Goal: Information Seeking & Learning: Learn about a topic

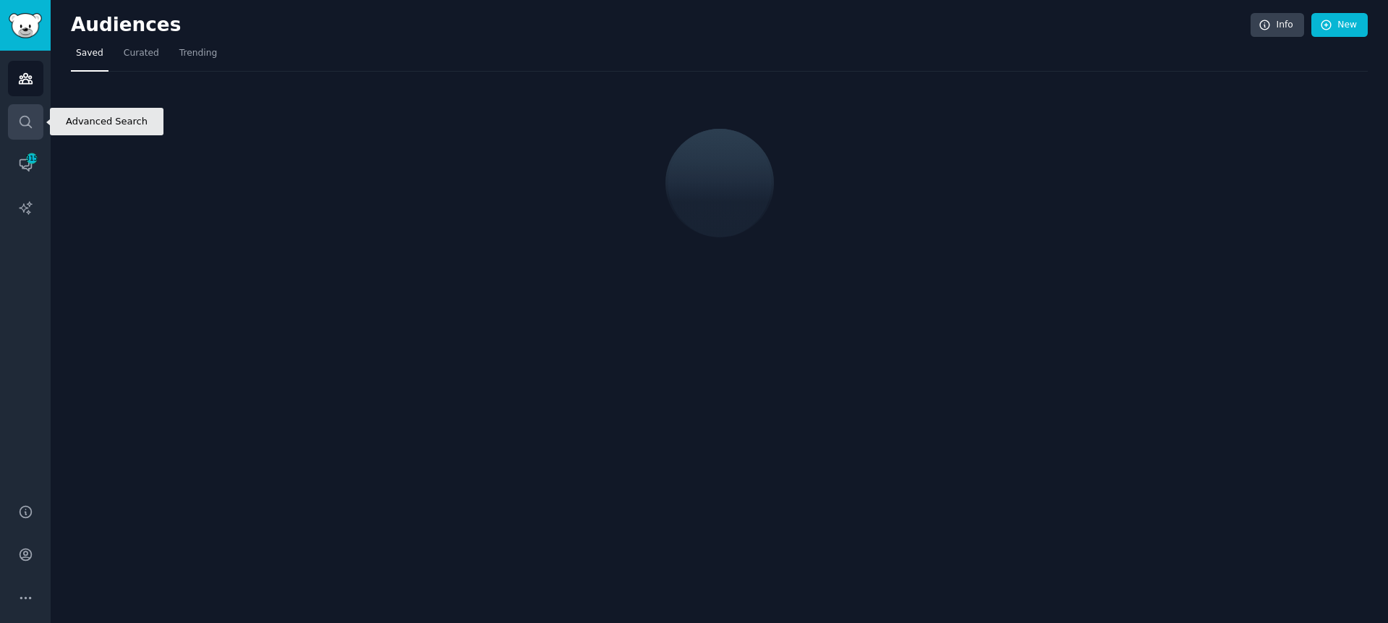
click at [27, 119] on icon "Sidebar" at bounding box center [25, 121] width 15 height 15
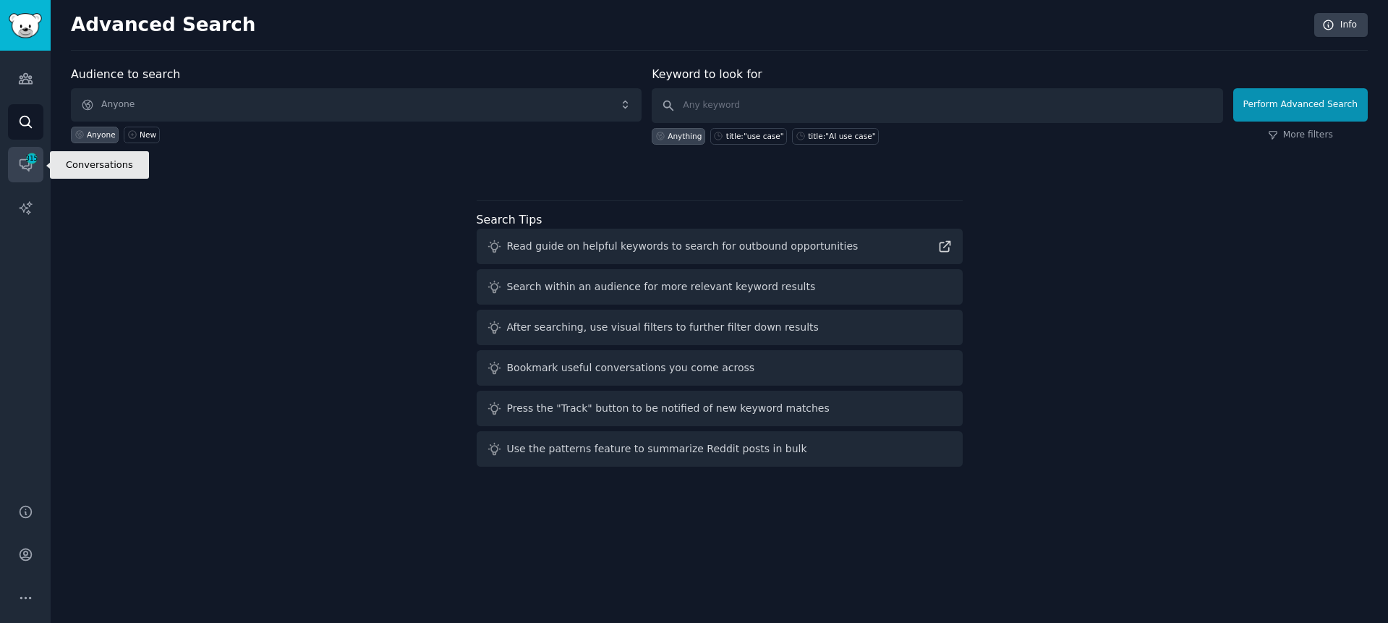
click at [30, 156] on span "315" at bounding box center [31, 158] width 13 height 10
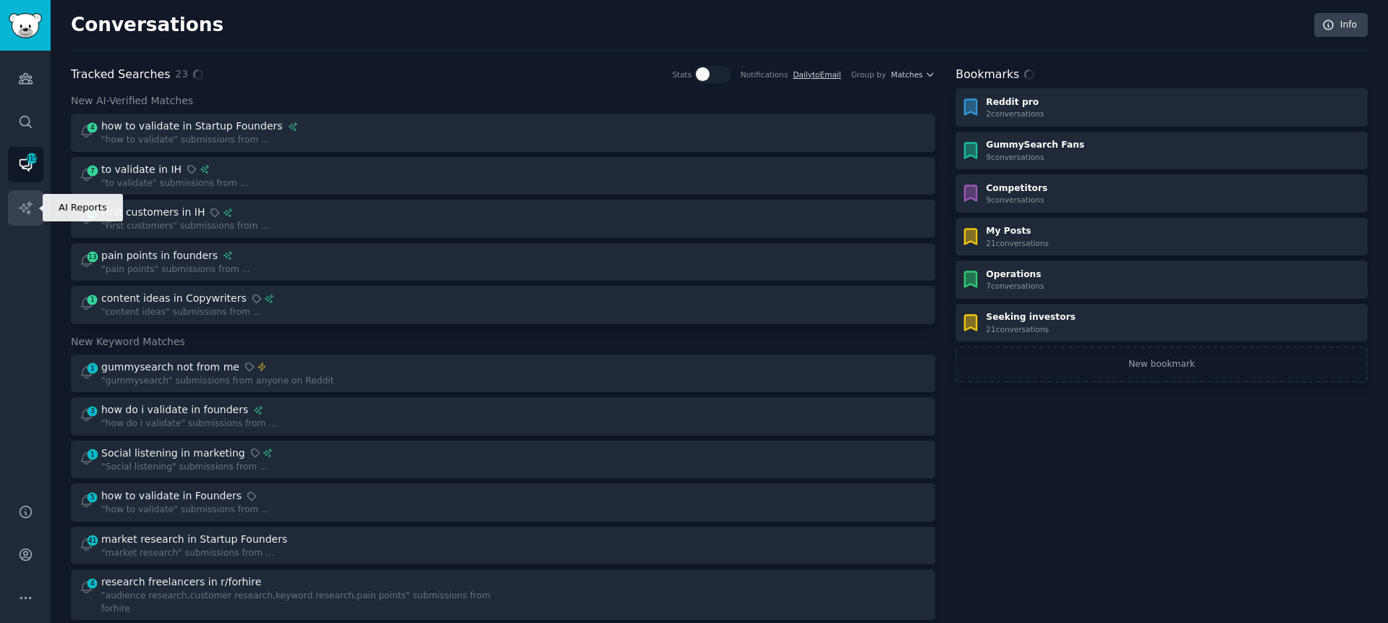
click at [28, 215] on icon "Sidebar" at bounding box center [25, 207] width 15 height 15
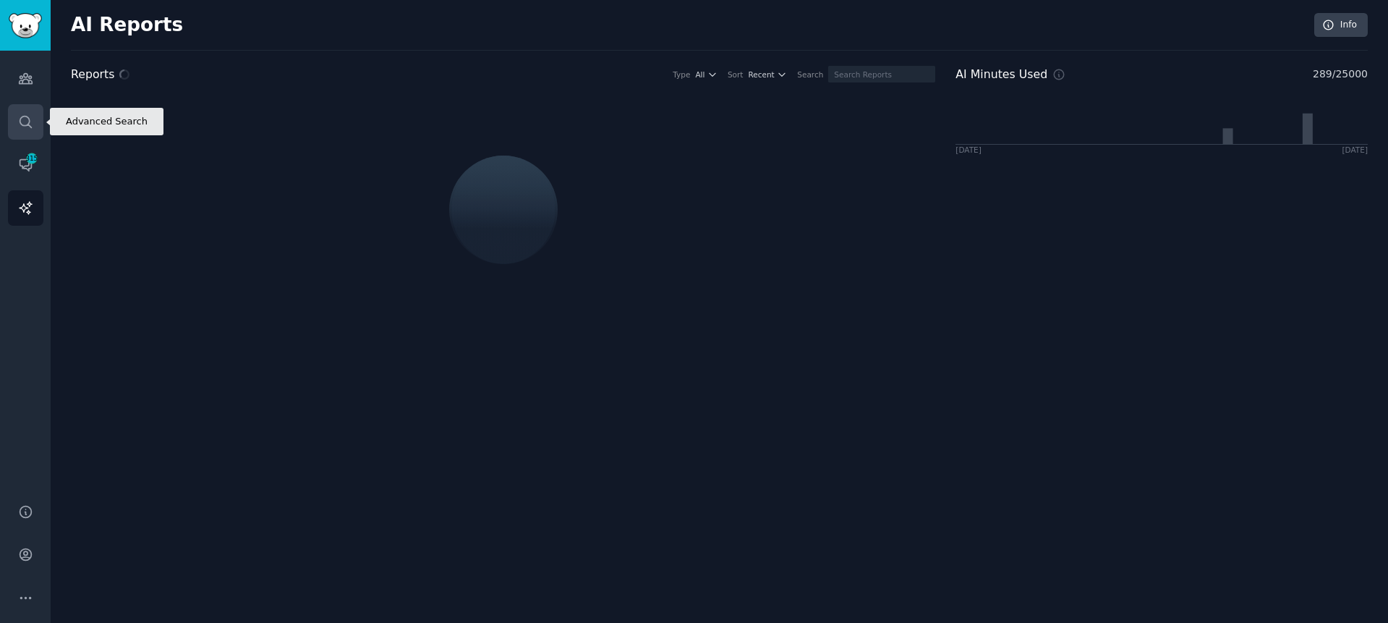
click at [38, 124] on link "Search" at bounding box center [25, 121] width 35 height 35
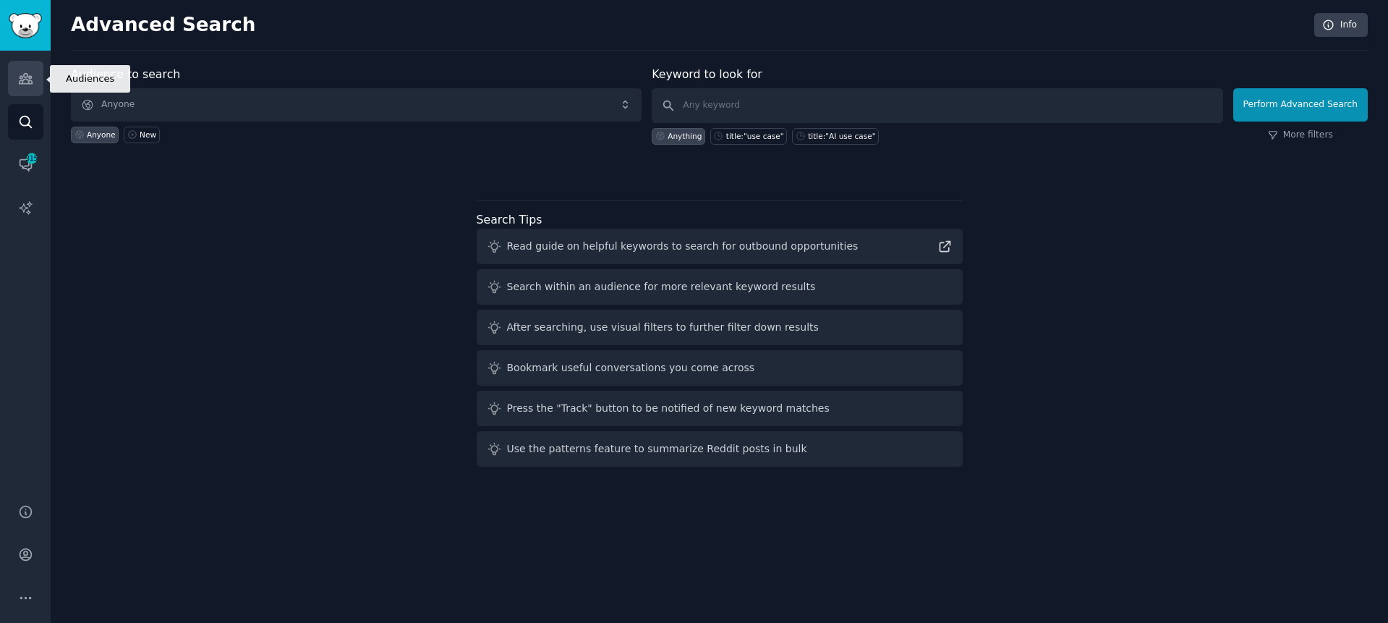
click at [28, 63] on link "Audiences" at bounding box center [25, 78] width 35 height 35
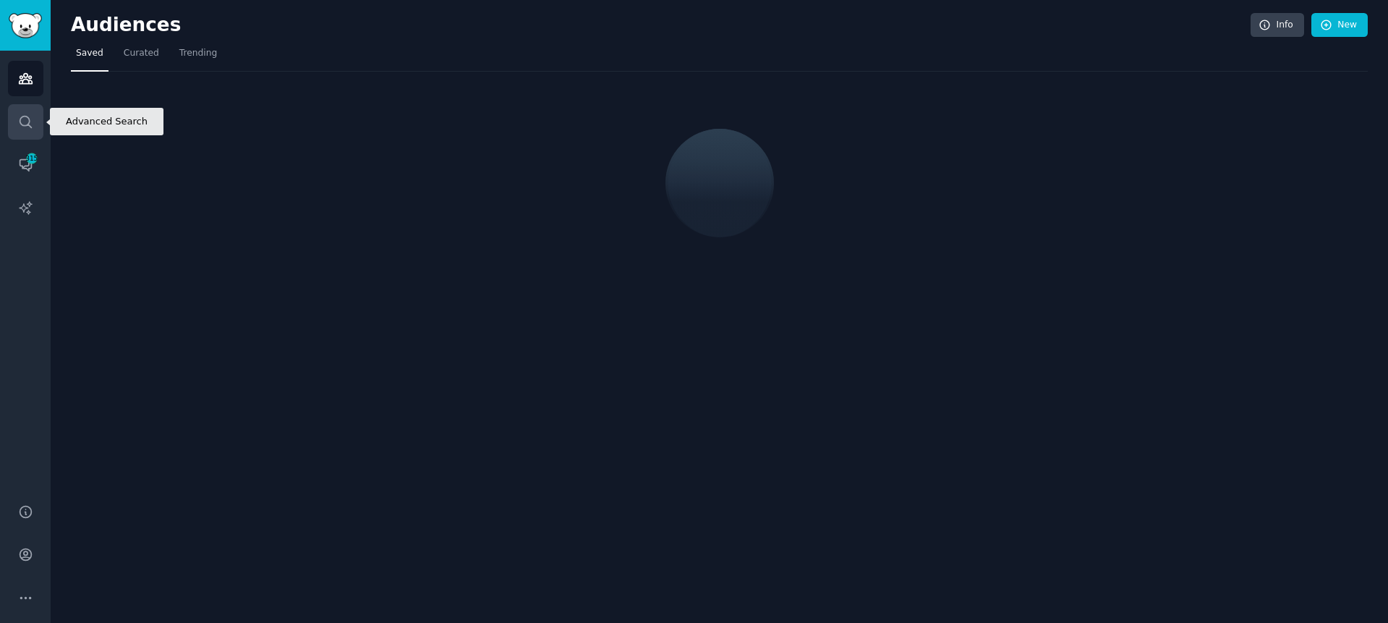
click at [30, 127] on icon "Sidebar" at bounding box center [25, 121] width 15 height 15
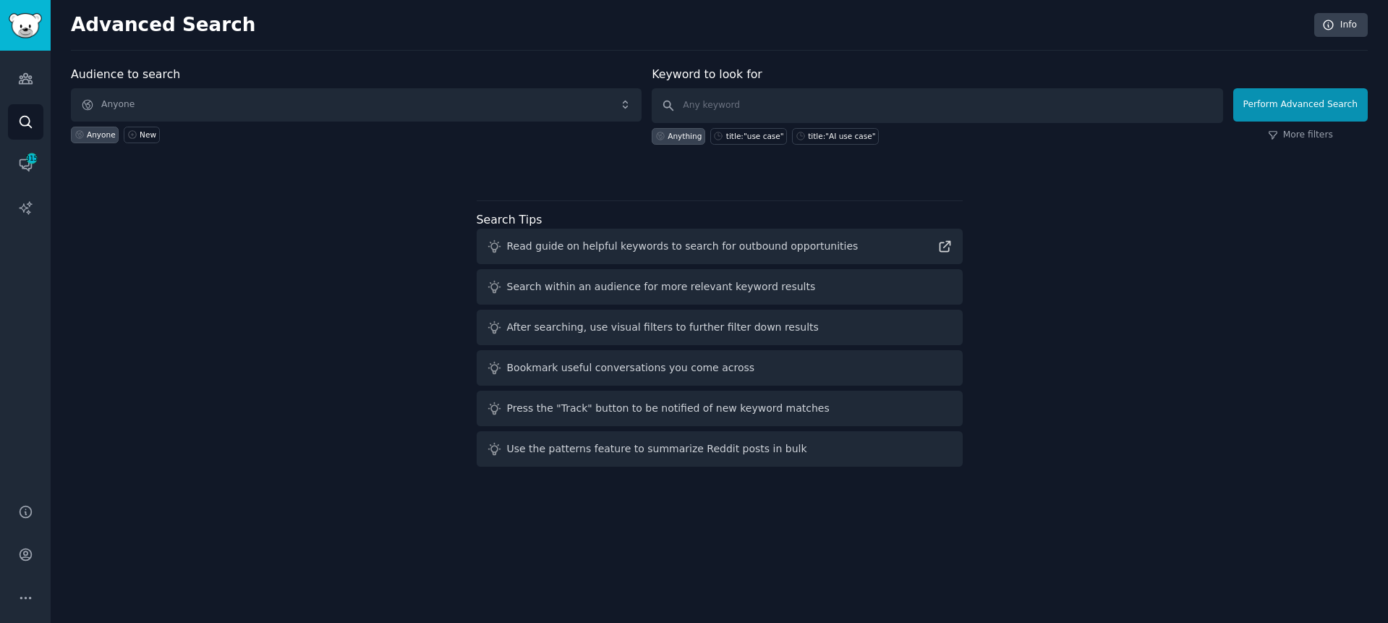
click at [589, 66] on div "Audience to search Anyone Anyone New" at bounding box center [356, 105] width 571 height 79
click at [647, 67] on form "Audience to search Anyone Anyone New Keyword to look for Anything title:"use ca…" at bounding box center [719, 105] width 1297 height 79
click at [650, 69] on form "Audience to search Anyone Anyone AI Enthusiasts Parents Ford New Keyword to loo…" at bounding box center [719, 105] width 1297 height 79
click at [25, 156] on span "315" at bounding box center [31, 158] width 13 height 10
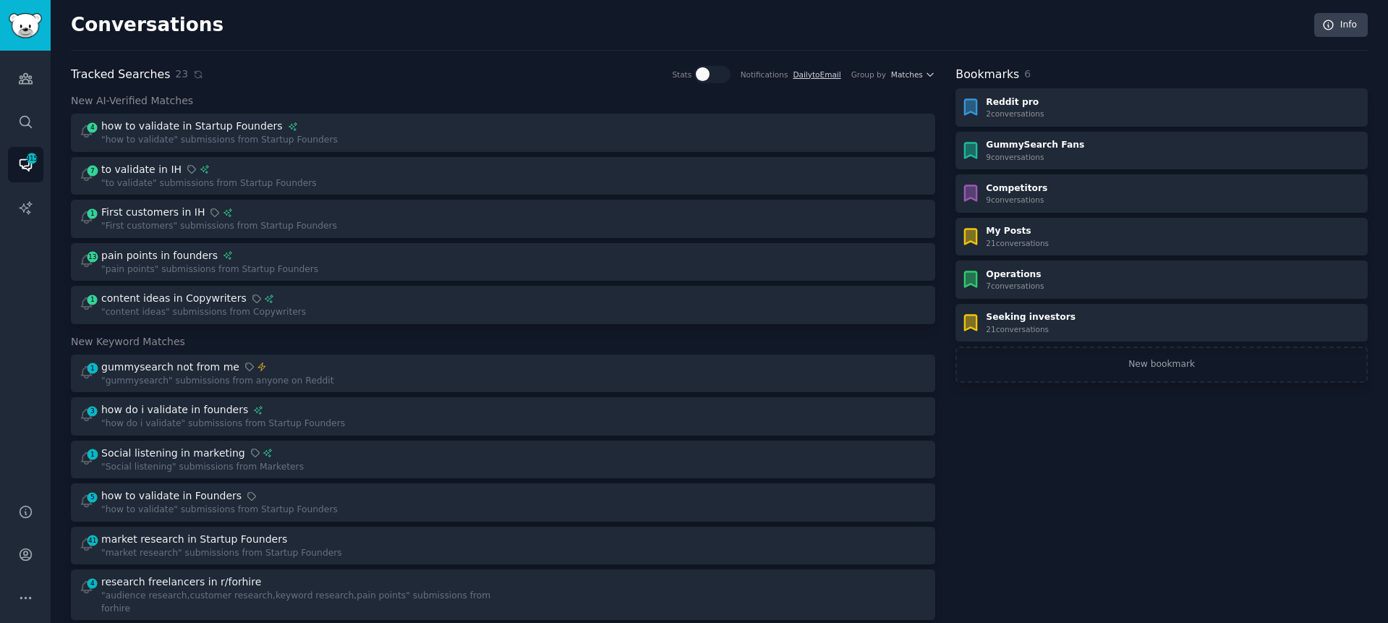
click at [485, 85] on div "Tracked Searches 23 Stats Notifications Daily to Email Group by Matches New AI-…" at bounding box center [503, 634] width 865 height 1137
click at [474, 70] on div "Tracked Searches 23 Stats Notifications Daily to Email Group by Matches" at bounding box center [503, 75] width 865 height 18
click at [18, 201] on icon "Sidebar" at bounding box center [25, 207] width 15 height 15
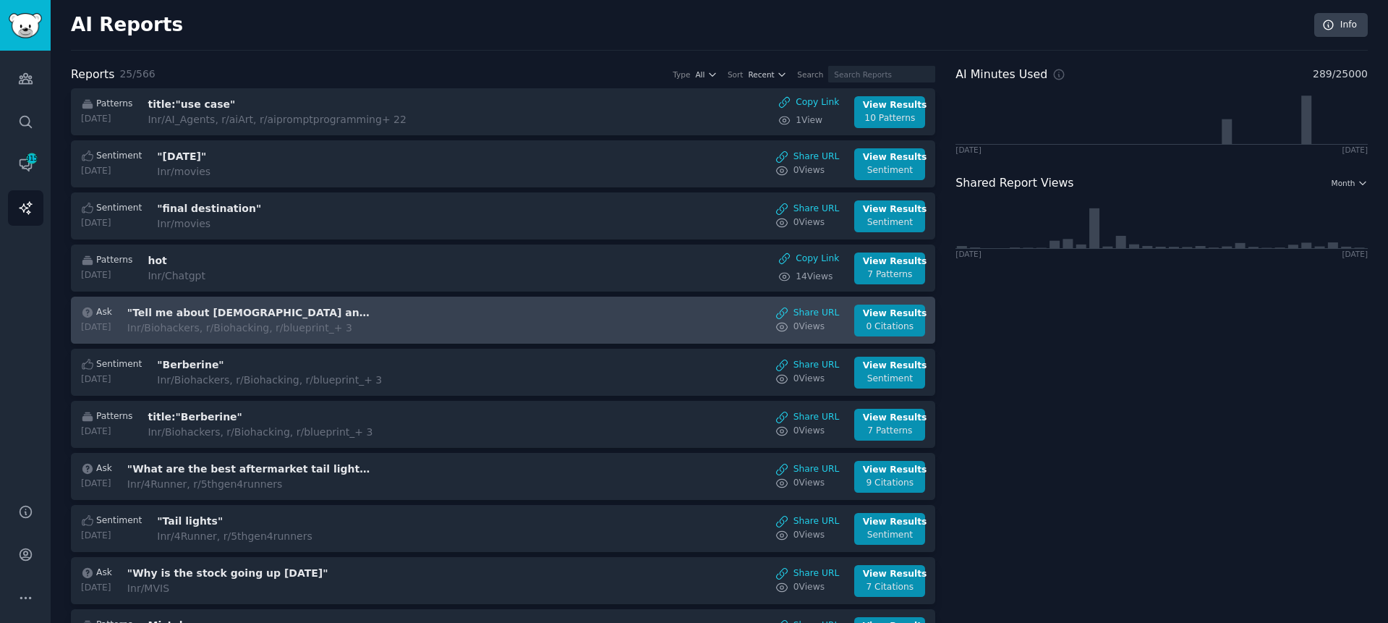
click at [276, 305] on h3 ""Tell me about [DEMOGRAPHIC_DATA] and what people say related to heart health"" at bounding box center [248, 312] width 243 height 15
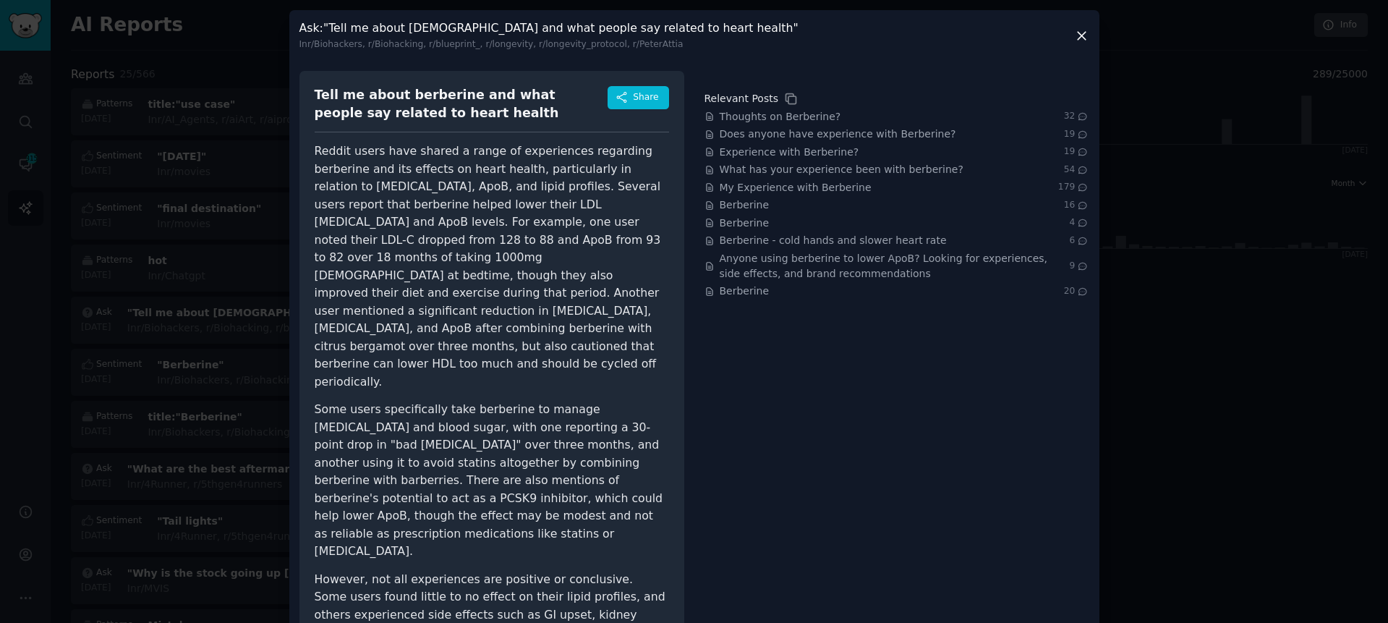
click at [245, 259] on div at bounding box center [694, 311] width 1388 height 623
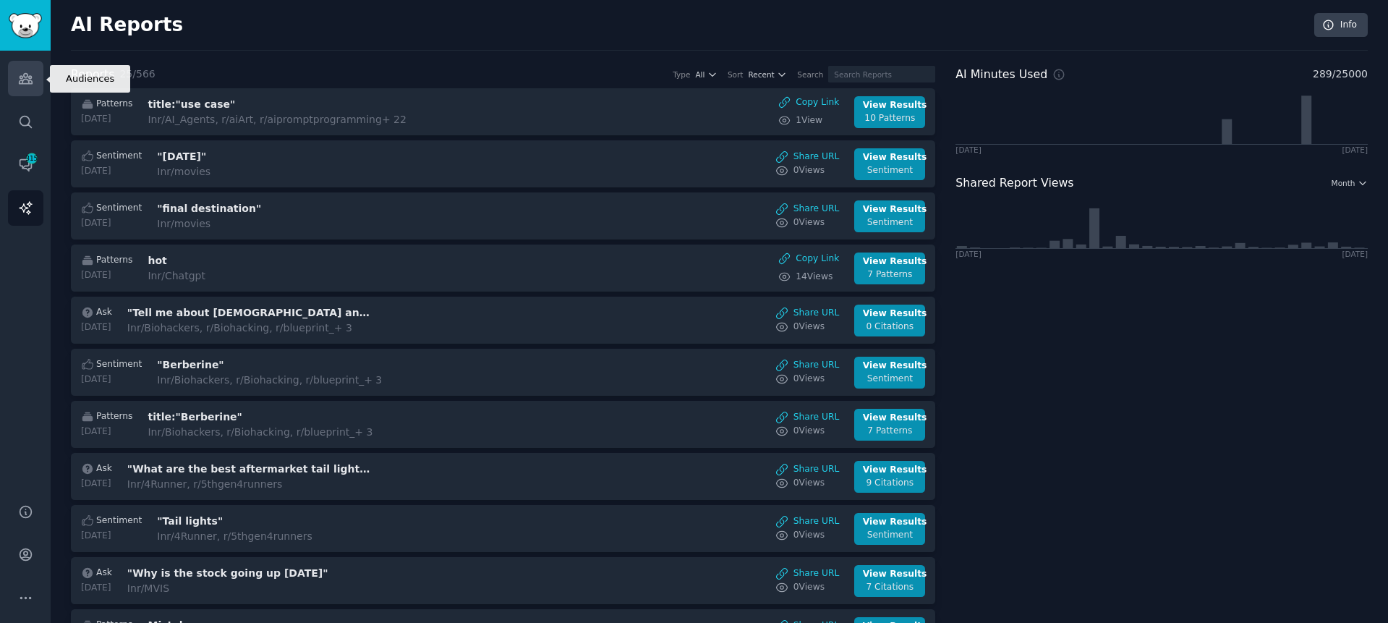
click at [18, 80] on icon "Sidebar" at bounding box center [25, 78] width 15 height 15
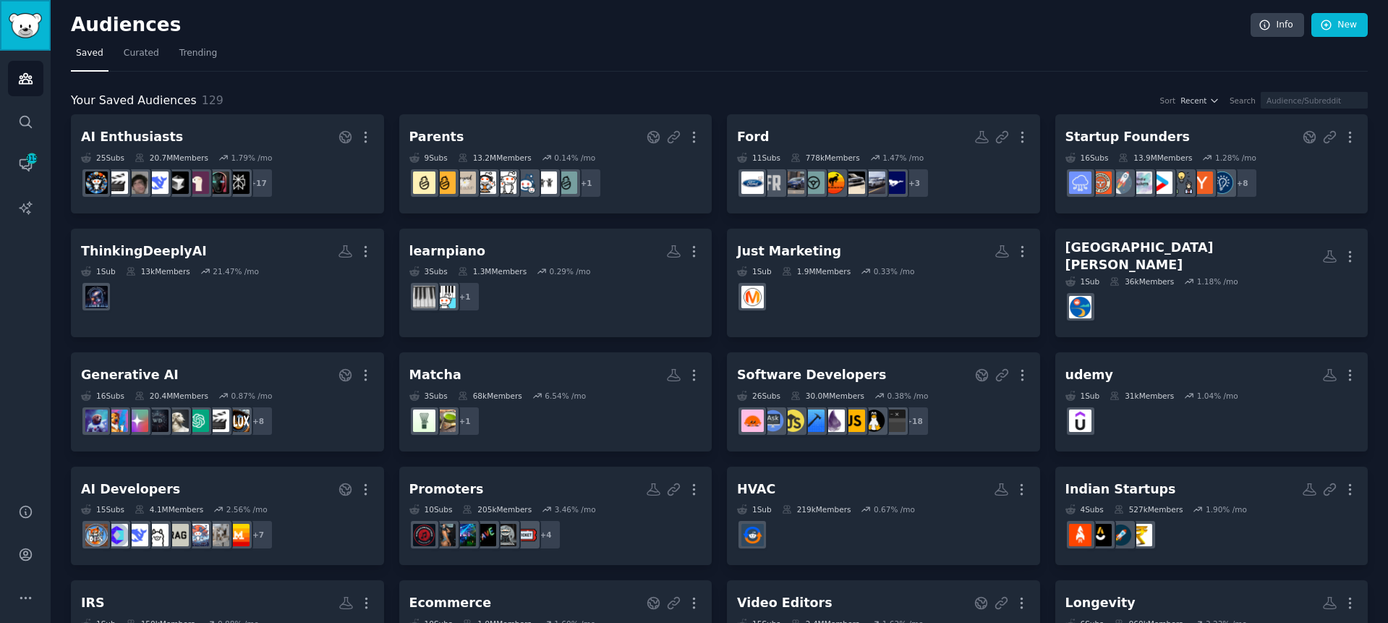
click at [21, 30] on img "Sidebar" at bounding box center [25, 25] width 33 height 25
click at [23, 30] on img "Sidebar" at bounding box center [25, 25] width 33 height 25
click at [36, 79] on link "Audiences" at bounding box center [25, 78] width 35 height 35
click at [148, 59] on span "Curated" at bounding box center [141, 53] width 35 height 13
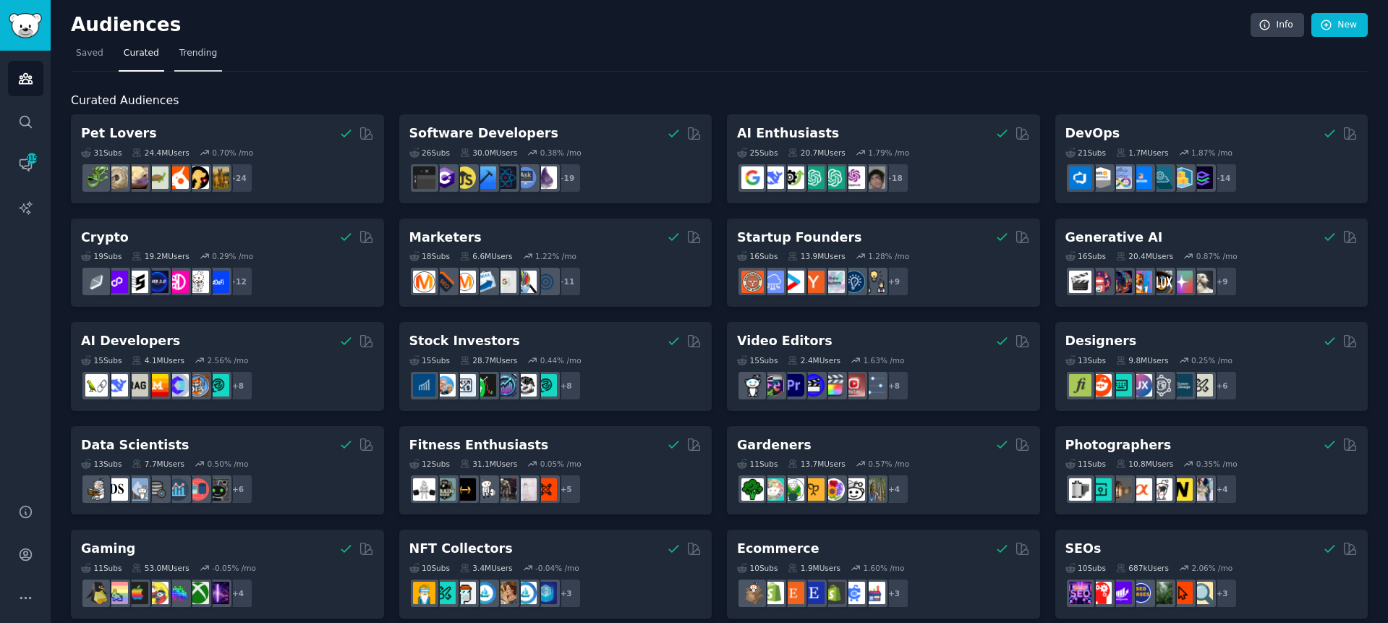
click at [204, 54] on span "Trending" at bounding box center [198, 53] width 38 height 13
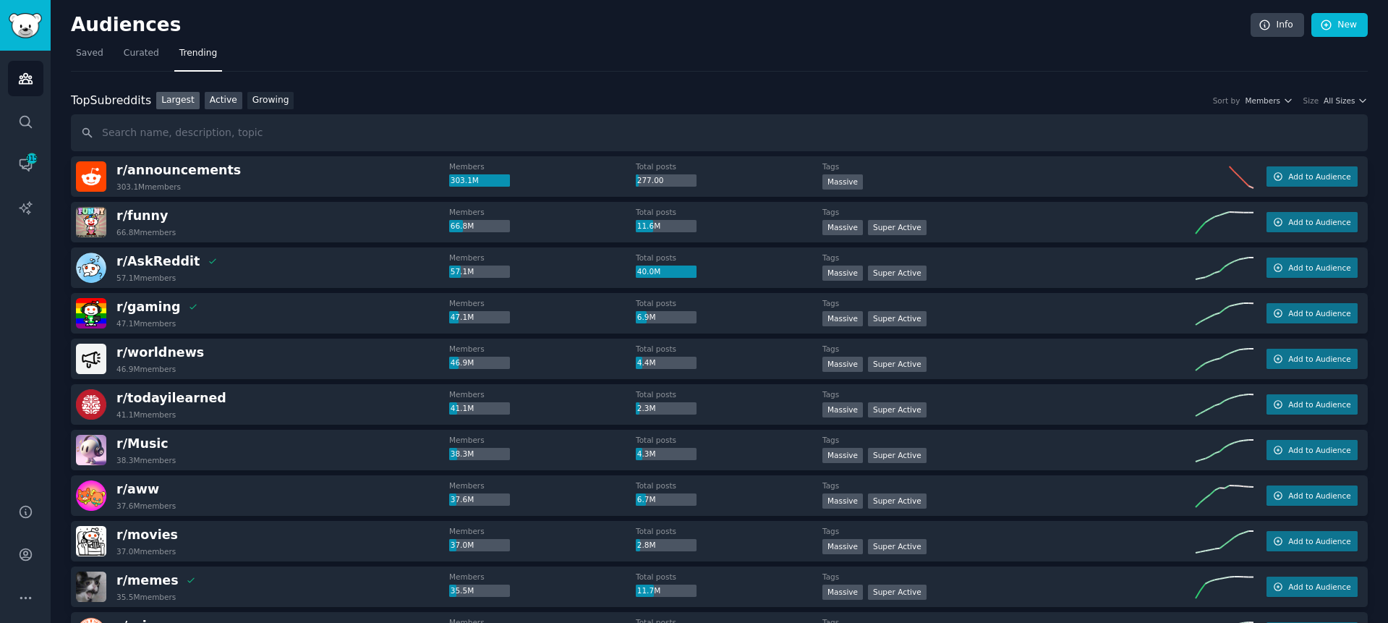
click at [213, 95] on link "Active" at bounding box center [224, 101] width 38 height 18
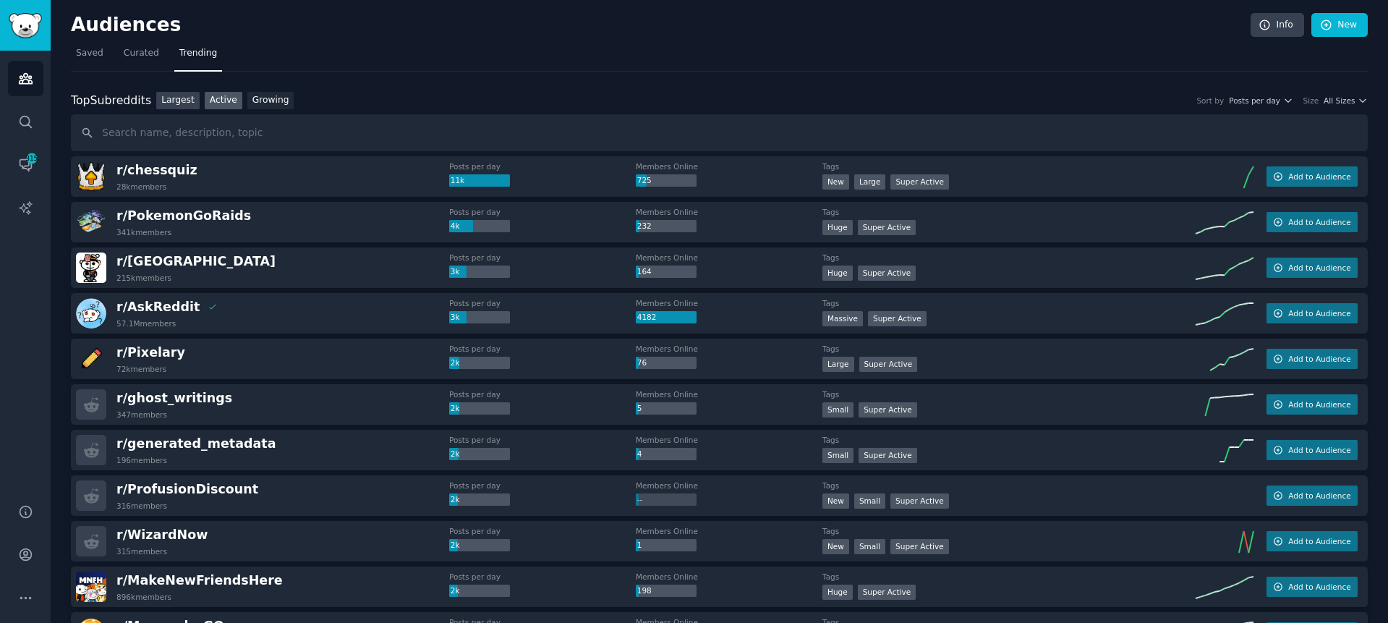
click at [182, 102] on link "Largest" at bounding box center [177, 101] width 43 height 18
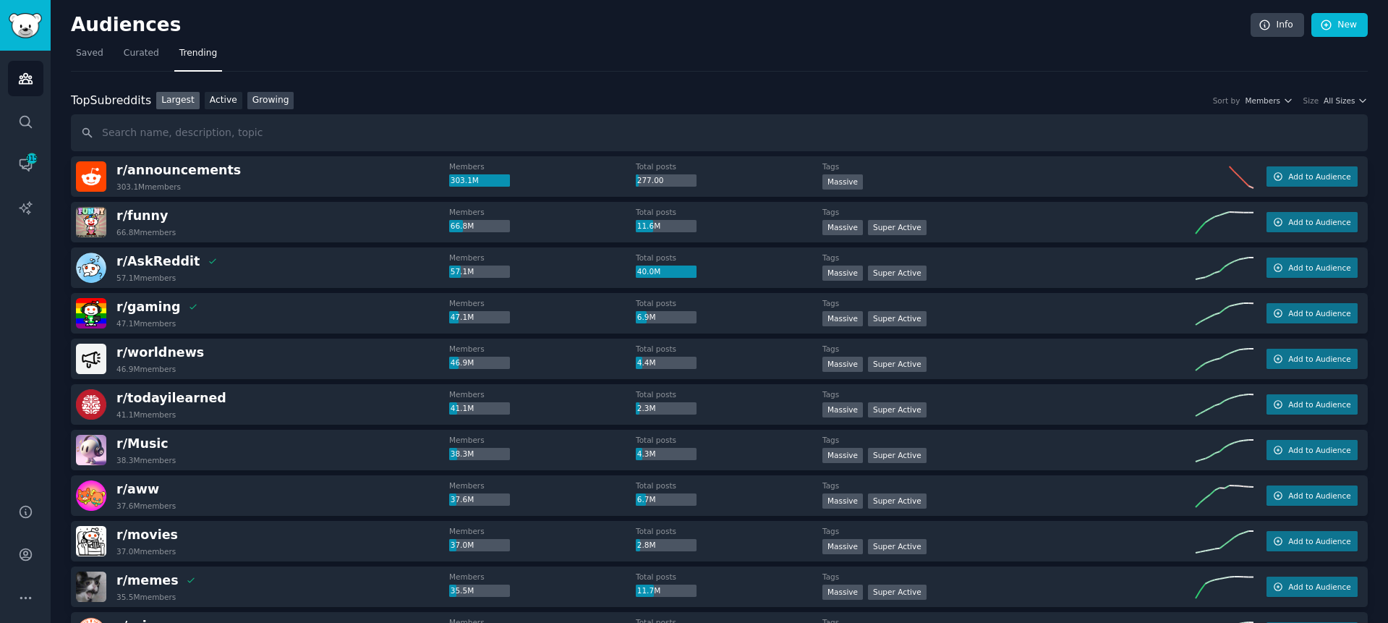
click at [258, 105] on link "Growing" at bounding box center [270, 101] width 47 height 18
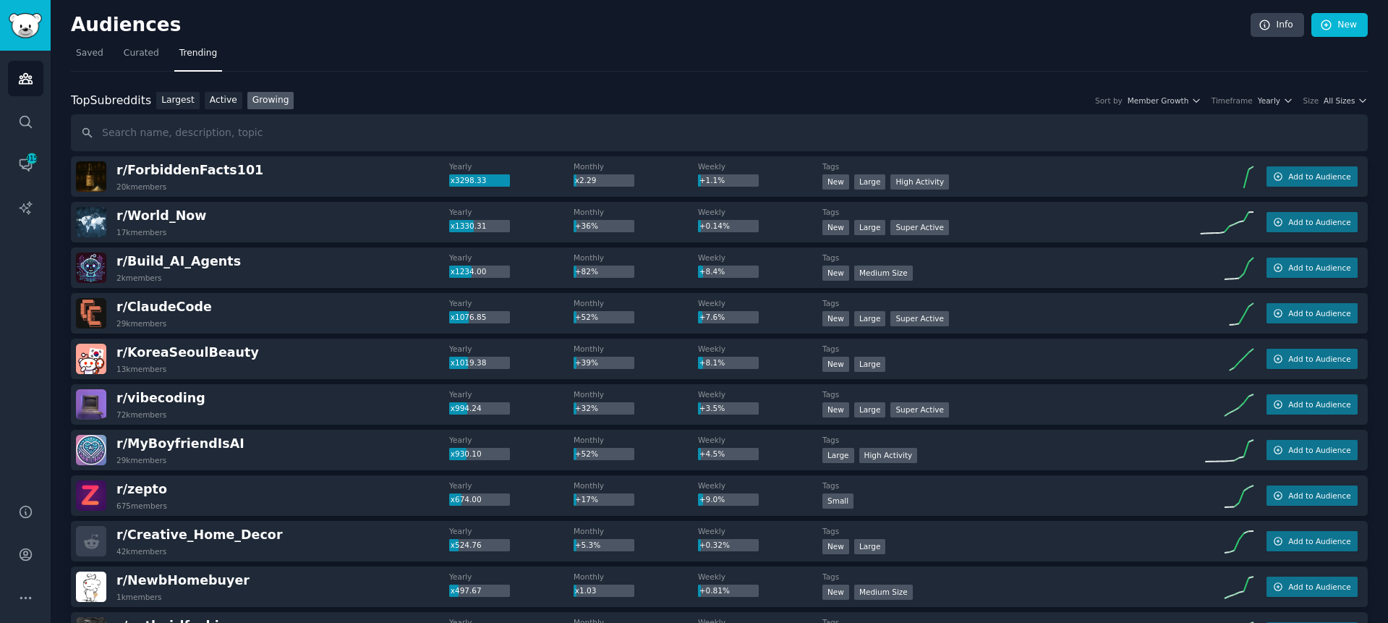
click at [1300, 189] on div "r/ ForbiddenFacts101 20k members Yearly x3298.33 Monthly x2.29 Weekly +1.1% Tag…" at bounding box center [719, 176] width 1297 height 41
click at [1302, 184] on button "Add to Audience" at bounding box center [1312, 176] width 91 height 20
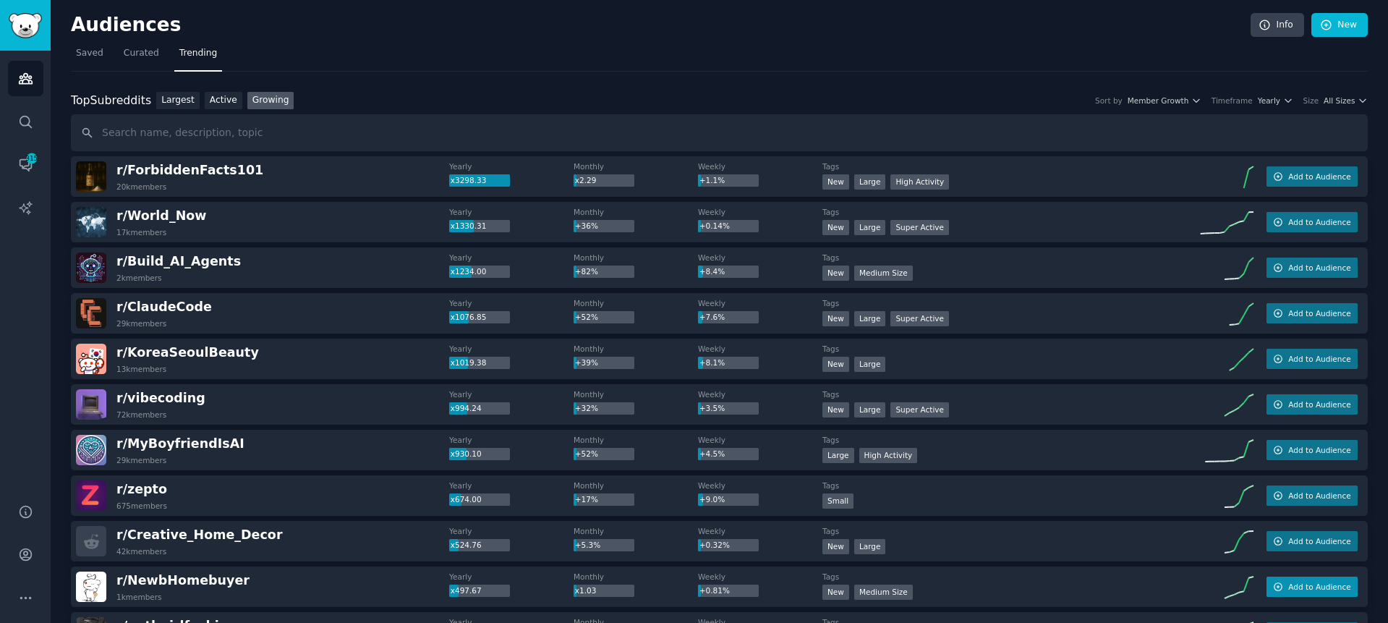
click at [1306, 589] on span "Add to Audience" at bounding box center [1319, 587] width 62 height 10
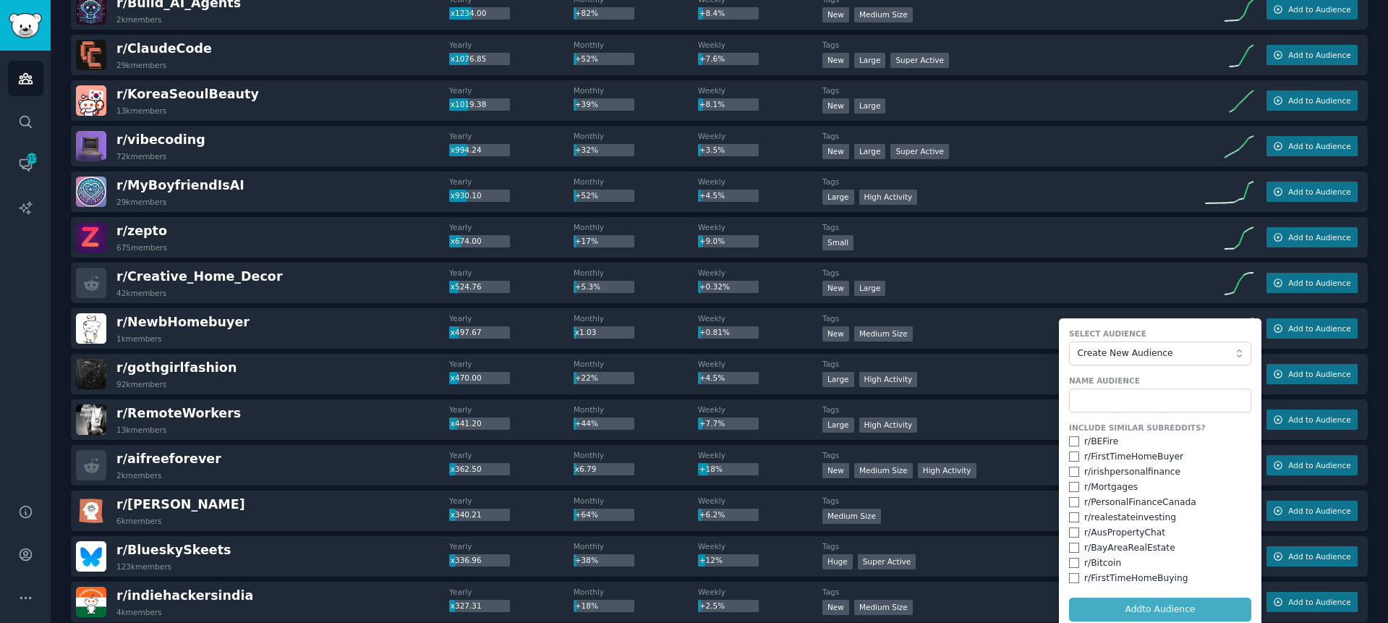
scroll to position [368, 0]
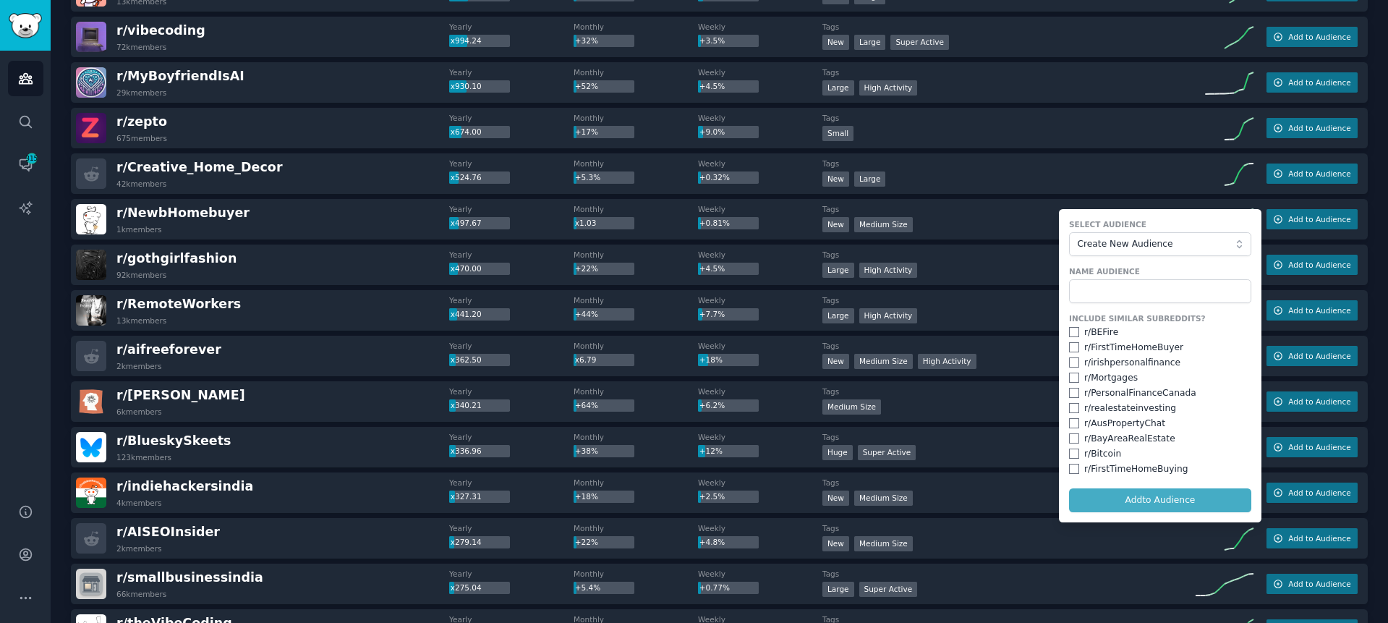
click at [989, 232] on div "New Medium Size" at bounding box center [1009, 226] width 373 height 18
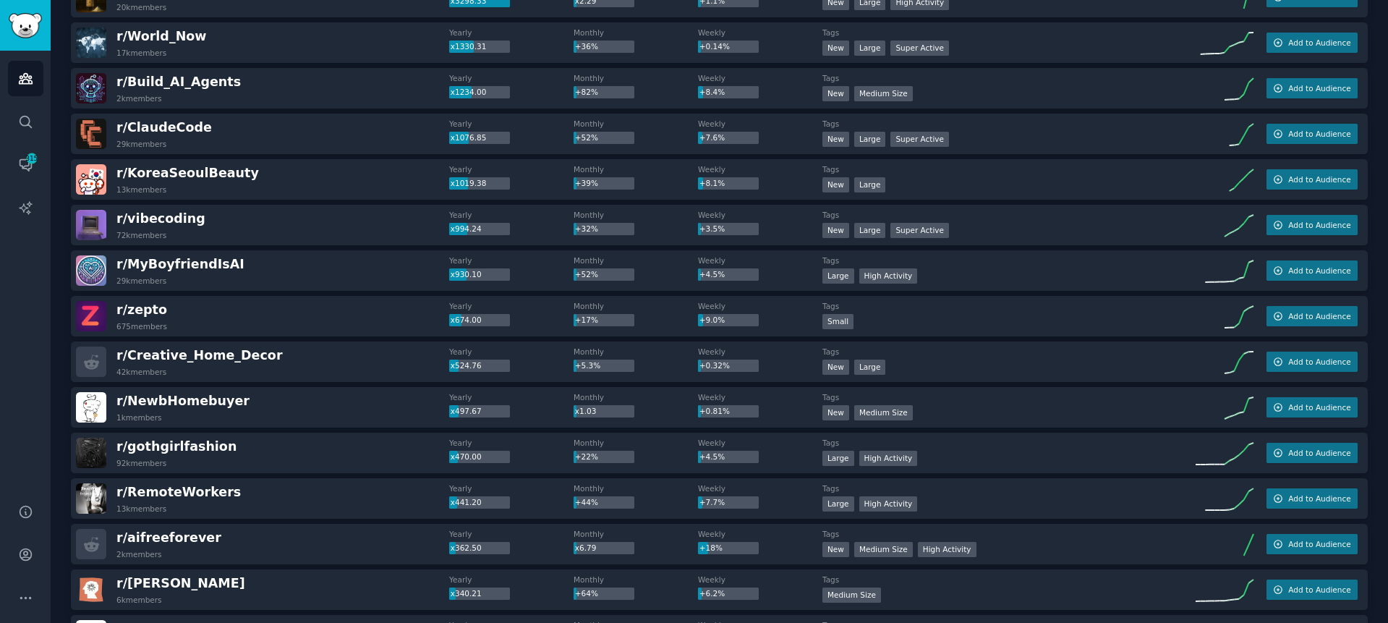
scroll to position [0, 0]
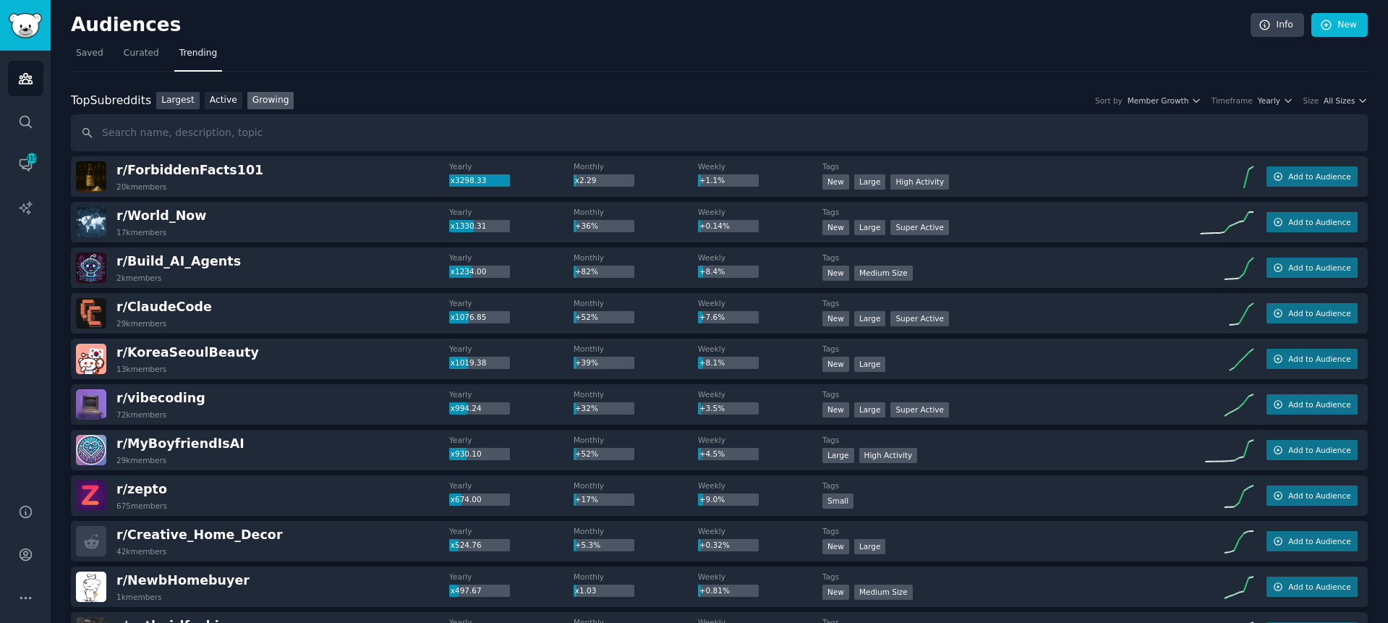
click at [174, 109] on link "Largest" at bounding box center [177, 101] width 43 height 18
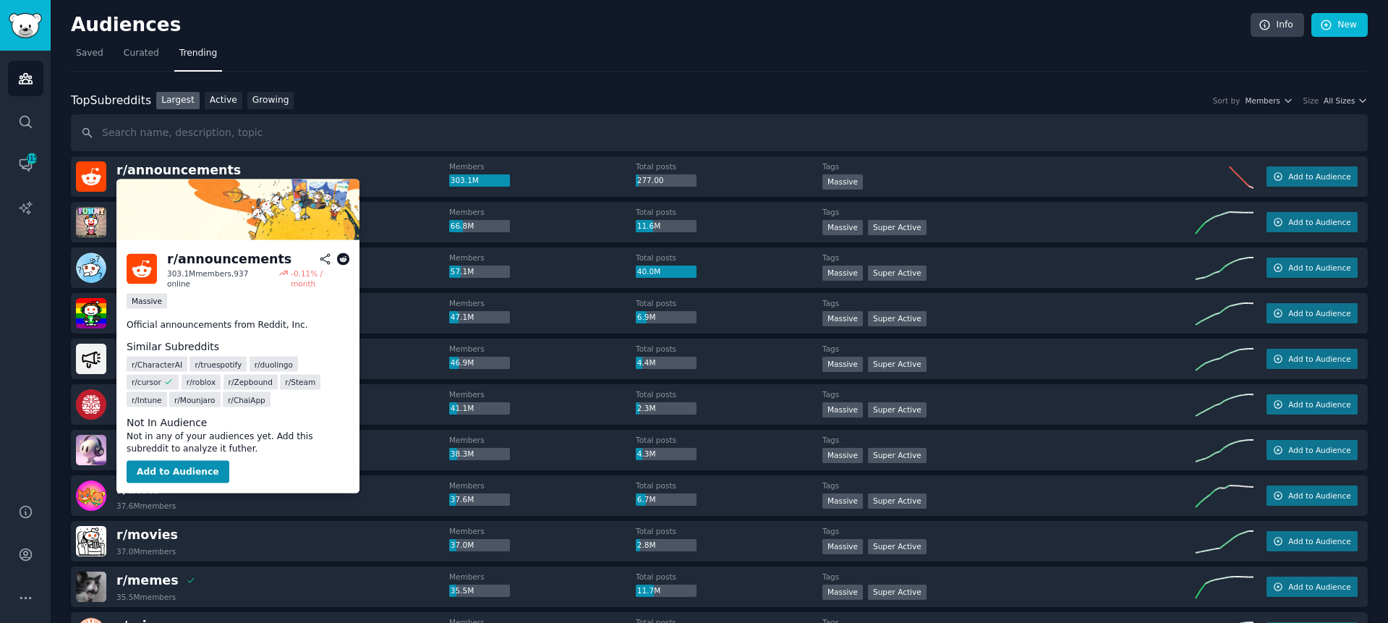
click at [344, 259] on icon at bounding box center [343, 258] width 13 height 13
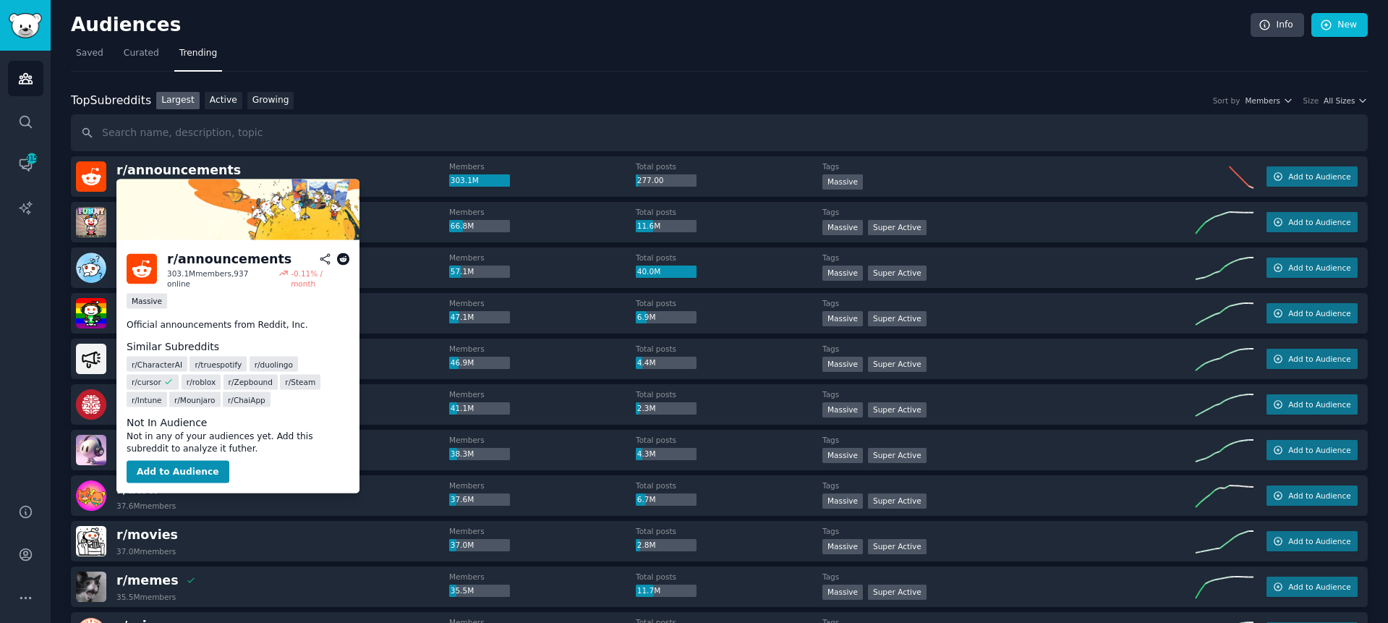
click at [340, 261] on icon at bounding box center [343, 258] width 13 height 13
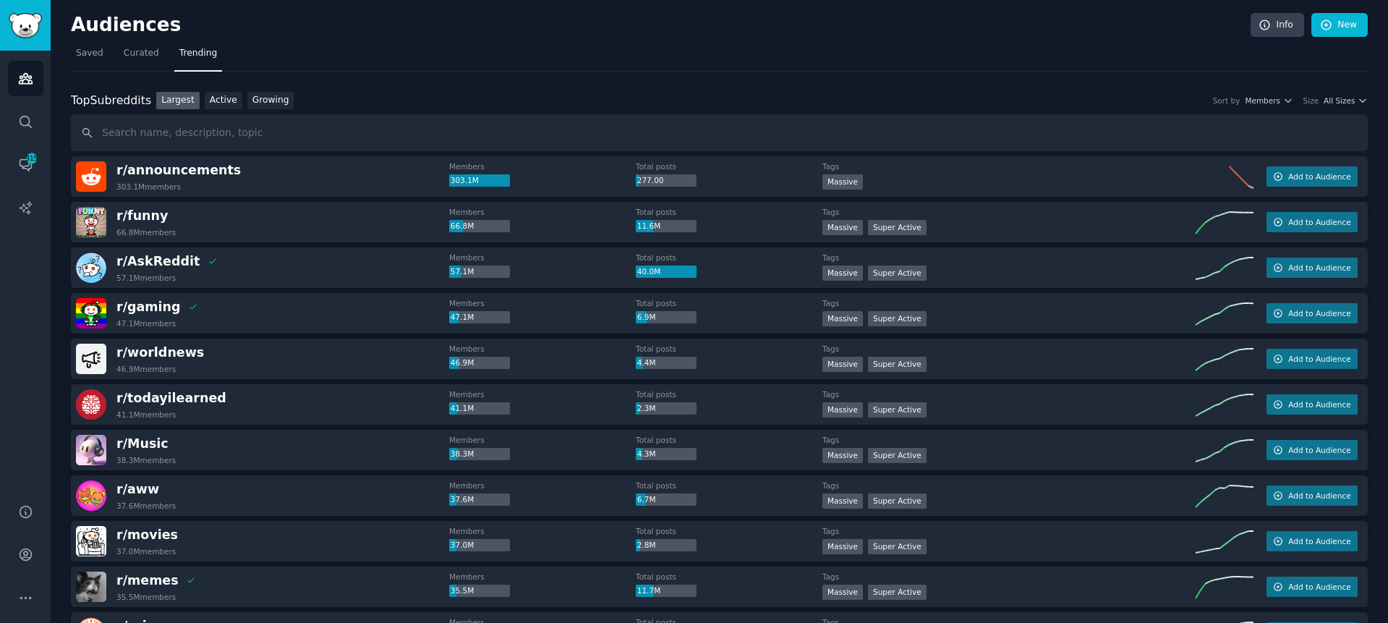
click at [752, 65] on nav "Saved Curated Trending" at bounding box center [719, 57] width 1297 height 30
click at [85, 52] on span "Saved" at bounding box center [89, 53] width 27 height 13
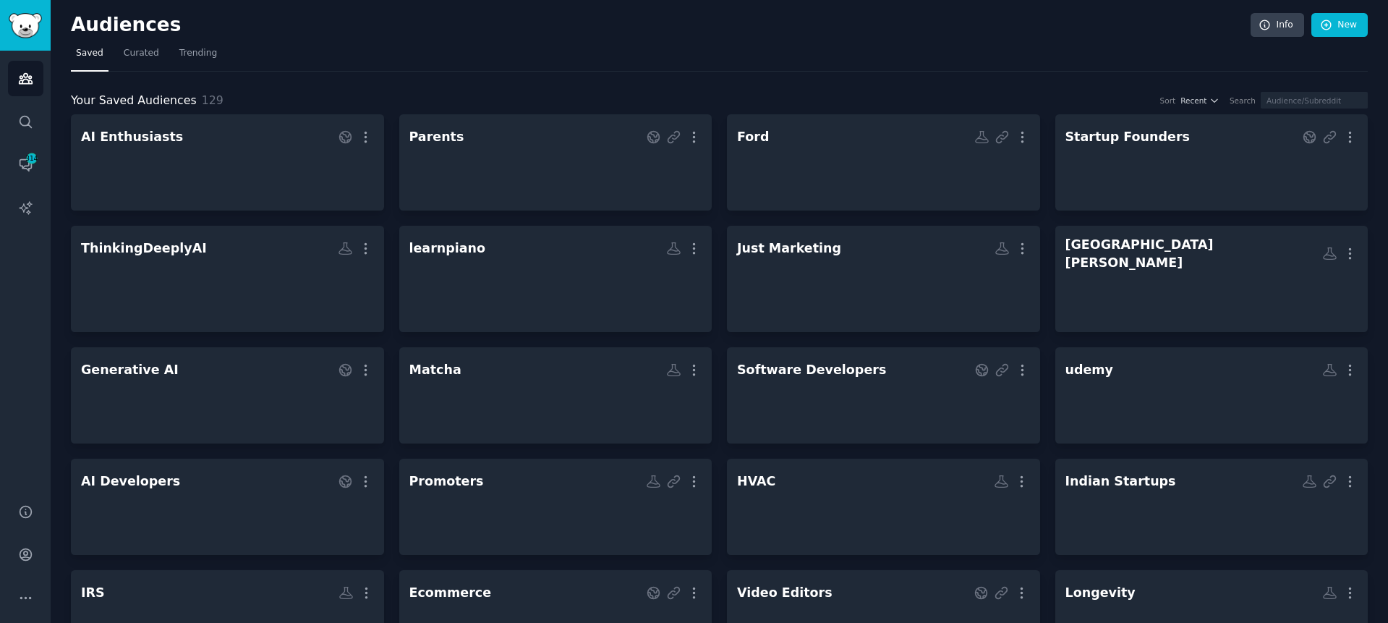
click at [202, 59] on span "Trending" at bounding box center [198, 53] width 38 height 13
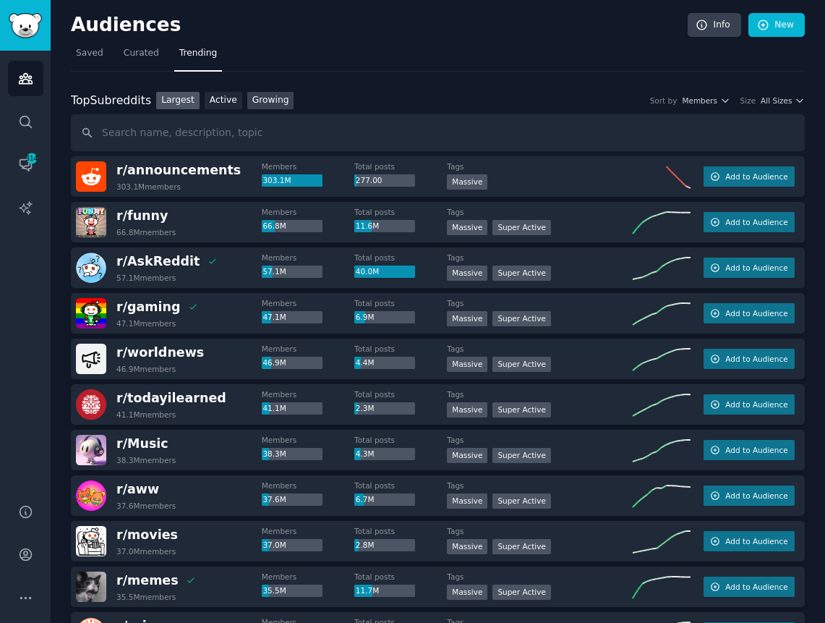
drag, startPoint x: 229, startPoint y: 98, endPoint x: 268, endPoint y: 94, distance: 38.5
click at [229, 98] on link "Active" at bounding box center [224, 101] width 38 height 18
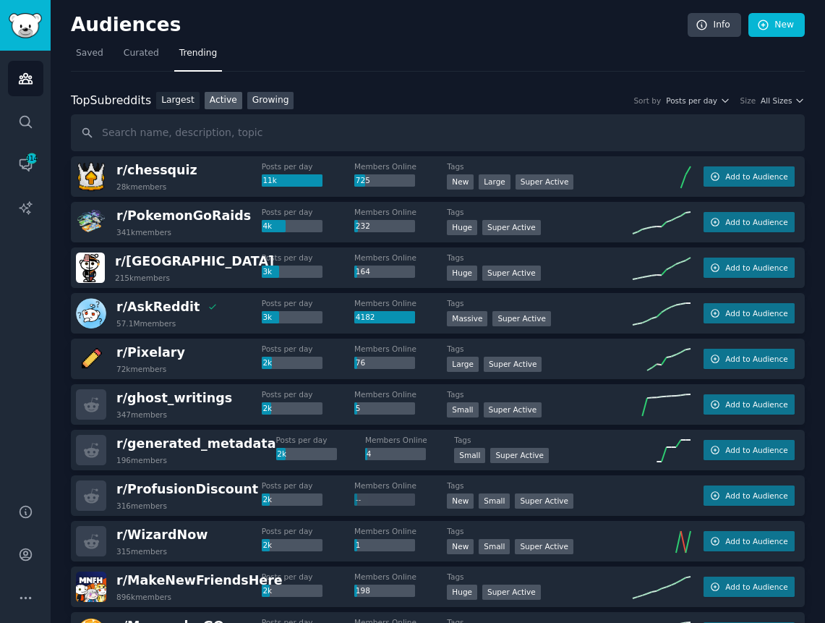
click at [273, 95] on link "Growing" at bounding box center [270, 101] width 47 height 18
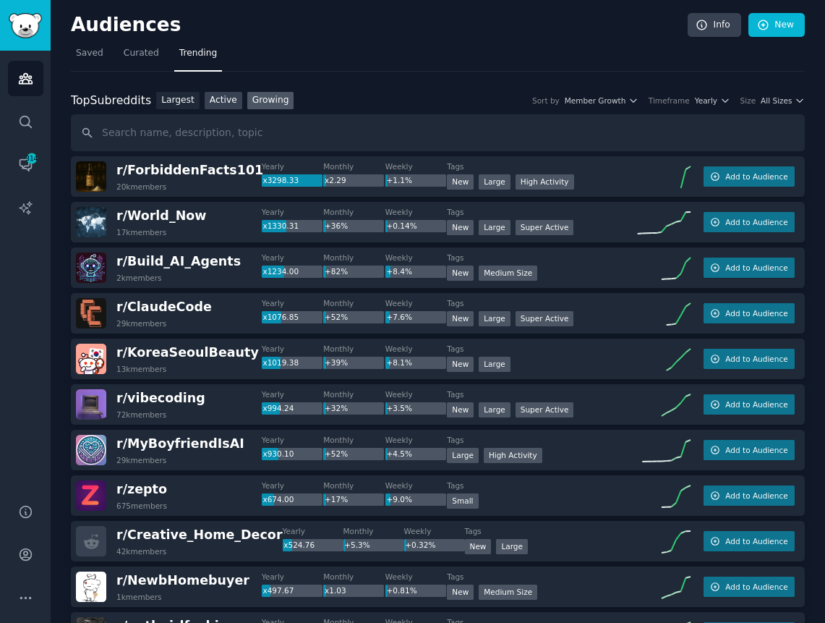
click at [228, 101] on link "Active" at bounding box center [224, 101] width 38 height 18
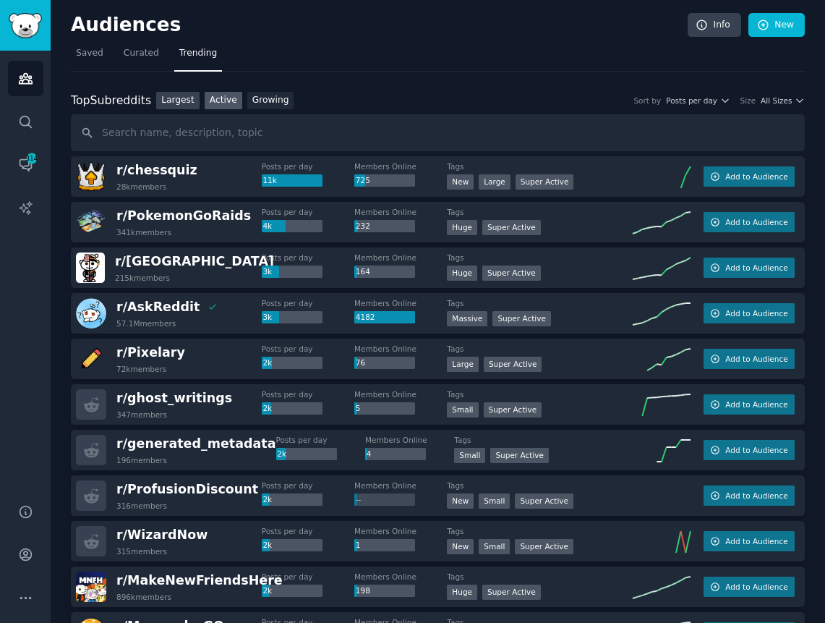
click at [174, 98] on link "Largest" at bounding box center [177, 101] width 43 height 18
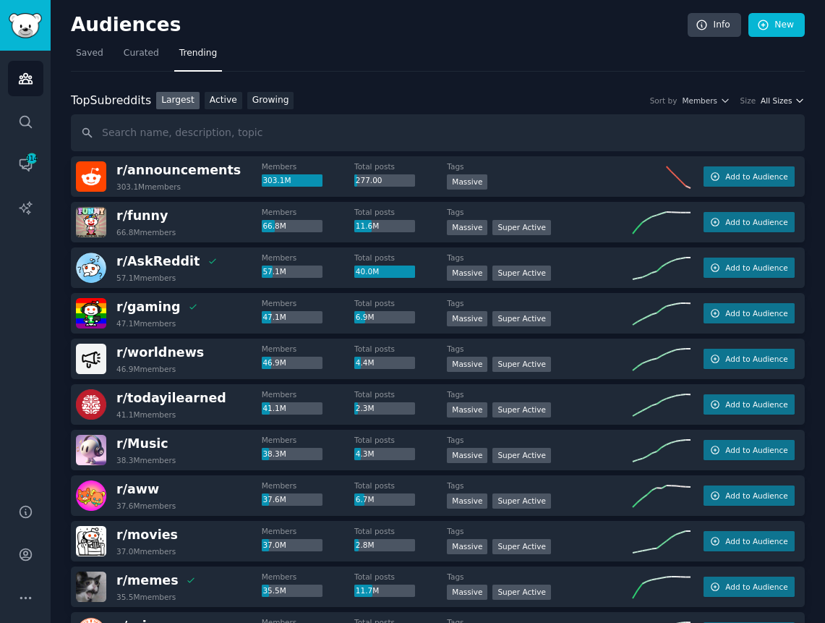
click at [775, 99] on span "All Sizes" at bounding box center [776, 100] width 31 height 10
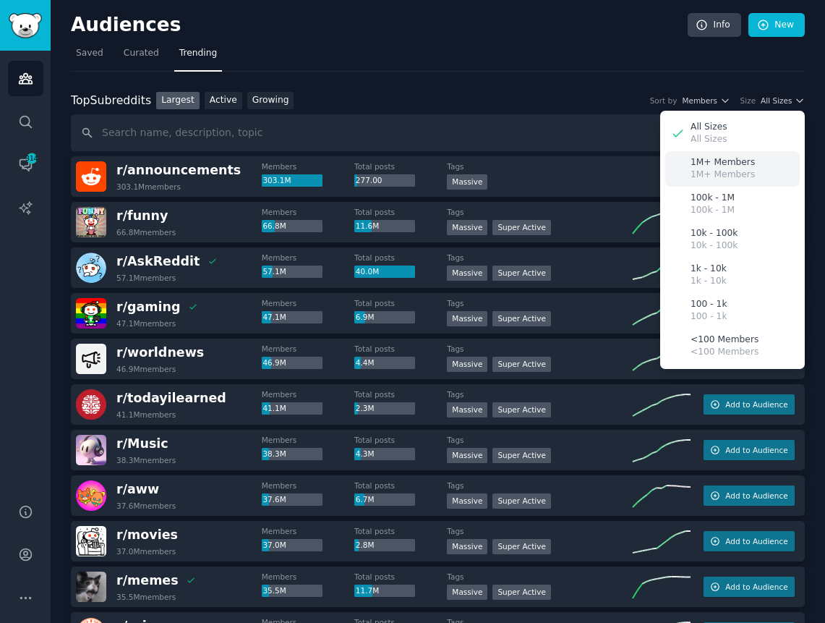
click at [744, 177] on p "1M+ Members" at bounding box center [723, 175] width 64 height 13
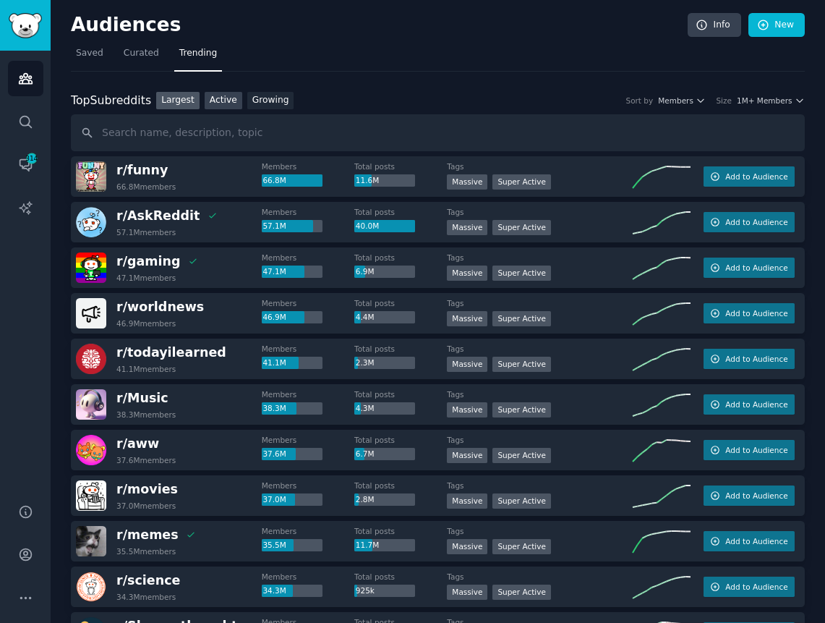
click at [228, 101] on link "Active" at bounding box center [224, 101] width 38 height 18
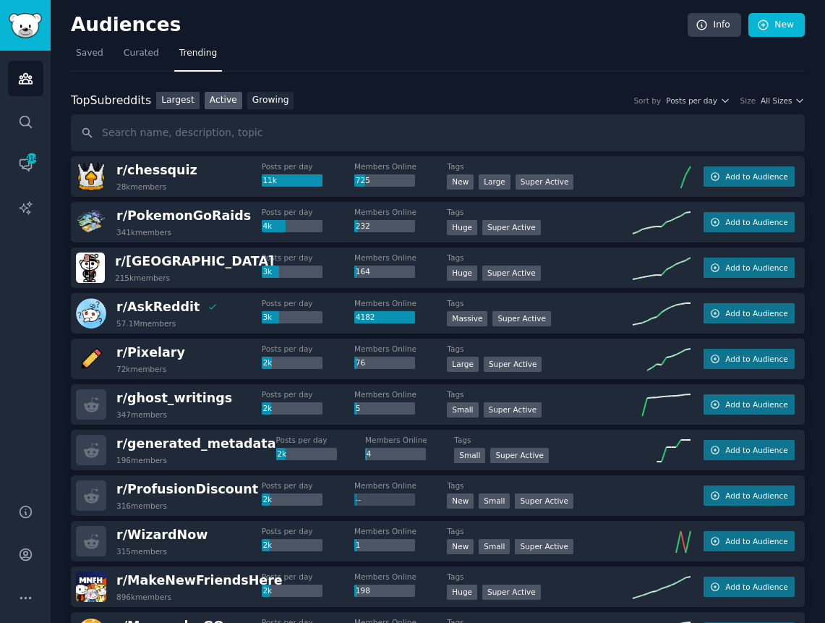
click at [177, 101] on link "Largest" at bounding box center [177, 101] width 43 height 18
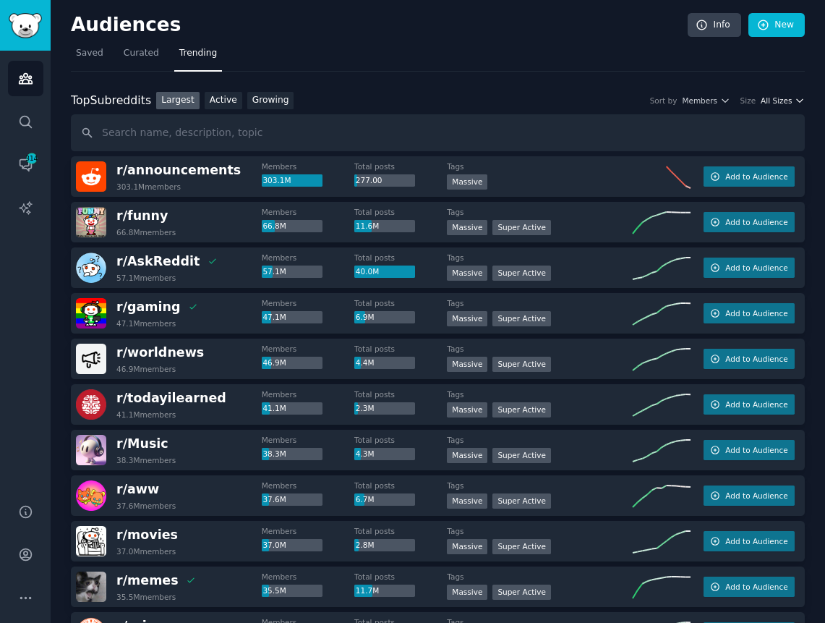
click at [777, 95] on span "All Sizes" at bounding box center [776, 100] width 31 height 10
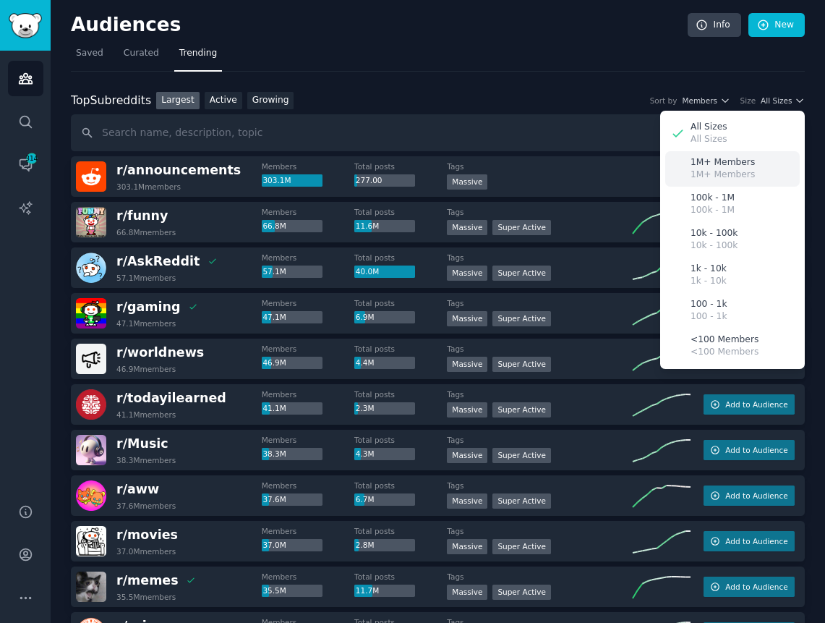
click at [742, 167] on p "1M+ Members" at bounding box center [723, 162] width 64 height 13
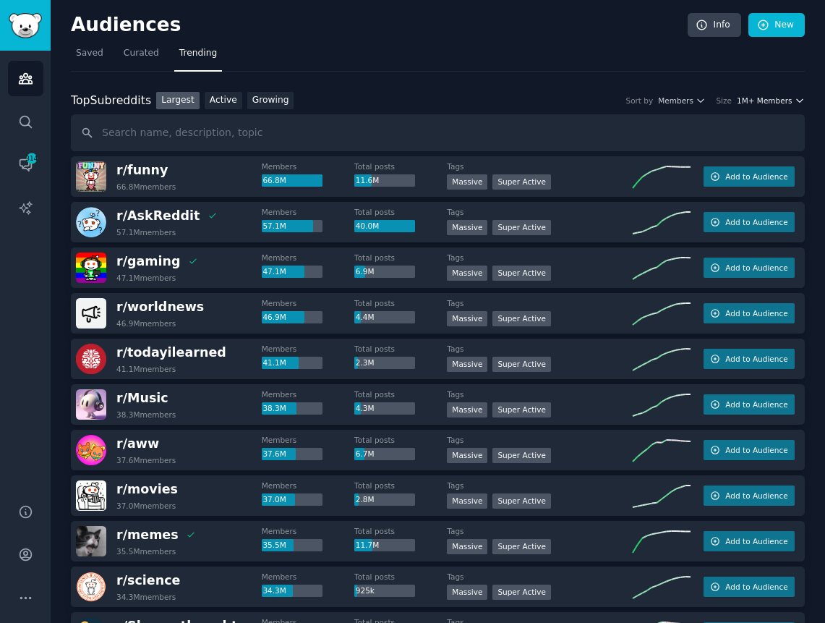
click at [788, 102] on span "1M+ Members" at bounding box center [765, 100] width 56 height 10
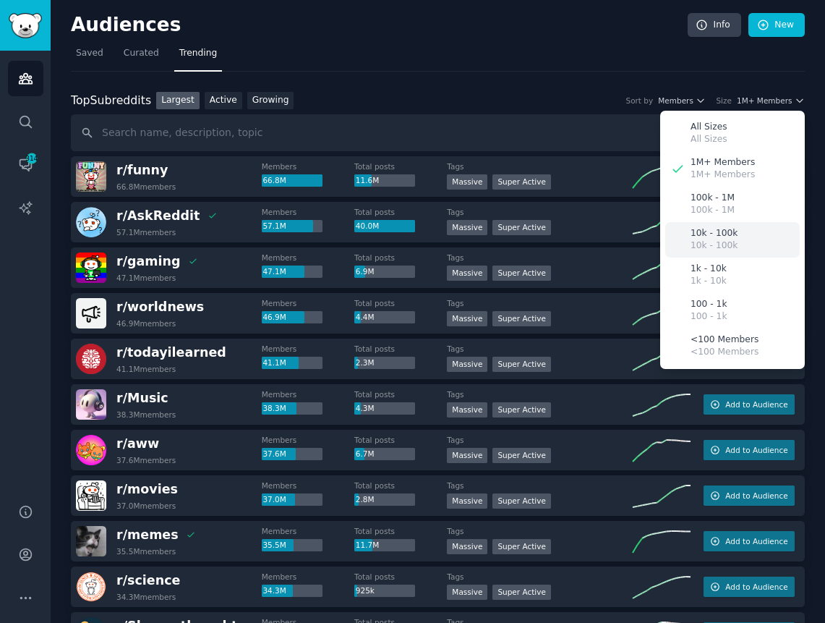
click at [733, 236] on div "10k - 100k 10k - 100k" at bounding box center [733, 239] width 135 height 35
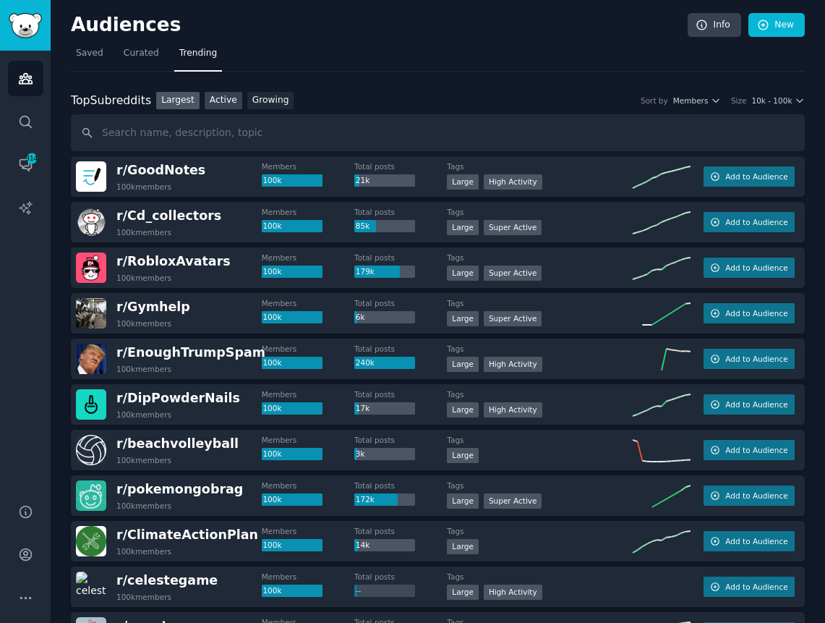
click at [225, 97] on link "Active" at bounding box center [224, 101] width 38 height 18
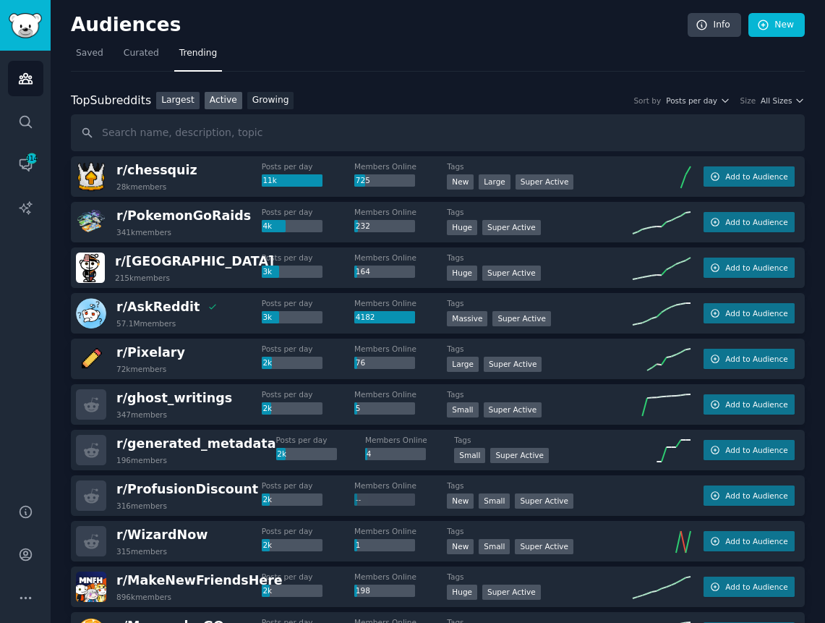
click at [172, 94] on link "Largest" at bounding box center [177, 101] width 43 height 18
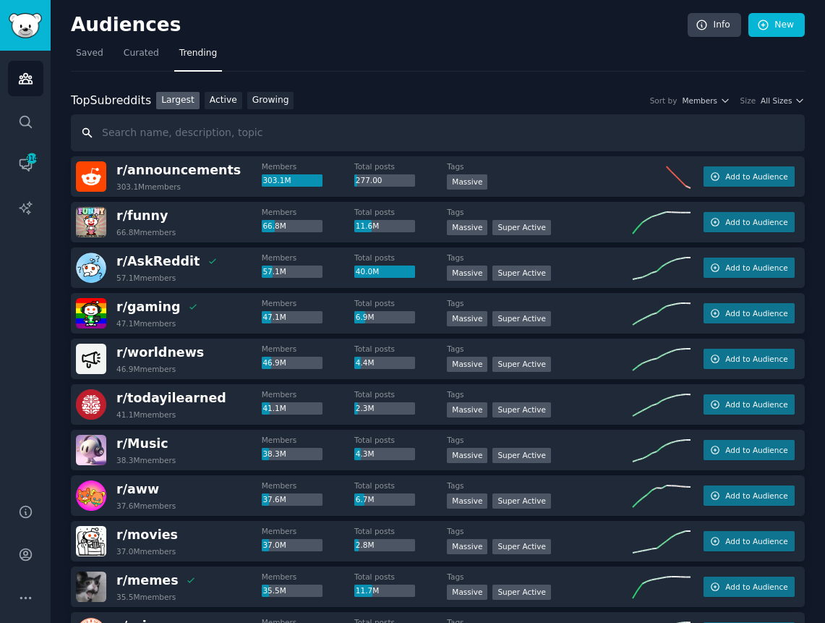
click at [454, 141] on input "text" at bounding box center [438, 132] width 734 height 37
type input "coffee"
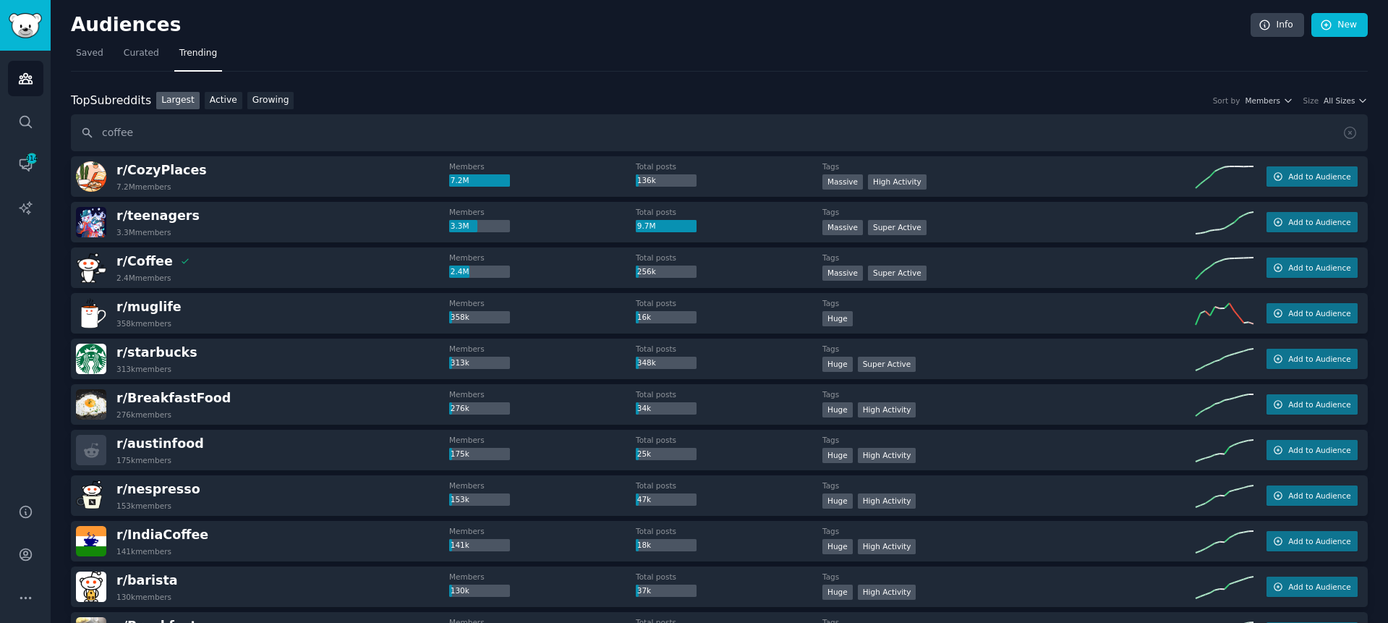
click at [83, 55] on span "Saved" at bounding box center [89, 53] width 27 height 13
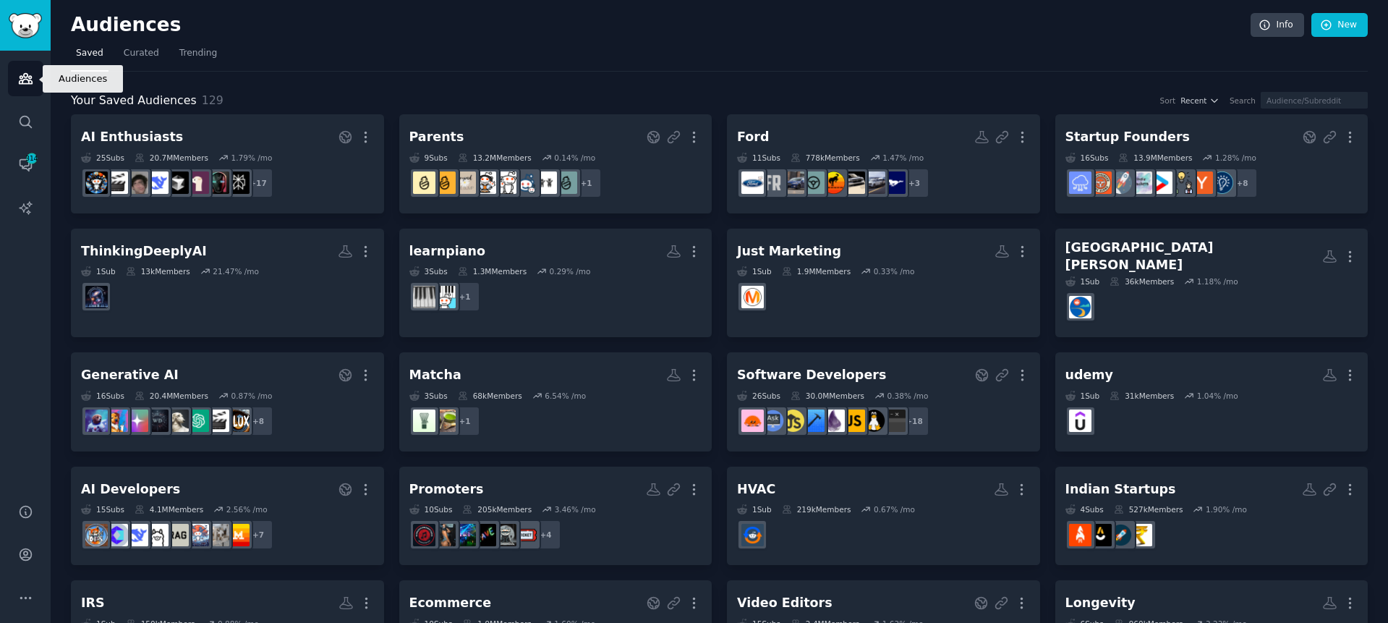
click at [33, 81] on icon "Sidebar" at bounding box center [25, 78] width 15 height 15
click at [28, 124] on icon "Sidebar" at bounding box center [26, 122] width 12 height 12
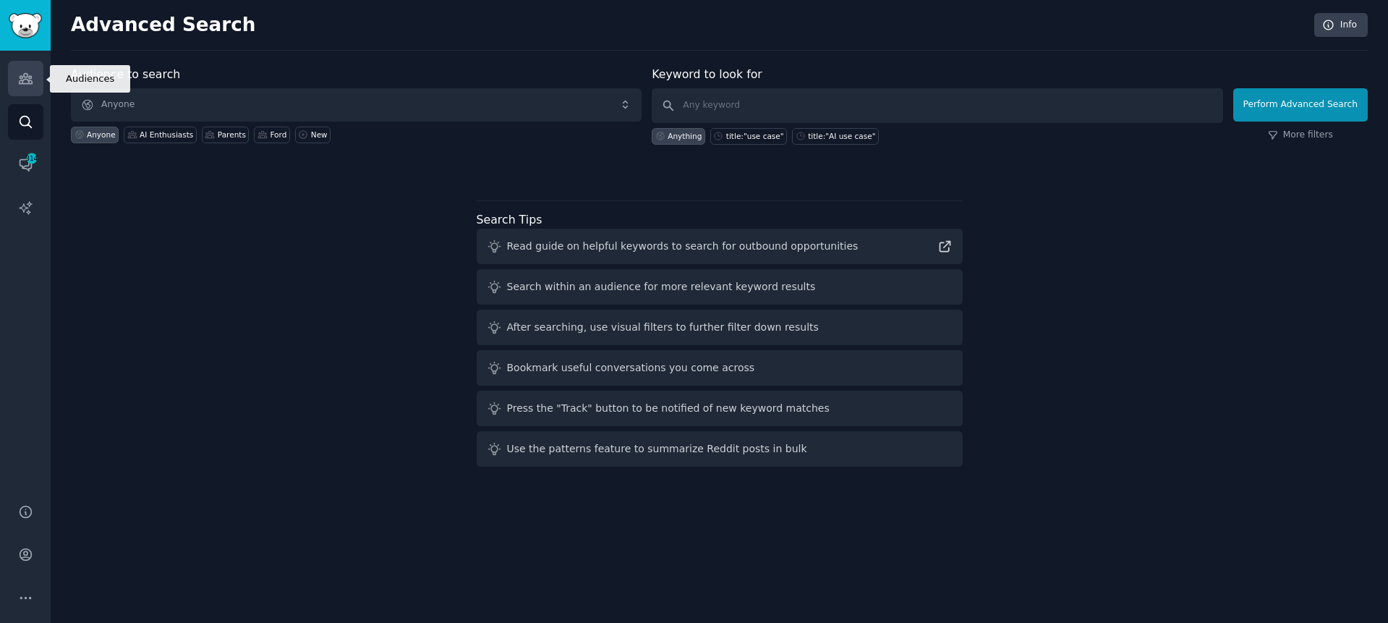
click at [25, 91] on link "Audiences" at bounding box center [25, 78] width 35 height 35
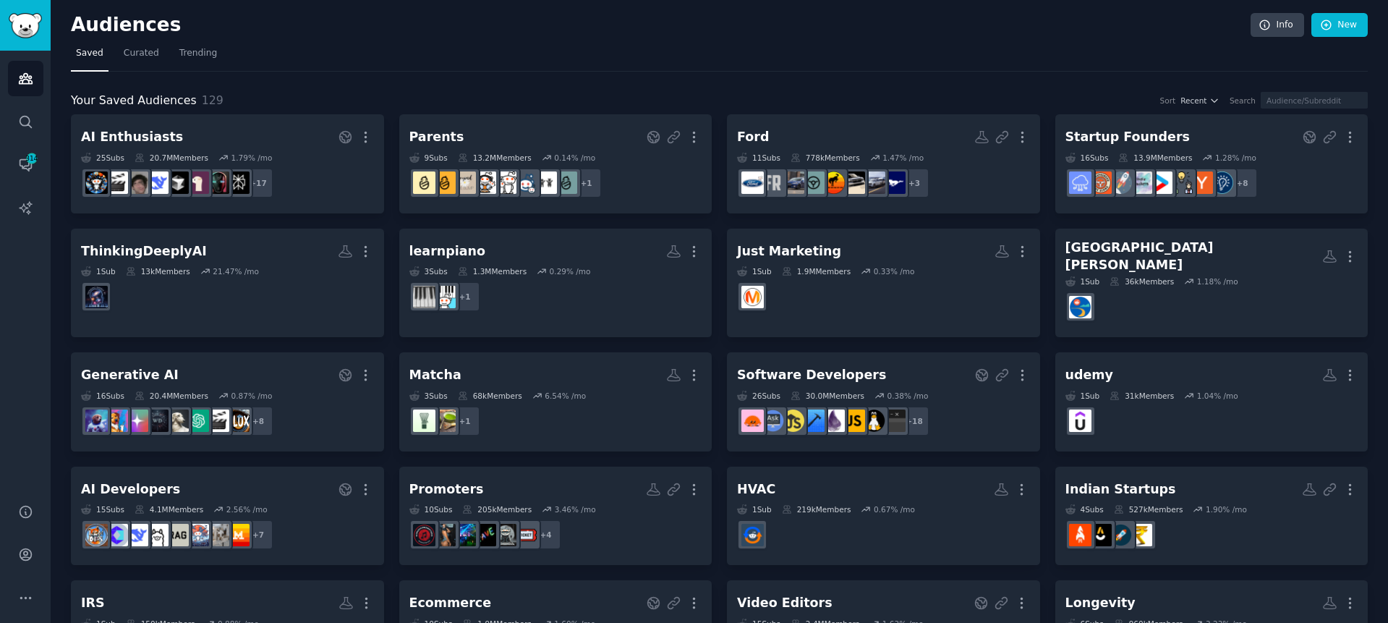
click at [40, 115] on link "Search" at bounding box center [25, 121] width 35 height 35
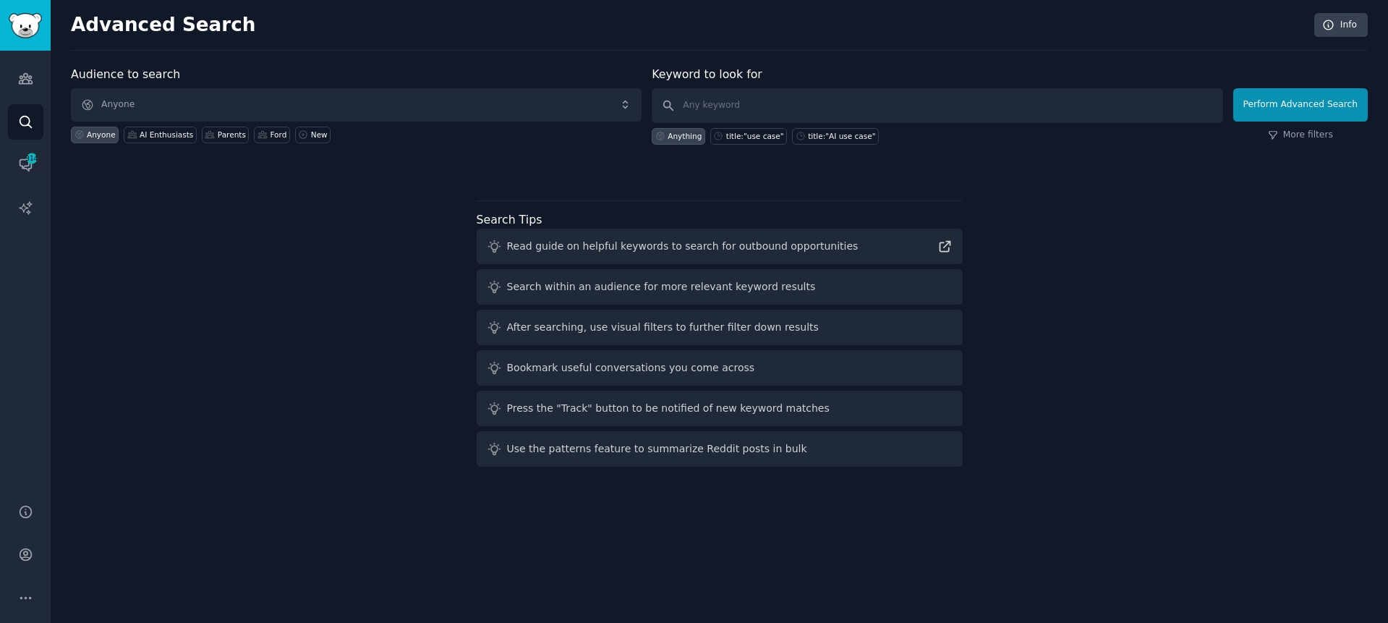
click at [660, 49] on div "Advanced Search Info" at bounding box center [719, 32] width 1297 height 38
click at [642, 51] on div "Advanced Search Info Audience to search Anyone Anyone AI Enthusiasts Parents Fo…" at bounding box center [720, 311] width 1338 height 623
click at [651, 68] on form "Audience to search Anyone Anyone AI Enthusiasts Parents Ford New Keyword to loo…" at bounding box center [719, 105] width 1297 height 79
click at [328, 252] on div "Audience to search Anyone Anyone AI Enthusiasts Parents Ford New Keyword to loo…" at bounding box center [719, 269] width 1297 height 407
click at [174, 132] on div "AI Enthusiasts" at bounding box center [167, 134] width 54 height 10
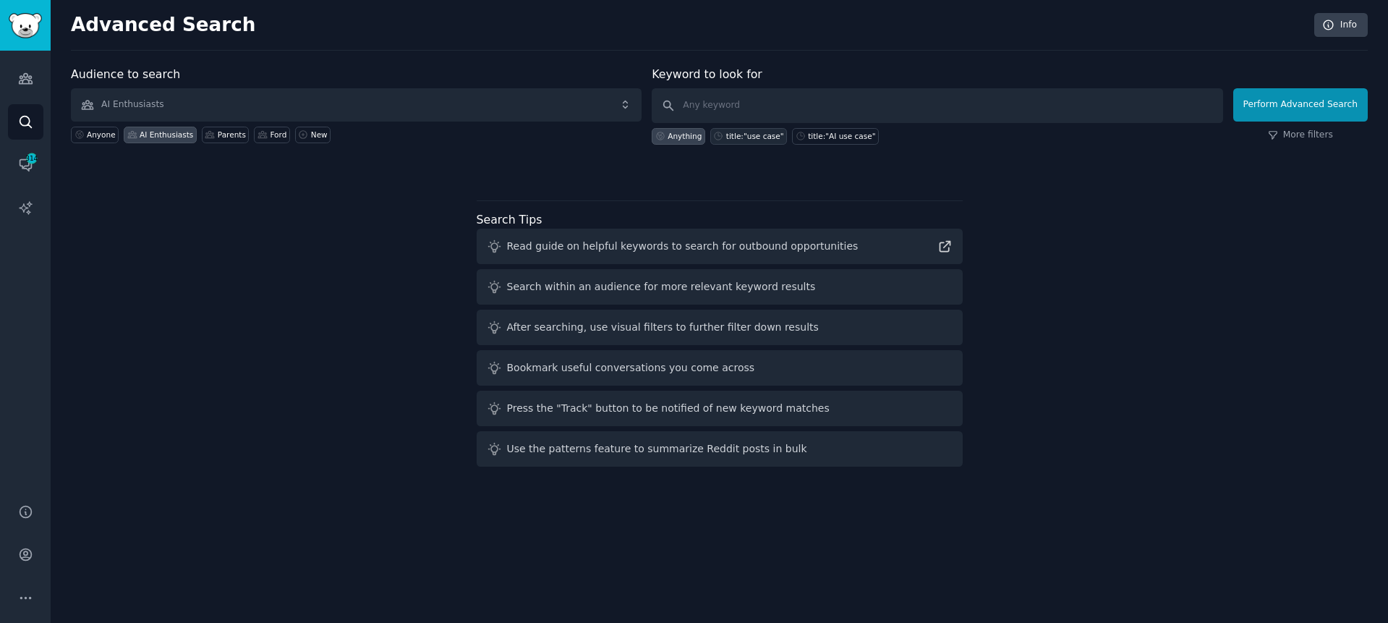
click at [766, 137] on div "title:"use case"" at bounding box center [755, 136] width 58 height 10
type input "title:"use case""
click at [21, 72] on icon "Sidebar" at bounding box center [25, 78] width 15 height 15
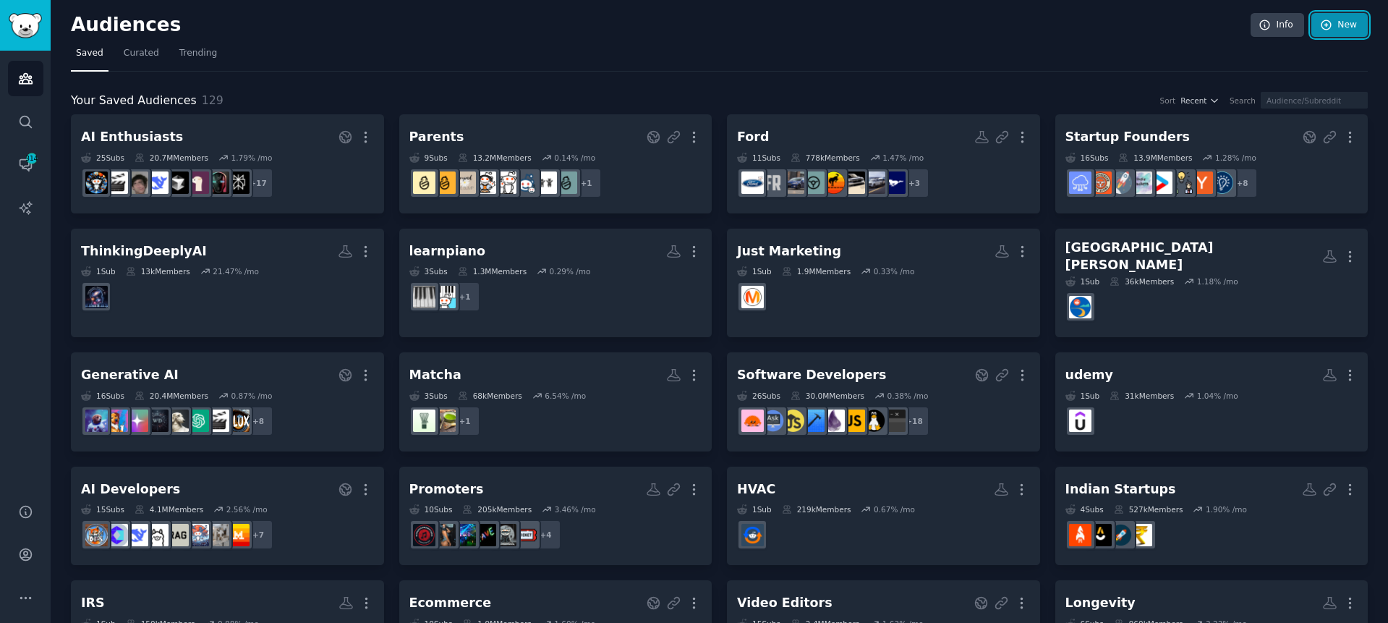
click at [1359, 30] on link "New" at bounding box center [1340, 25] width 56 height 25
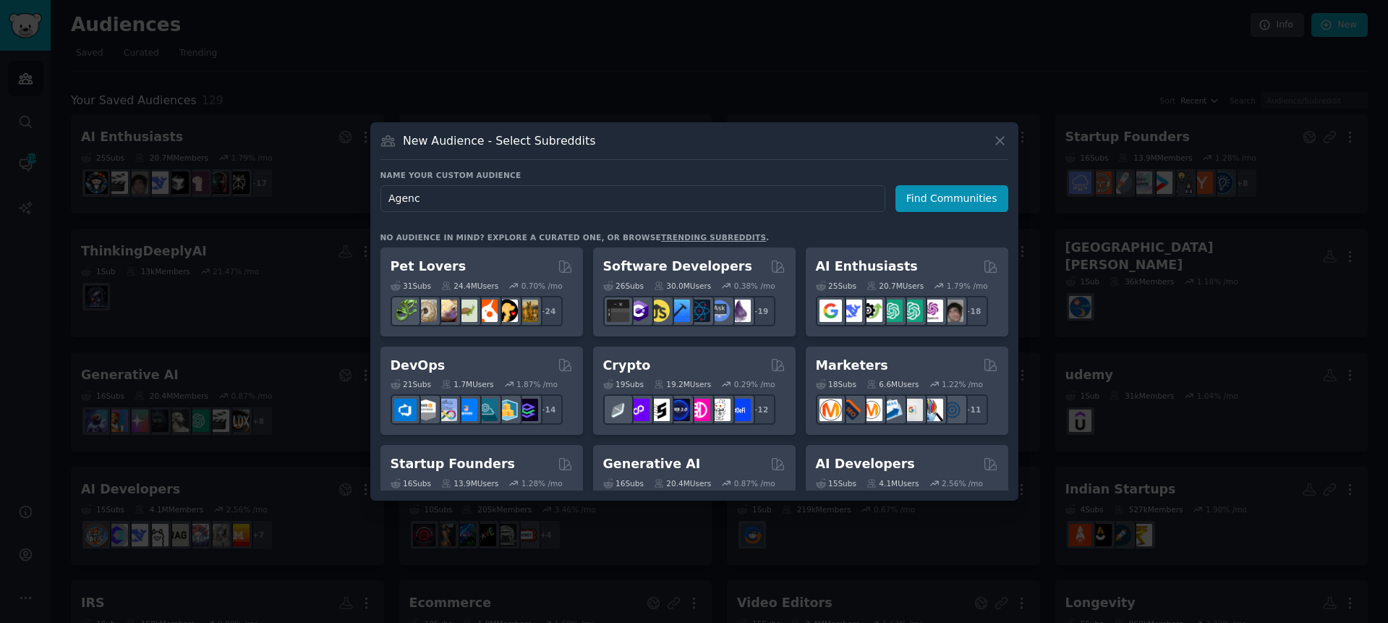
type input "Agency"
click button "Find Communities" at bounding box center [952, 198] width 113 height 27
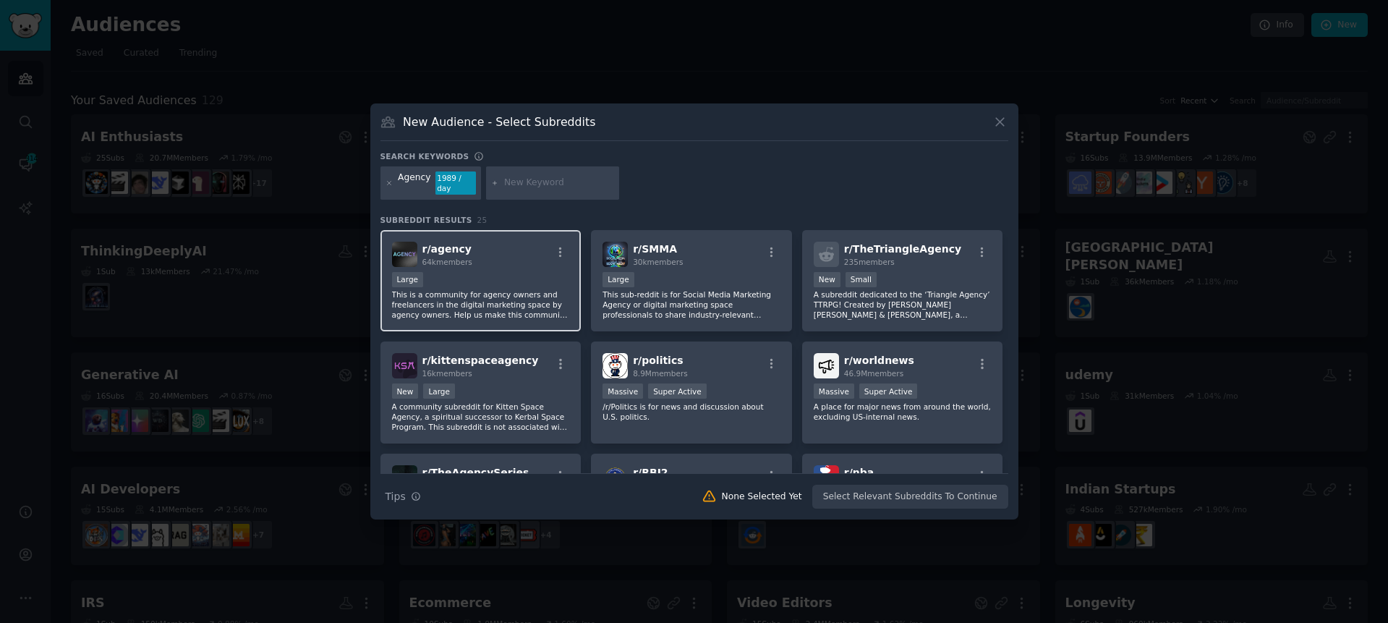
click at [443, 303] on p "This is a community for agency owners and freelancers in the digital marketing …" at bounding box center [481, 304] width 178 height 30
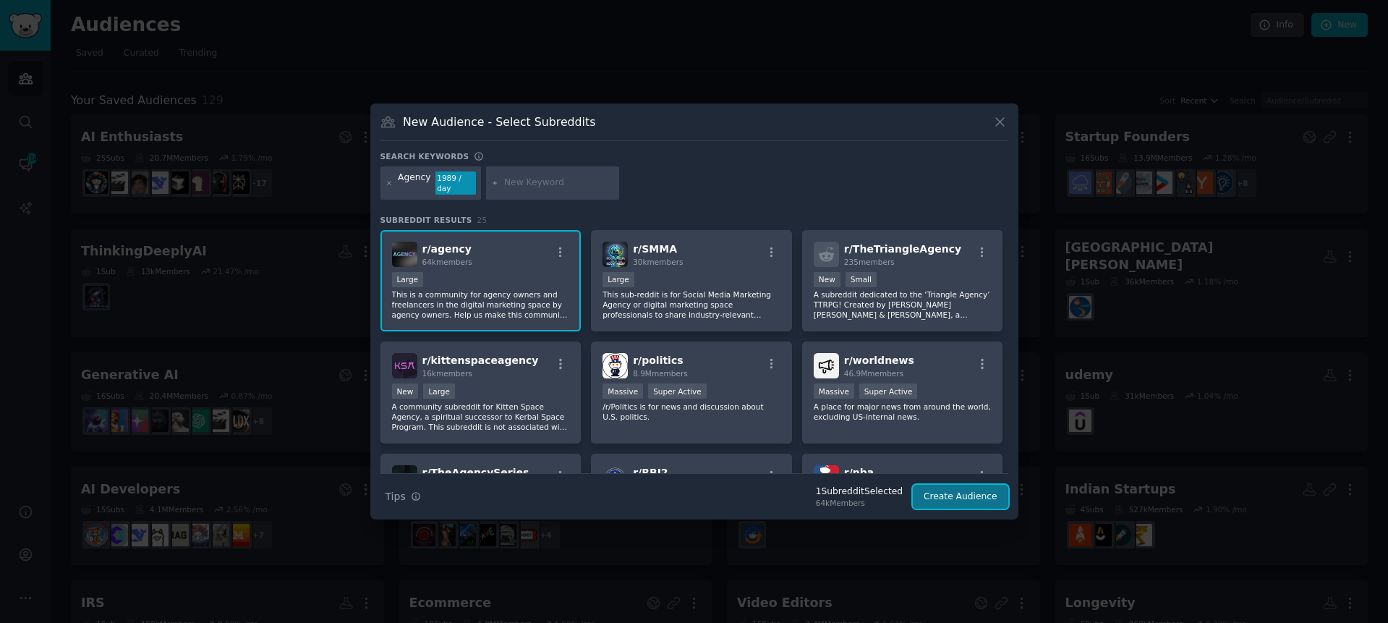
click at [965, 503] on button "Create Audience" at bounding box center [960, 497] width 95 height 25
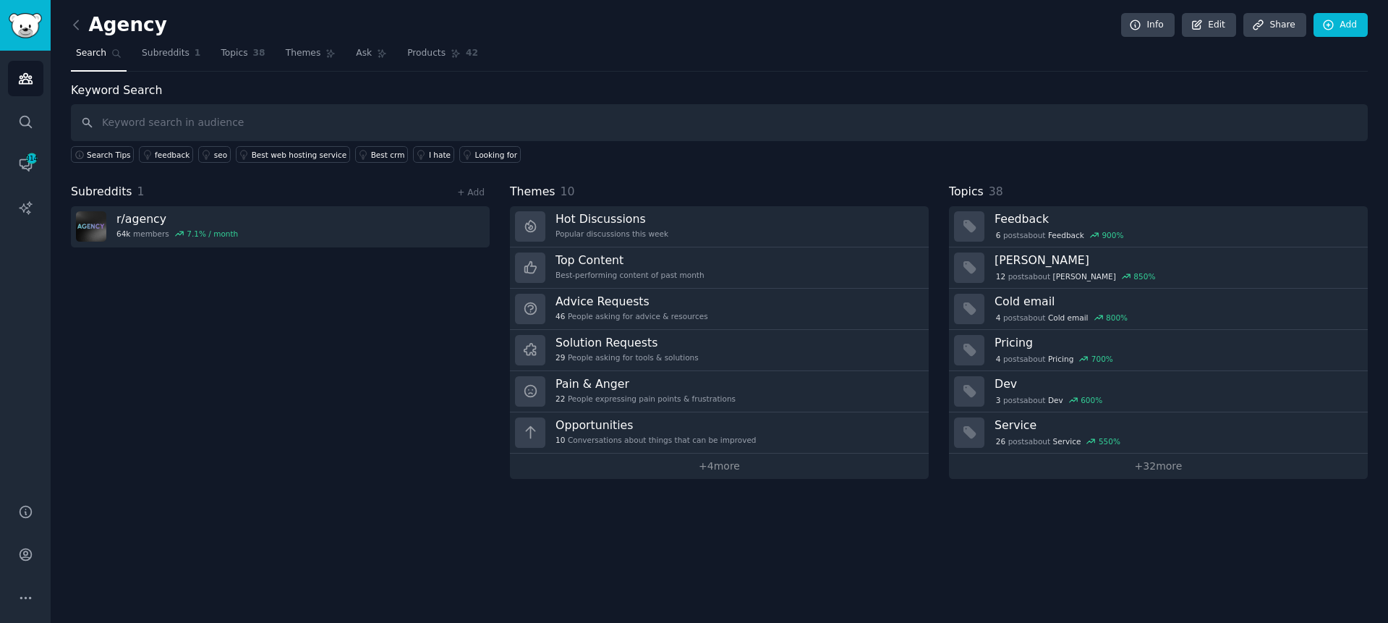
click at [274, 338] on div "Subreddits 1 + Add r/ agency 64k members 7.1 % / month" at bounding box center [280, 331] width 419 height 296
click at [203, 119] on input "text" at bounding box center [719, 122] width 1297 height 37
type input ""time tracking"
type input "time tracking"
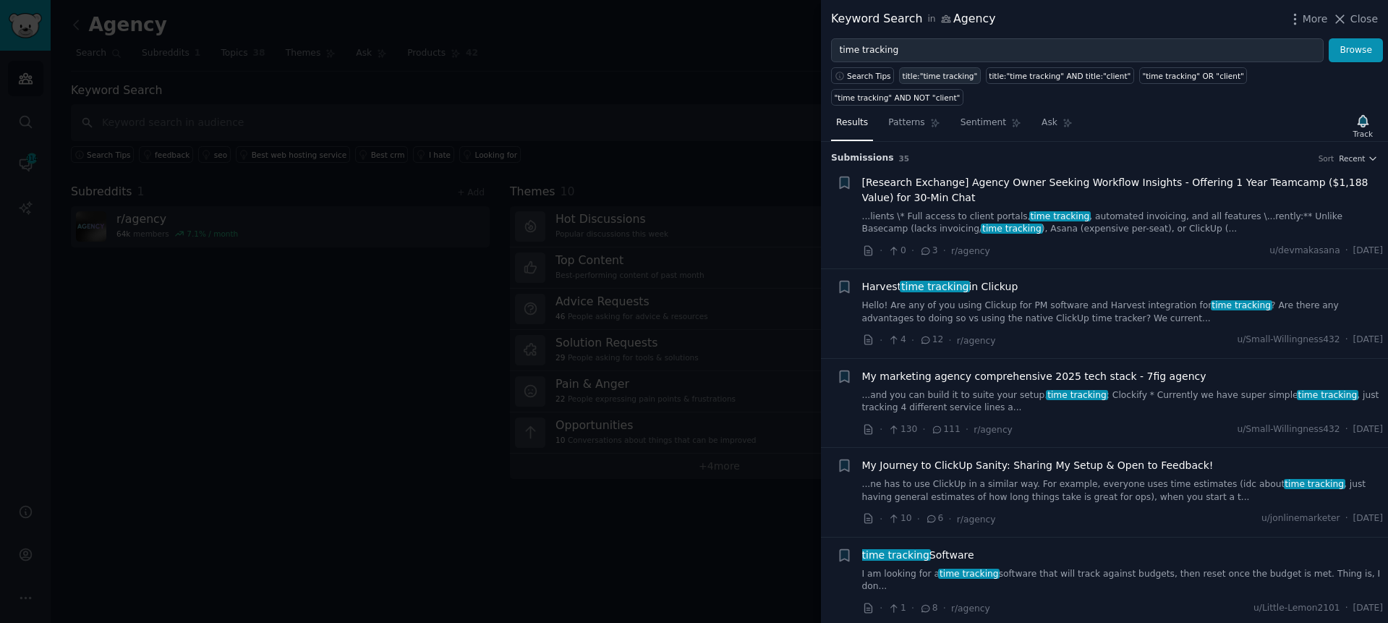
click at [957, 72] on div "title:"time tracking"" at bounding box center [940, 76] width 75 height 10
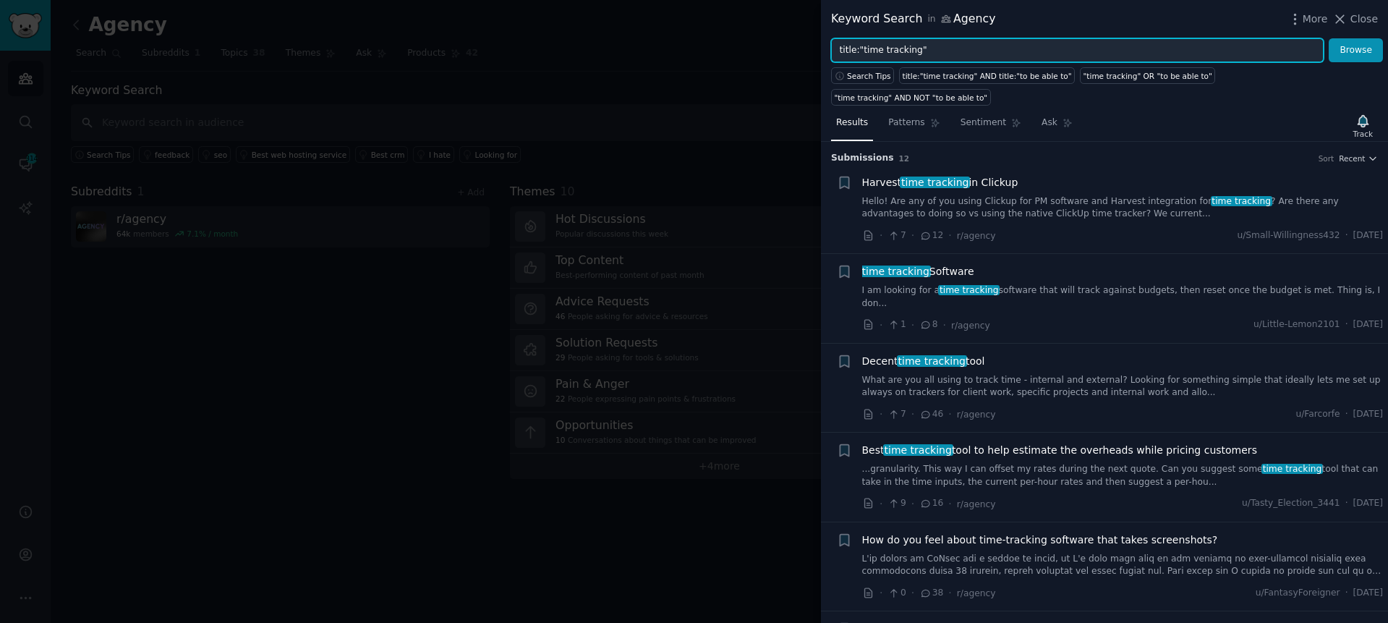
drag, startPoint x: 859, startPoint y: 50, endPoint x: 786, endPoint y: 46, distance: 72.5
click at [786, 46] on div "Keyword Search in Agency More Close title:"time tracking" Browse Search Tips ti…" at bounding box center [694, 311] width 1388 height 623
click at [1329, 38] on button "Browse" at bounding box center [1356, 50] width 54 height 25
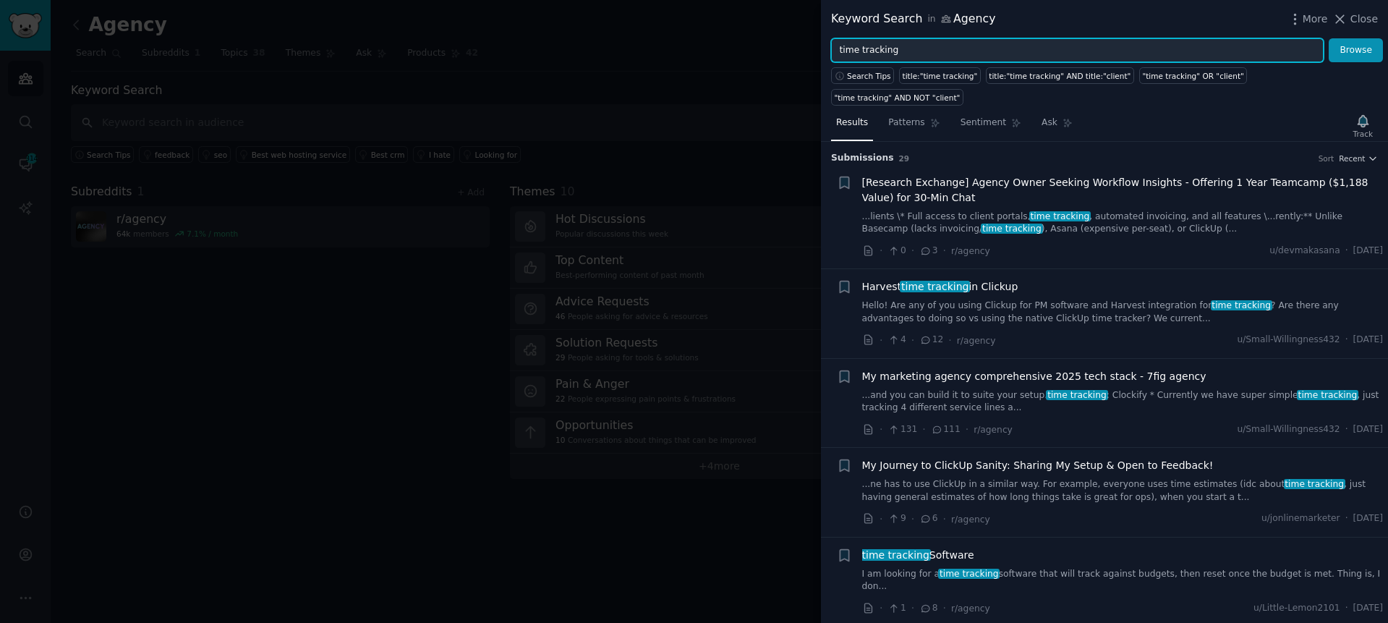
type input "time tracking"
click at [1329, 38] on button "Browse" at bounding box center [1356, 50] width 54 height 25
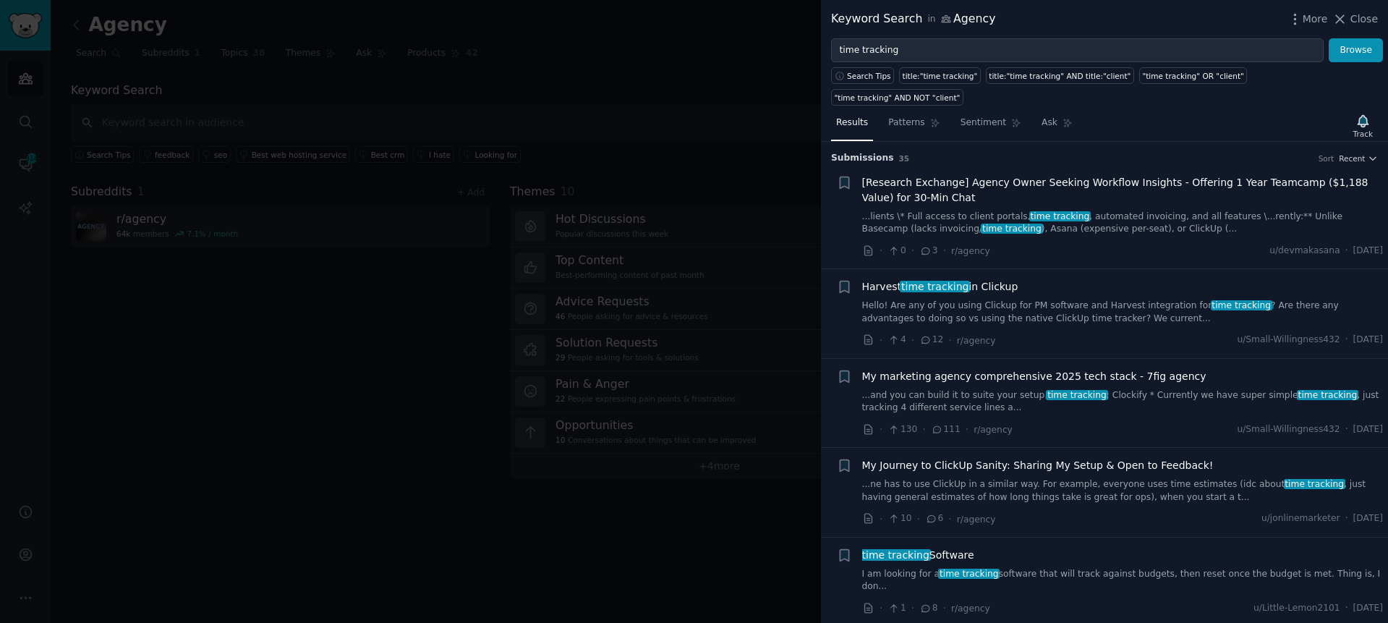
click at [1126, 113] on div "Results Patterns Sentiment Ask Track" at bounding box center [1104, 126] width 567 height 31
click at [1173, 111] on div "Results Patterns Sentiment Ask Track" at bounding box center [1104, 126] width 567 height 31
click at [1166, 111] on div "Results Patterns Sentiment Ask Track" at bounding box center [1104, 126] width 567 height 31
click at [865, 76] on span "Search Tips" at bounding box center [869, 76] width 44 height 10
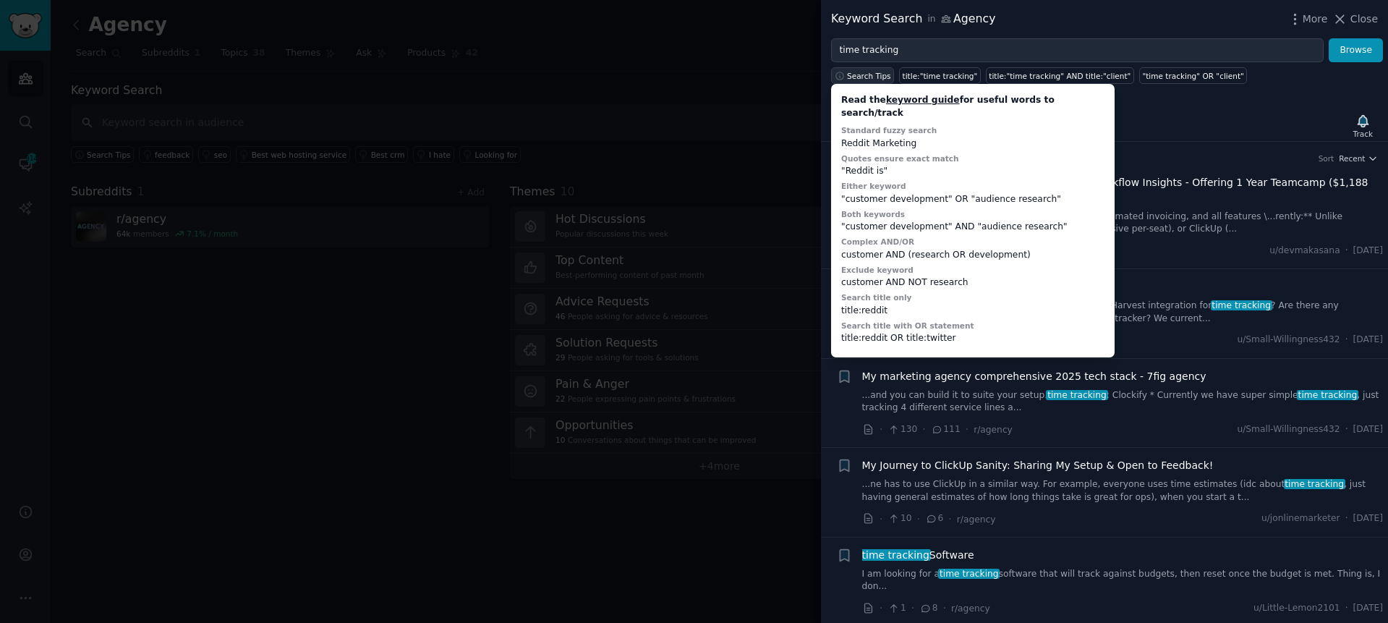
click at [865, 76] on span "Search Tips" at bounding box center [869, 76] width 44 height 10
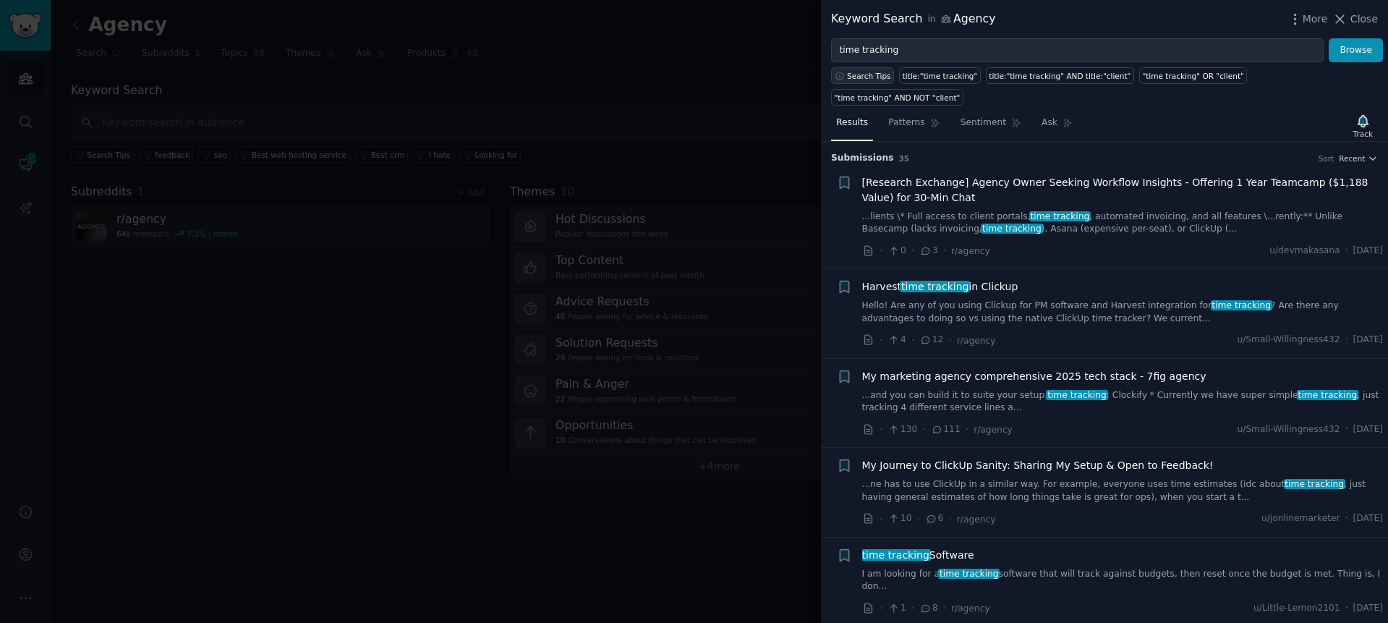
click at [877, 79] on span "Search Tips" at bounding box center [869, 76] width 44 height 10
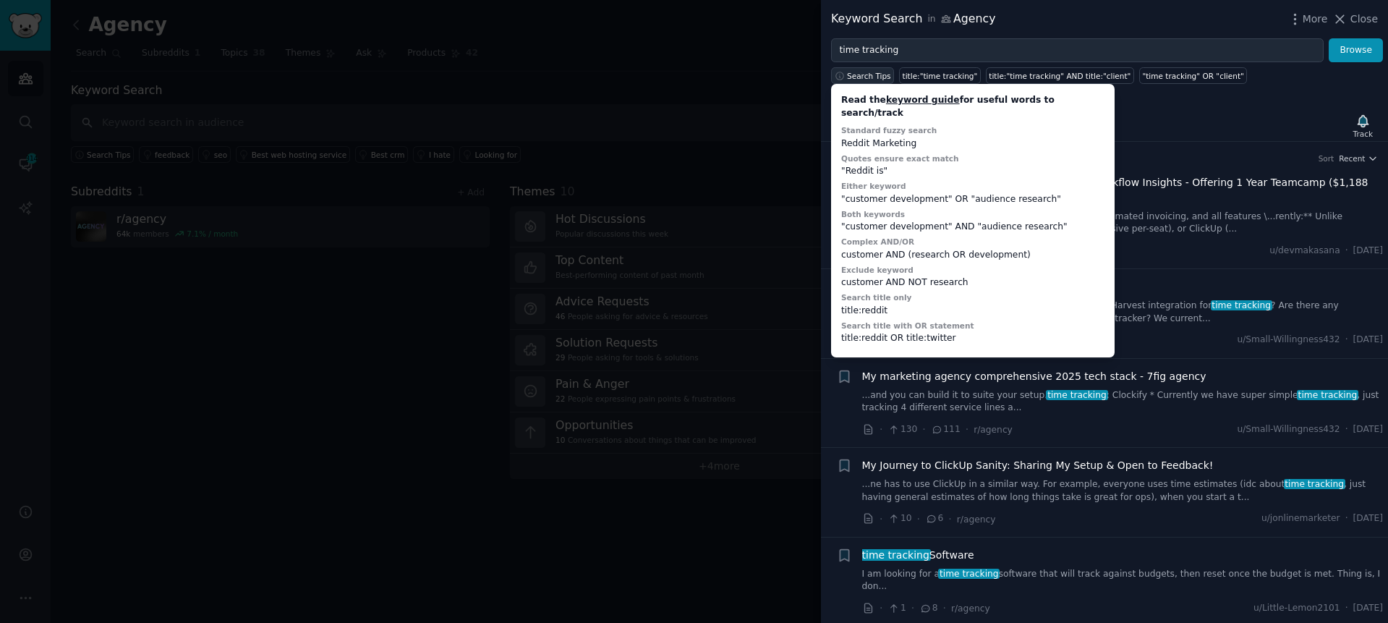
click at [877, 79] on span "Search Tips" at bounding box center [869, 76] width 44 height 10
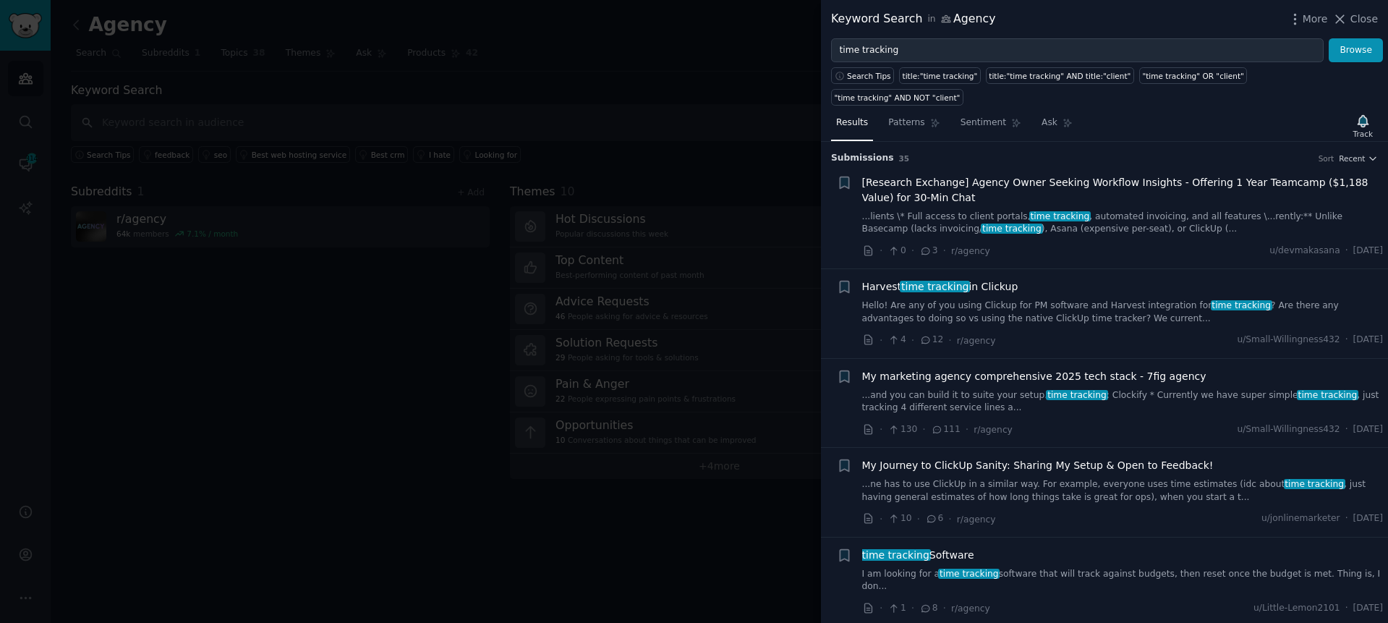
click at [1207, 111] on div "Results Patterns Sentiment Ask Track" at bounding box center [1104, 126] width 567 height 31
click at [1147, 114] on div "Results Patterns Sentiment Ask Track" at bounding box center [1104, 126] width 567 height 31
click at [854, 72] on span "Search Tips" at bounding box center [869, 76] width 44 height 10
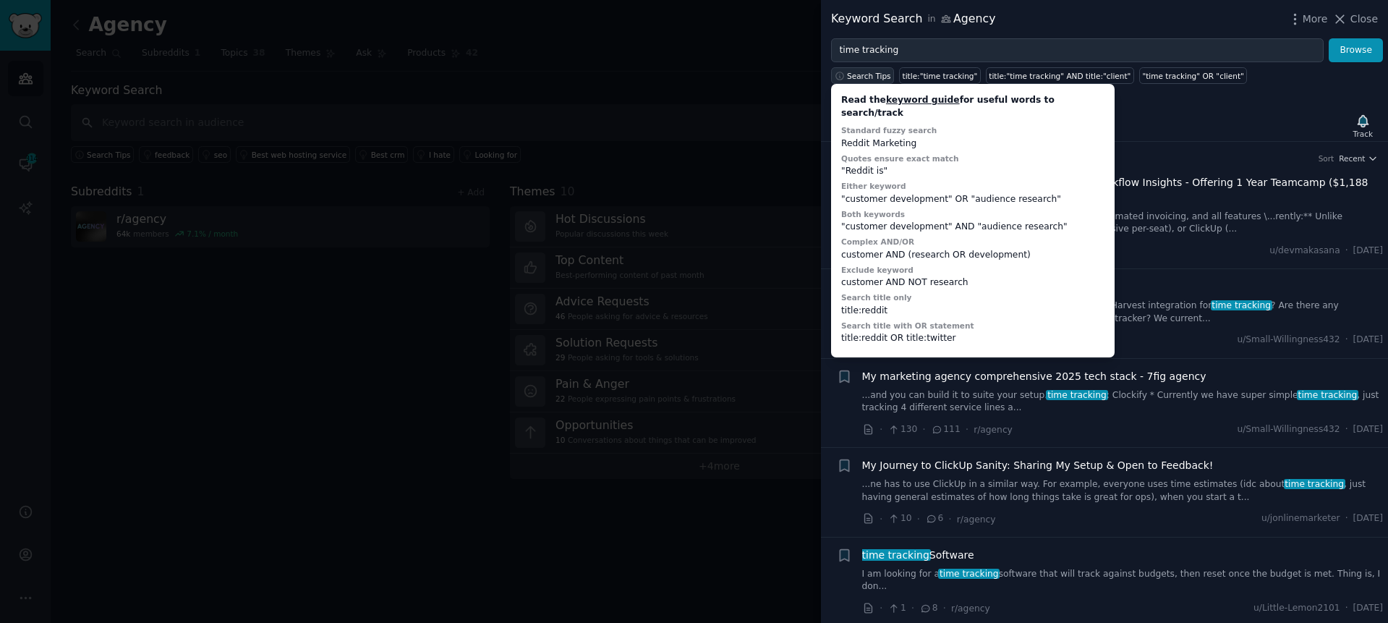
click at [854, 72] on span "Search Tips" at bounding box center [869, 76] width 44 height 10
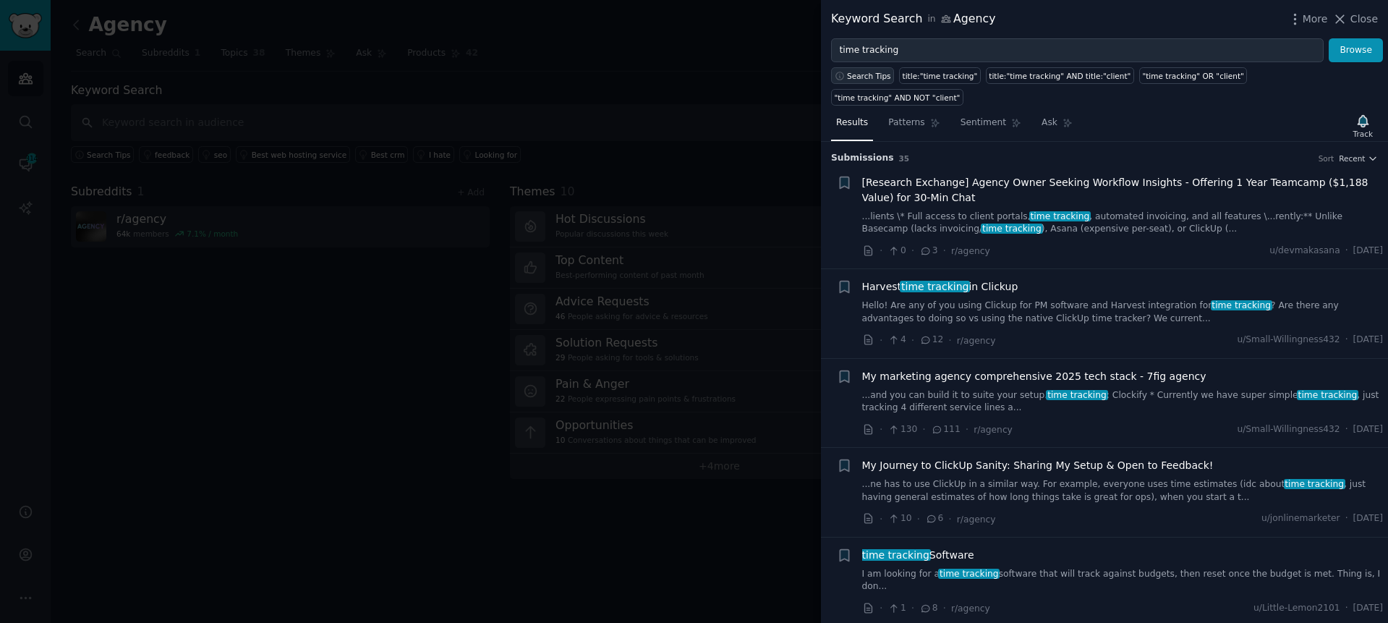
click at [854, 72] on span "Search Tips" at bounding box center [869, 76] width 44 height 10
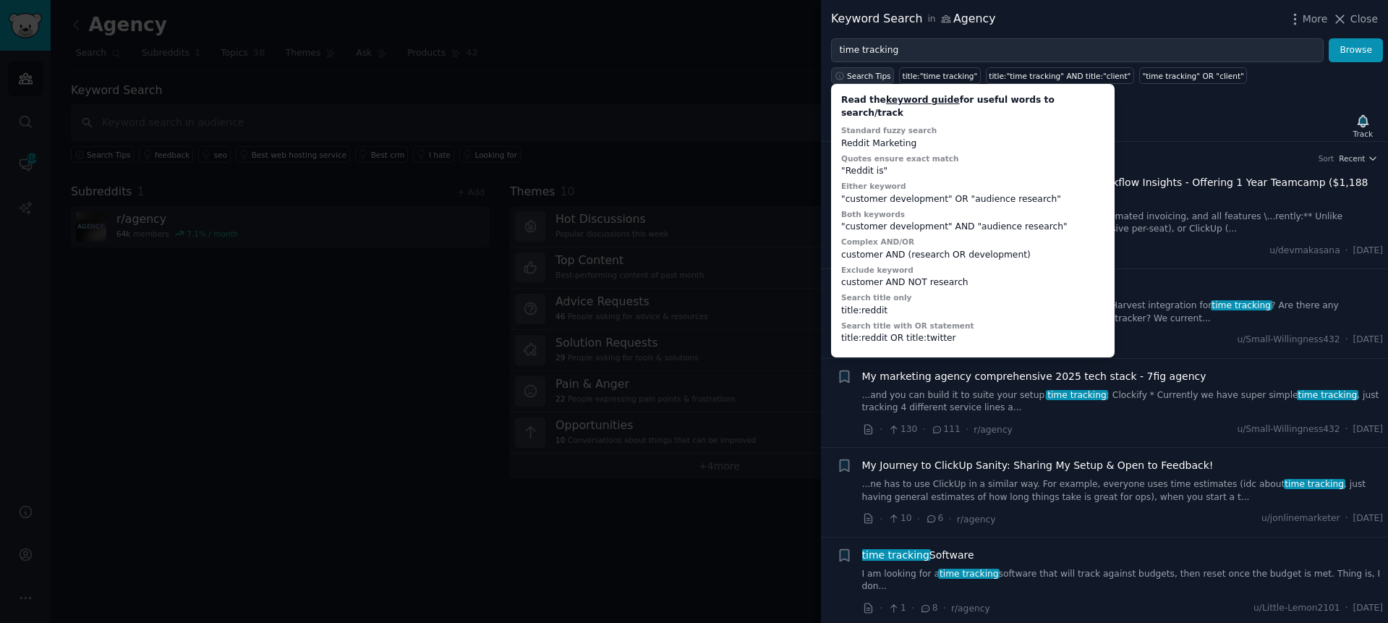
click at [854, 72] on span "Search Tips" at bounding box center [869, 76] width 44 height 10
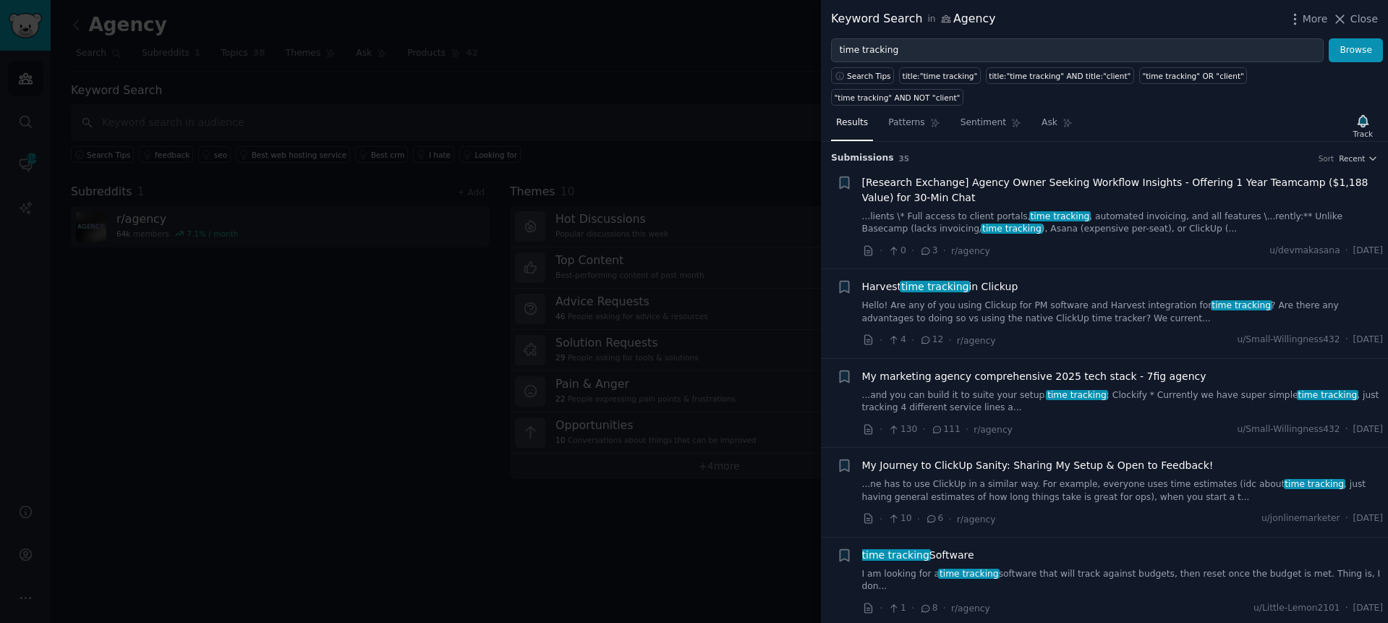
click at [313, 331] on div at bounding box center [694, 311] width 1388 height 623
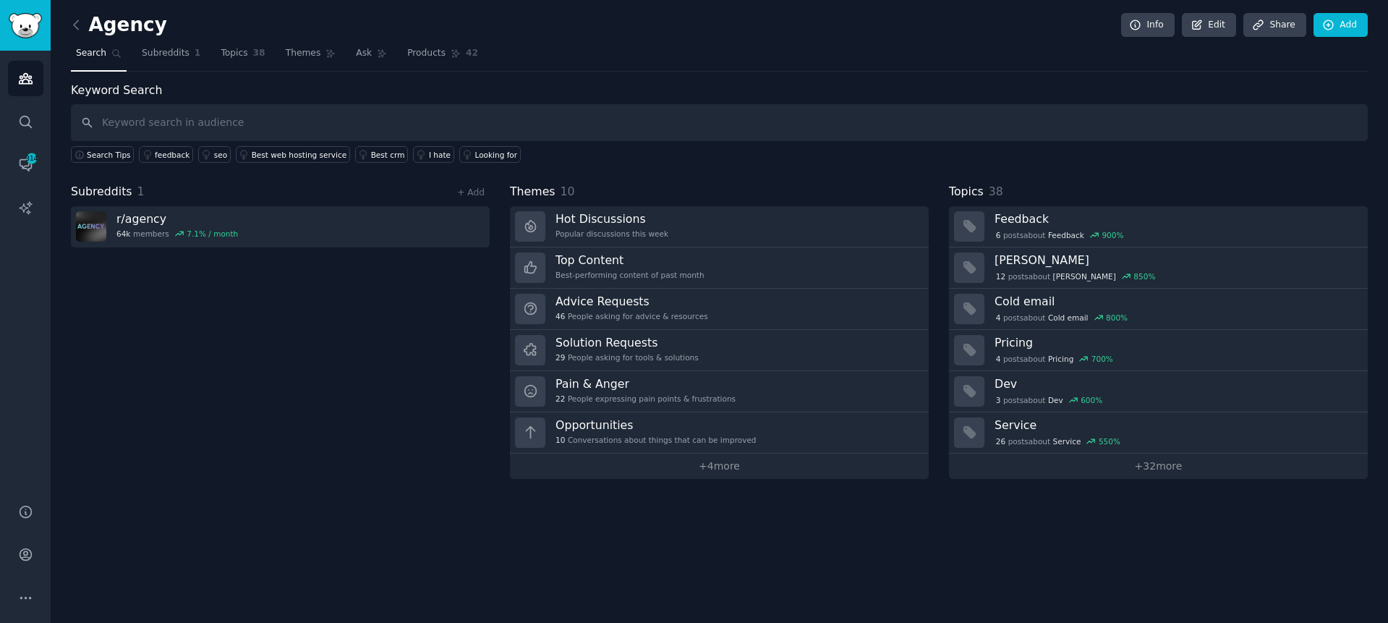
click at [738, 172] on div "Keyword Search Search Tips feedback seo Best web hosting service Best crm I hat…" at bounding box center [719, 280] width 1297 height 397
click at [452, 56] on icon at bounding box center [456, 54] width 8 height 8
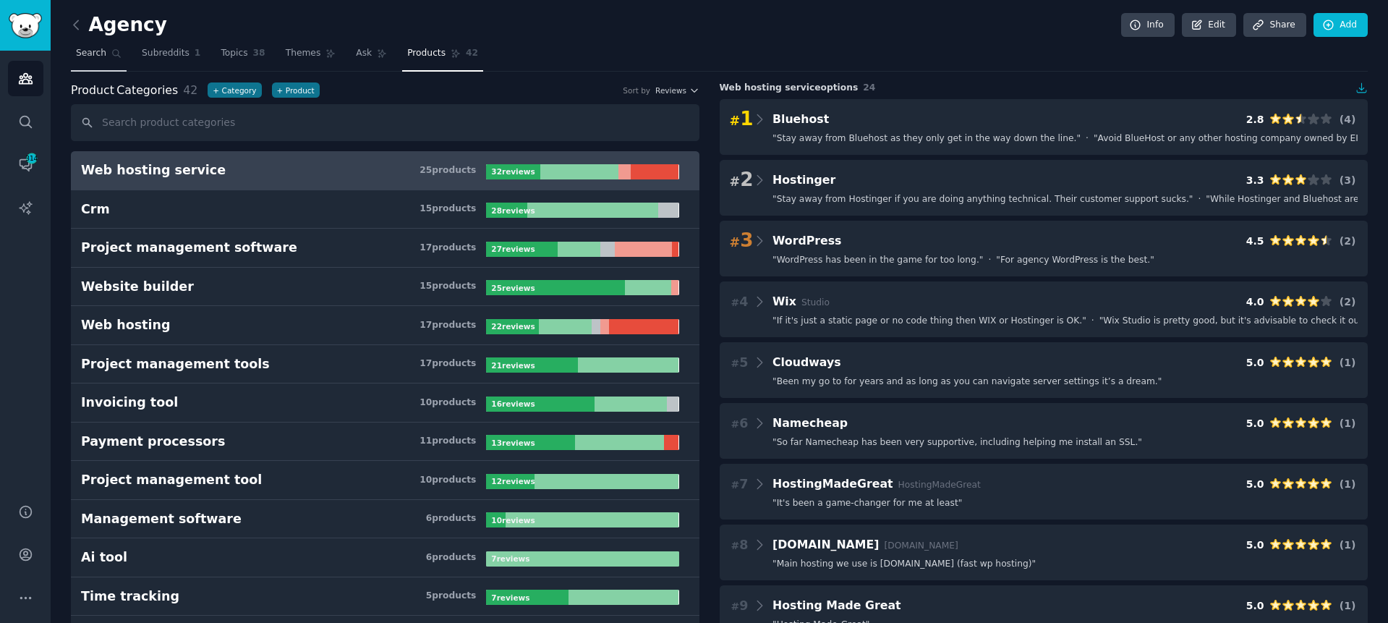
click at [95, 46] on link "Search" at bounding box center [99, 57] width 56 height 30
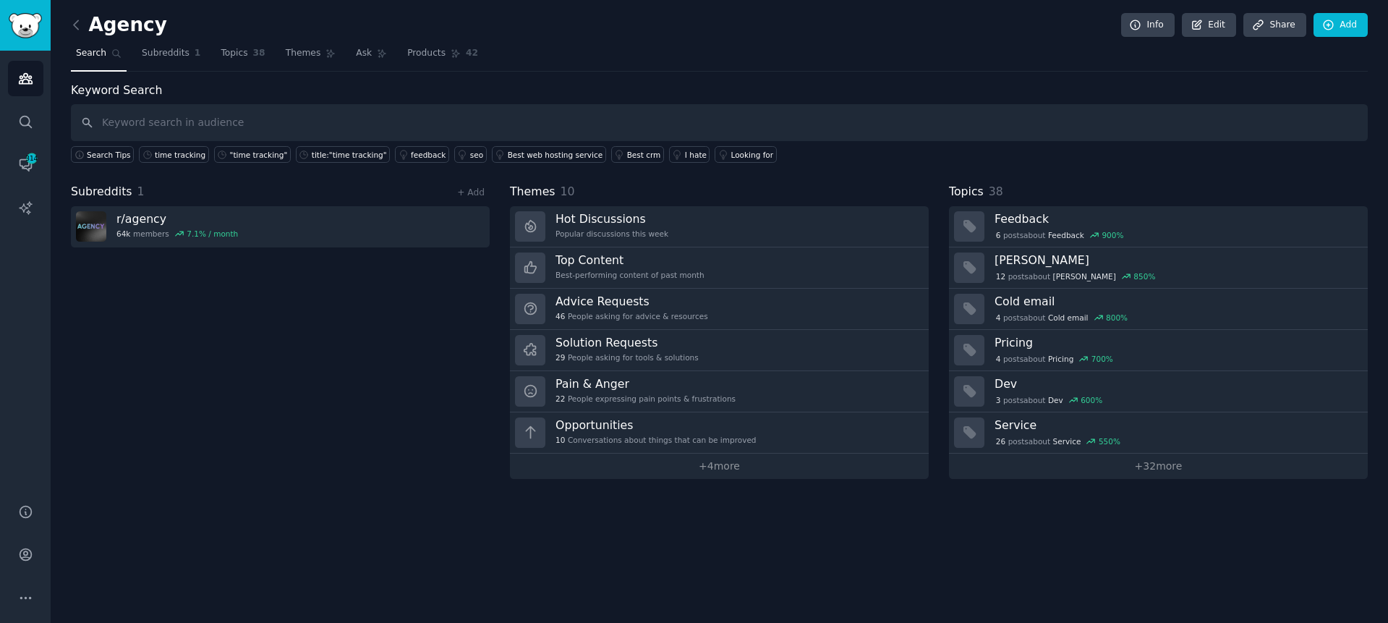
click at [297, 315] on div "Subreddits 1 + Add r/ agency 64k members 7.1 % / month" at bounding box center [280, 331] width 419 height 296
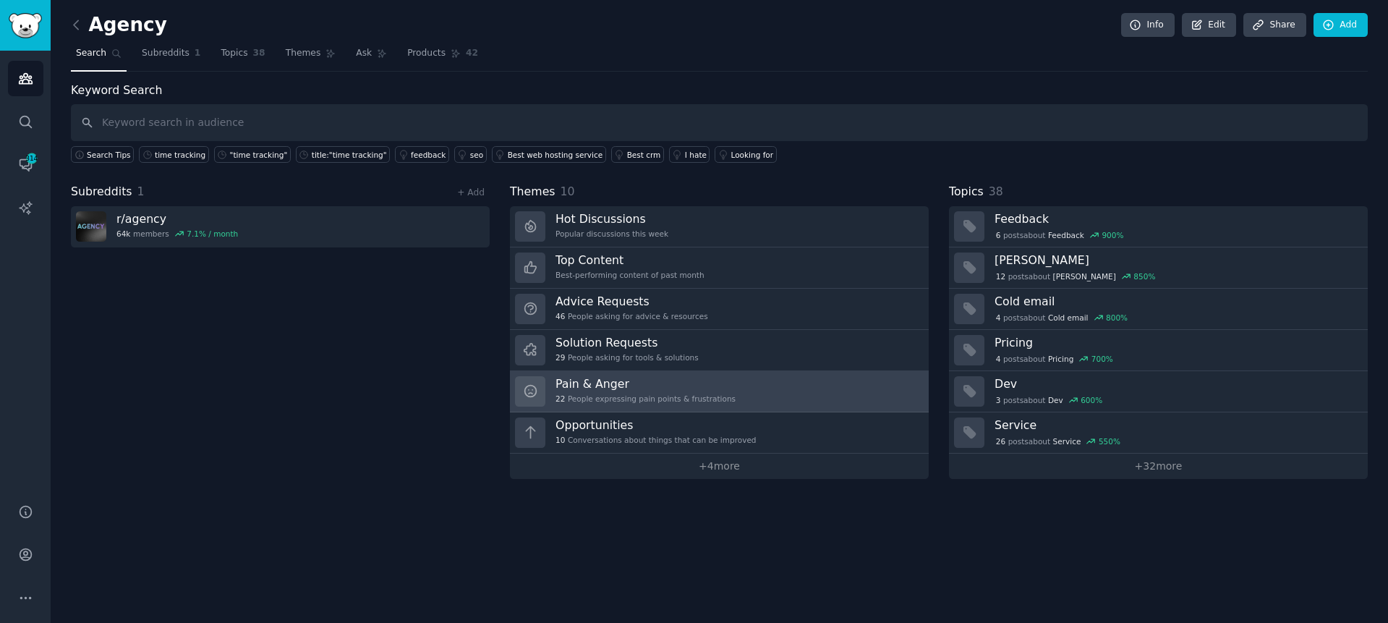
click at [739, 384] on link "Pain & Anger 22 People expressing pain points & frustrations" at bounding box center [719, 391] width 419 height 41
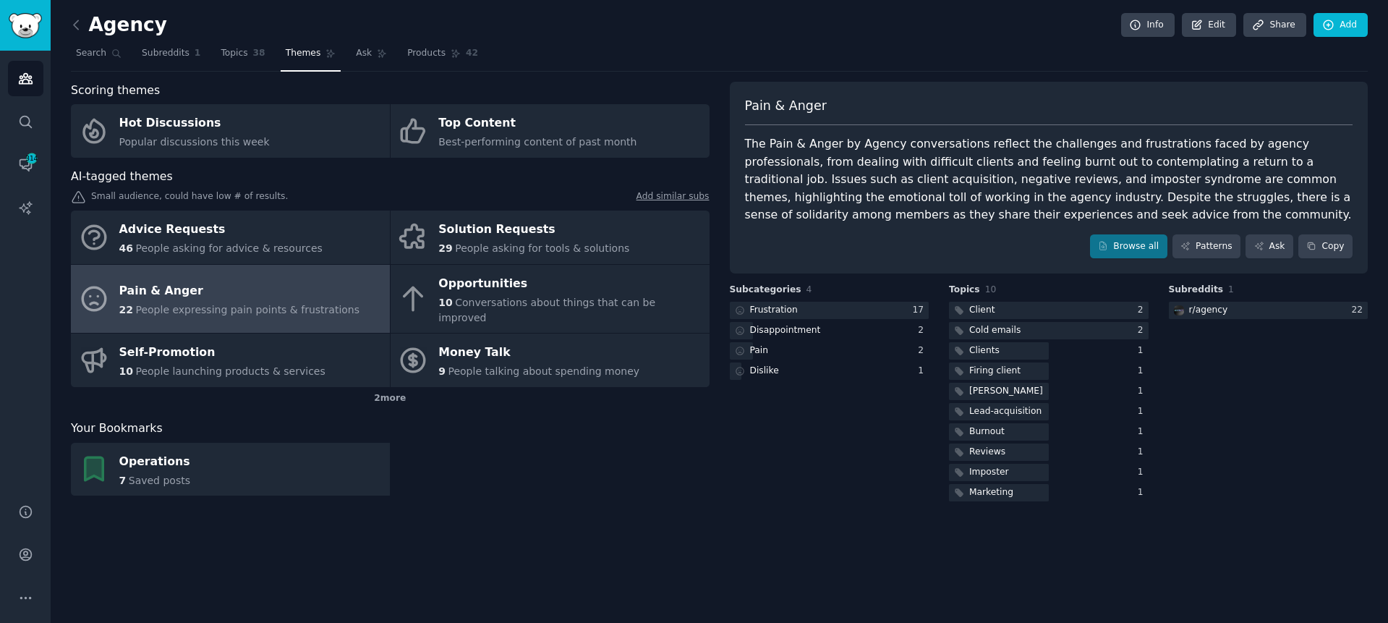
click at [83, 25] on link at bounding box center [80, 25] width 18 height 23
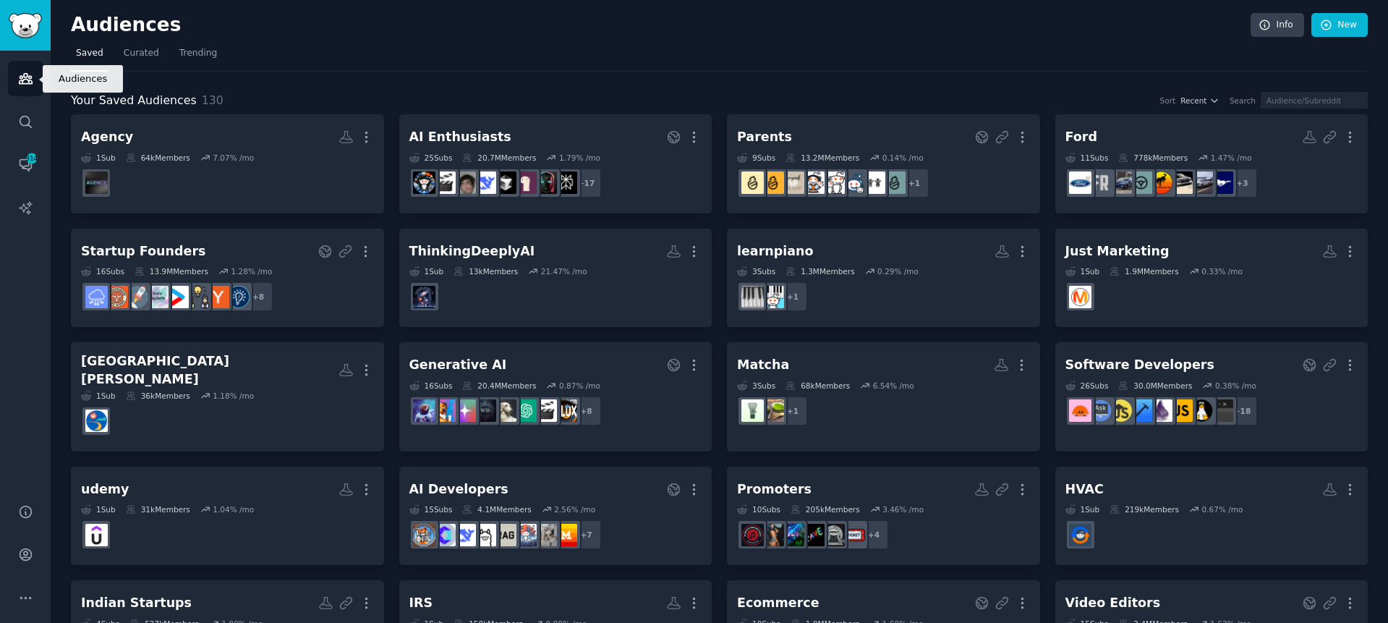
click at [18, 79] on icon "Sidebar" at bounding box center [25, 78] width 15 height 15
click at [24, 117] on icon "Sidebar" at bounding box center [25, 121] width 15 height 15
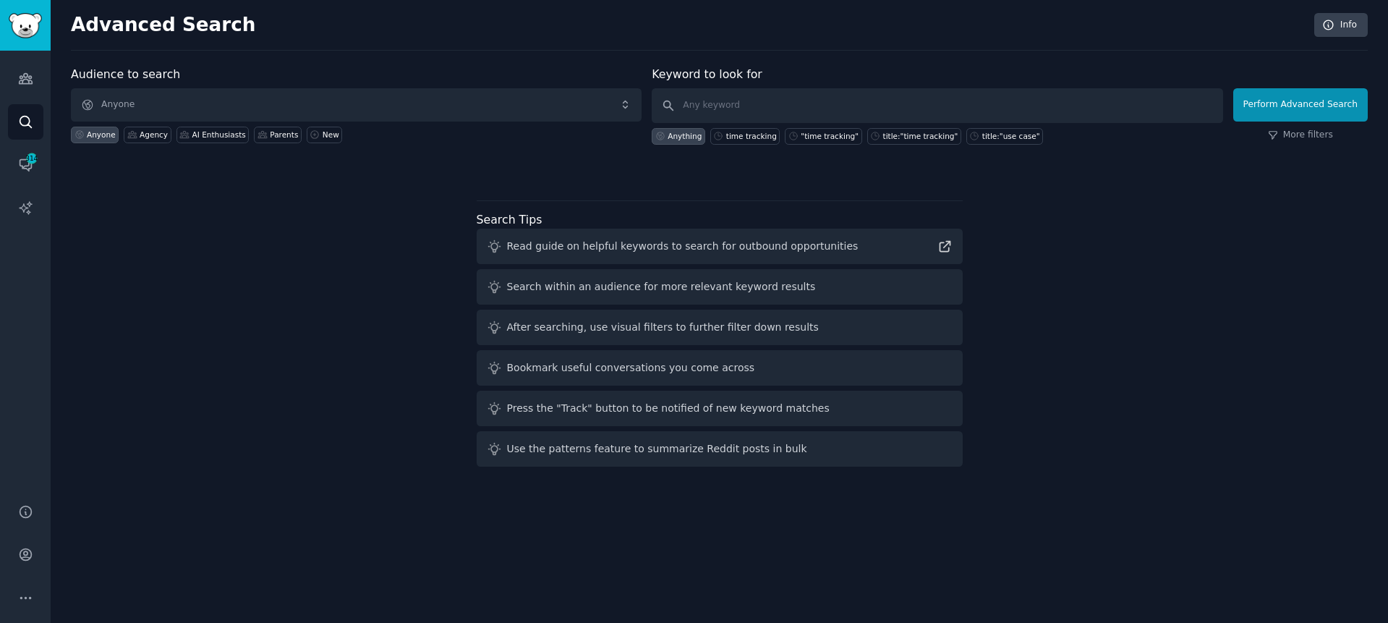
click at [212, 349] on div "Audience to search Anyone Anyone Agency AI Enthusiasts Parents New Keyword to l…" at bounding box center [719, 269] width 1297 height 407
click at [263, 322] on div "Audience to search Anyone Anyone Agency AI Enthusiasts Parents New Keyword to l…" at bounding box center [719, 269] width 1297 height 407
click at [285, 319] on div "Audience to search Anyone Anyone Agency AI Enthusiasts Parents New Keyword to l…" at bounding box center [719, 269] width 1297 height 407
click at [20, 88] on link "Audiences" at bounding box center [25, 78] width 35 height 35
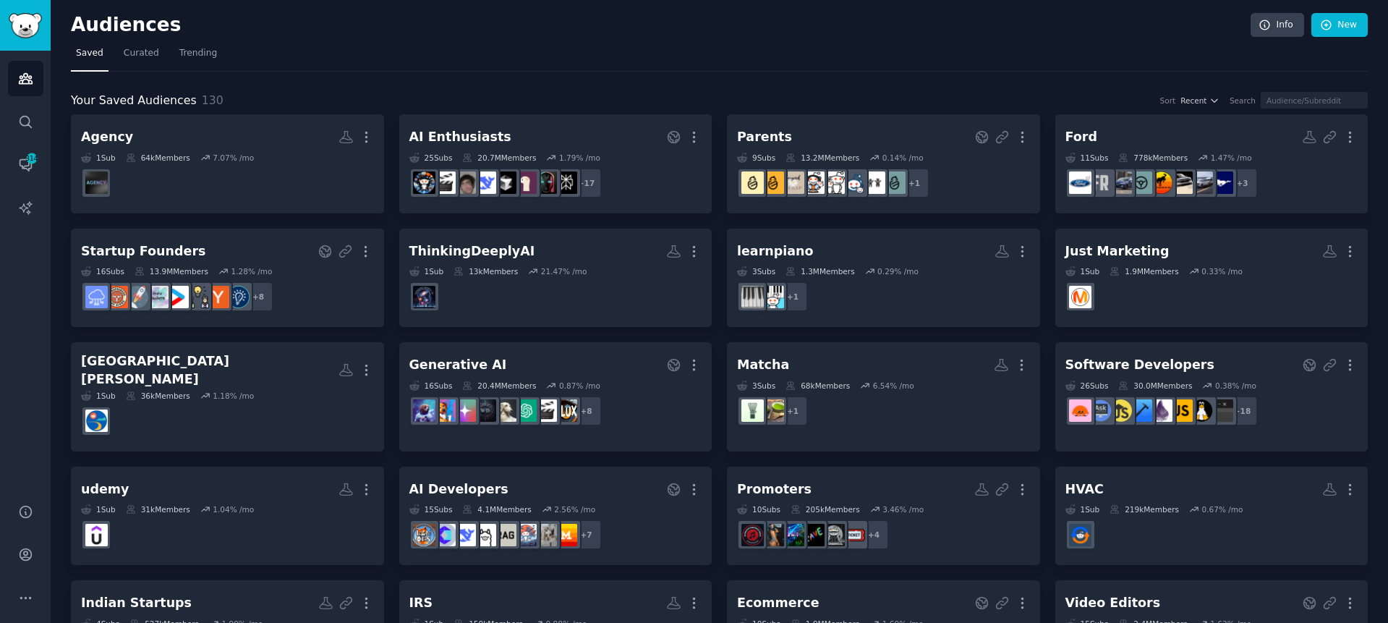
click at [398, 62] on nav "Saved Curated Trending" at bounding box center [719, 57] width 1297 height 30
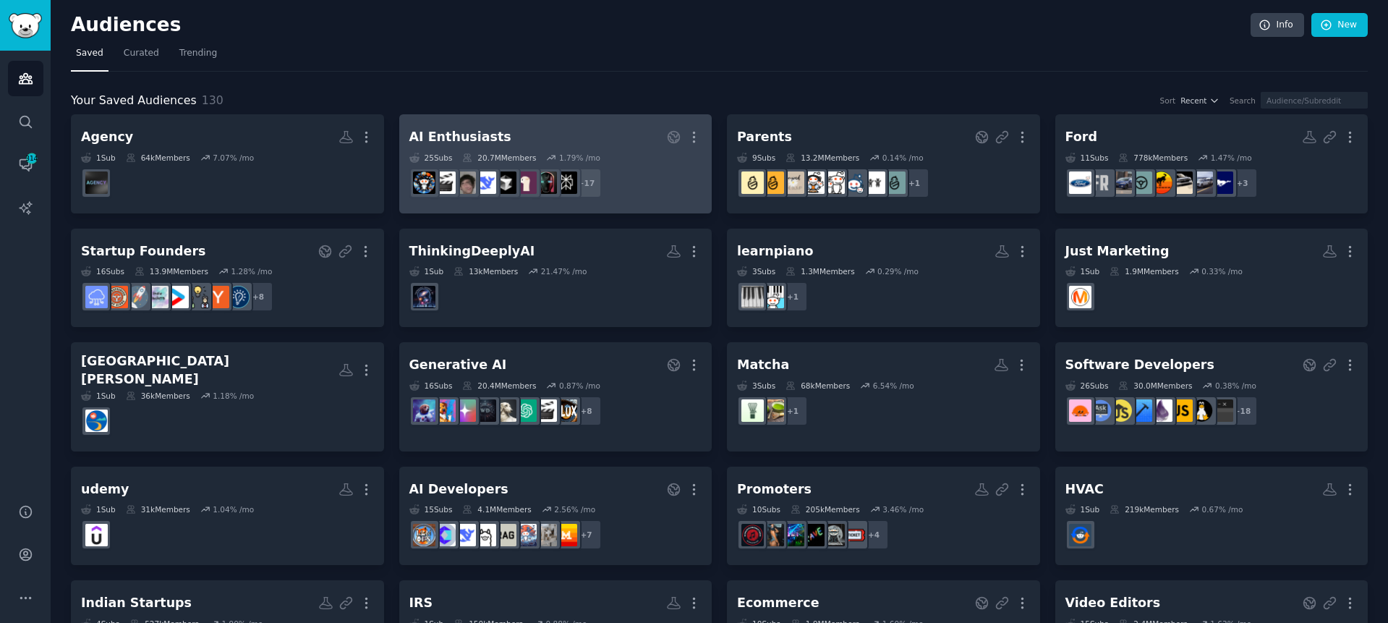
click at [480, 133] on div "AI Enthusiasts" at bounding box center [460, 137] width 102 height 18
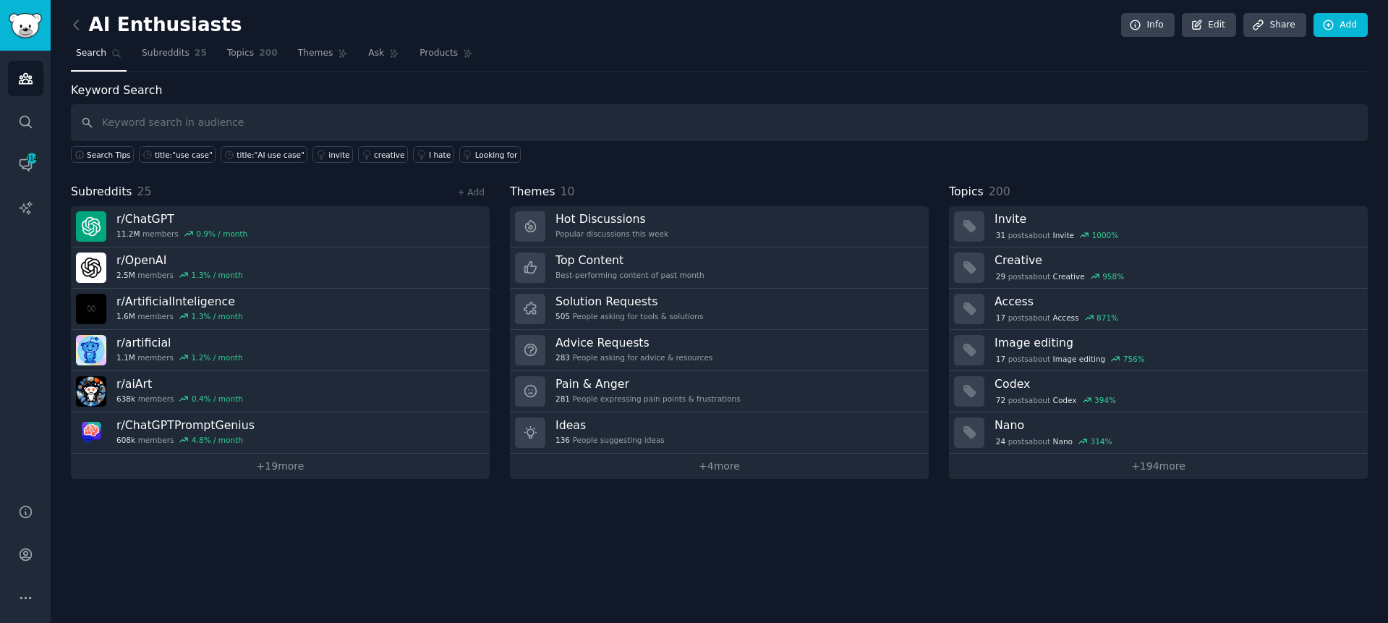
click at [517, 124] on input "text" at bounding box center [719, 122] width 1297 height 37
click at [185, 150] on div "title:"use case"" at bounding box center [184, 155] width 58 height 10
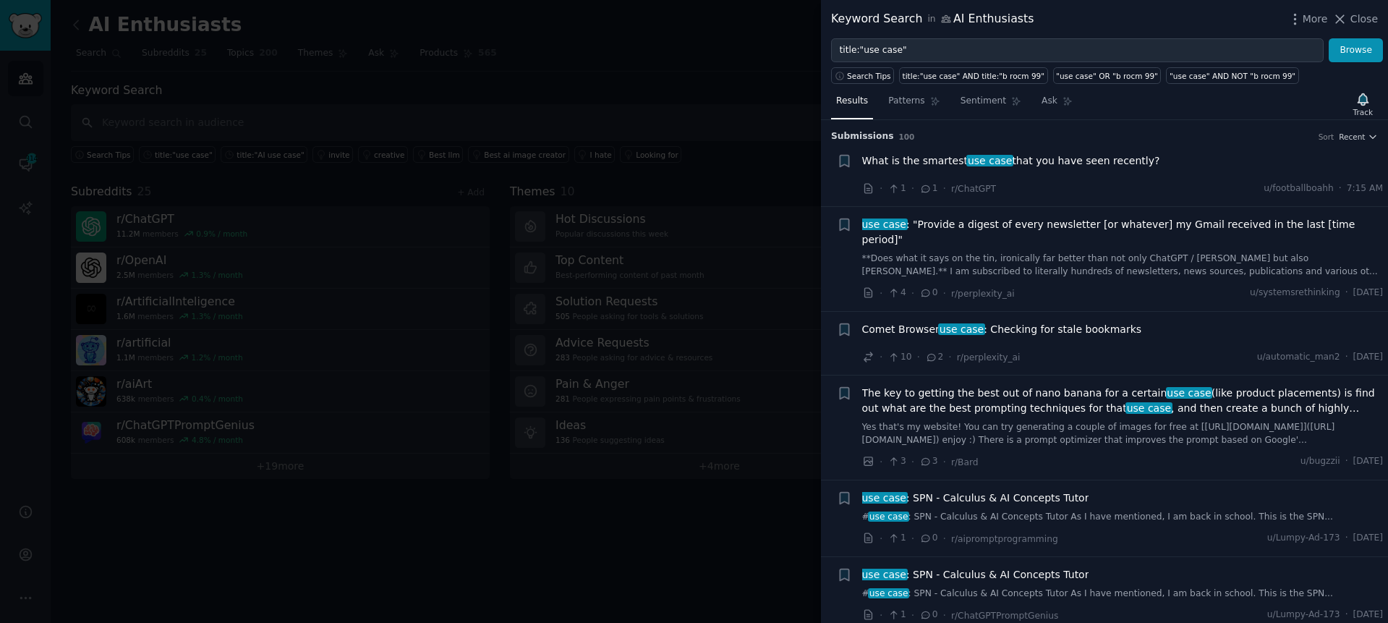
click at [1200, 98] on div "Results Patterns Sentiment Ask Track" at bounding box center [1104, 104] width 567 height 31
click at [1208, 100] on div "Results Patterns Sentiment Ask Track" at bounding box center [1104, 104] width 567 height 31
click at [1210, 97] on div "Results Patterns Sentiment Ask Track" at bounding box center [1104, 104] width 567 height 31
click at [529, 545] on div at bounding box center [694, 311] width 1388 height 623
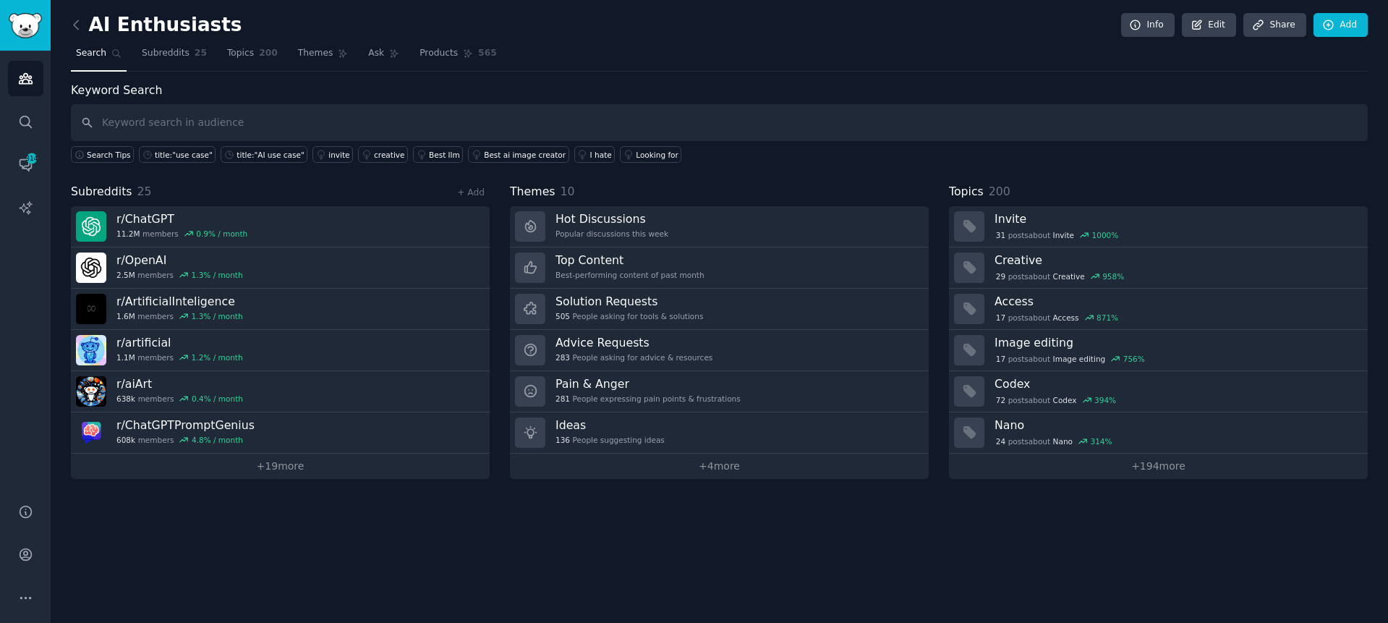
click at [692, 52] on nav "Search Subreddits 25 Topics 200 Themes Ask Products 565" at bounding box center [719, 57] width 1297 height 30
click at [716, 69] on nav "Search Subreddits 25 Topics 200 Themes Ask Products 565" at bounding box center [719, 57] width 1297 height 30
click at [723, 82] on div "Keyword Search Search Tips title:"use case" title:"AI use case" invite creative…" at bounding box center [719, 123] width 1297 height 82
click at [726, 84] on div "Keyword Search Search Tips title:"use case" title:"AI use case" invite creative…" at bounding box center [719, 123] width 1297 height 82
click at [728, 82] on div "Keyword Search Search Tips title:"use case" title:"AI use case" invite creative…" at bounding box center [719, 123] width 1297 height 82
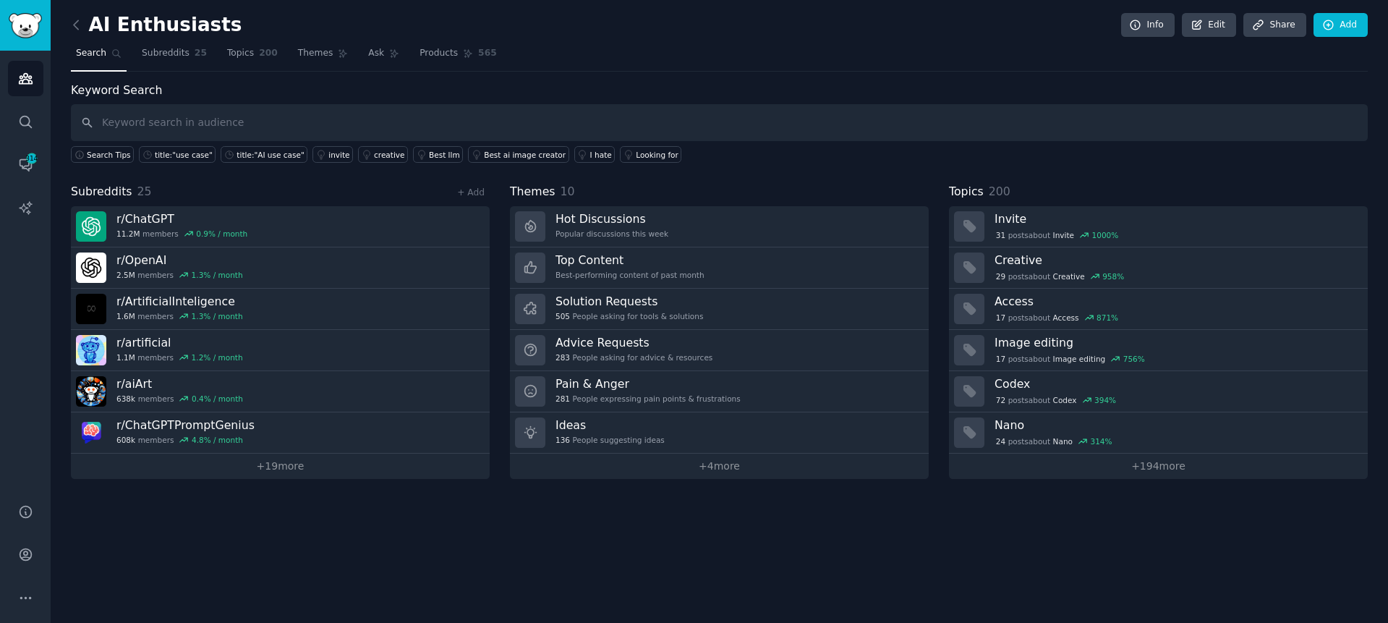
click at [726, 82] on div "Keyword Search Search Tips title:"use case" title:"AI use case" invite creative…" at bounding box center [719, 123] width 1297 height 82
click at [437, 150] on div "Best llm" at bounding box center [444, 155] width 31 height 10
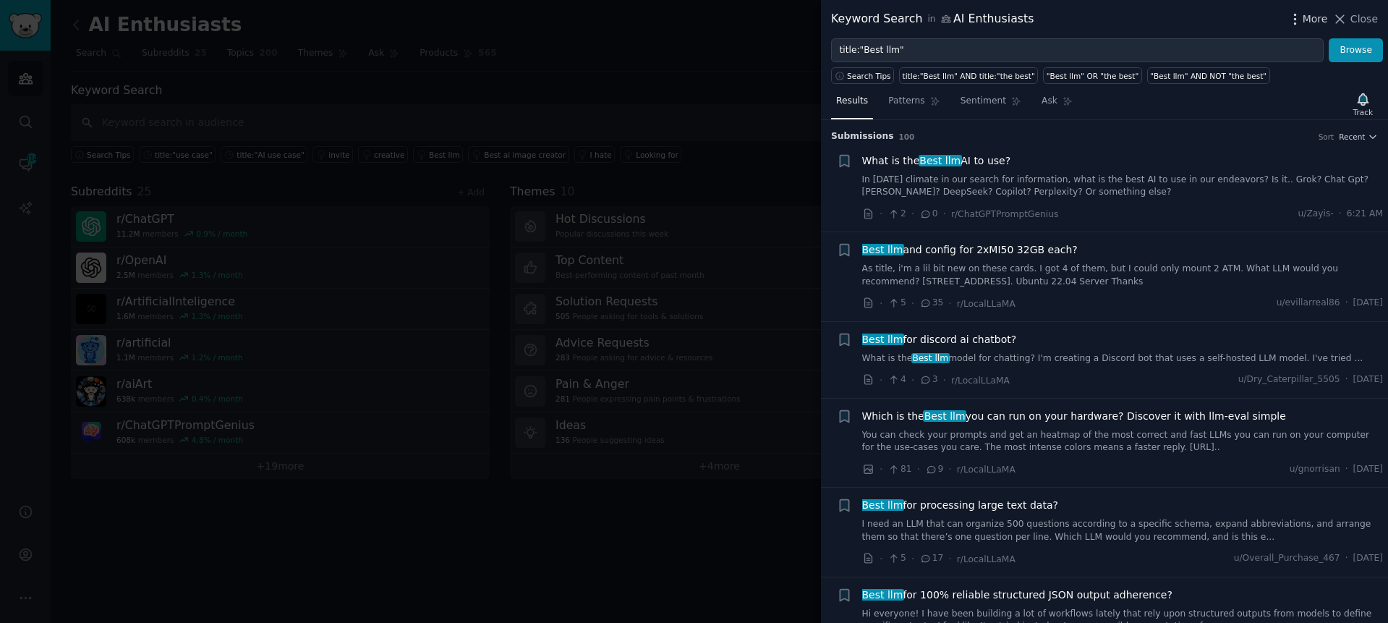
click at [1315, 25] on span "More" at bounding box center [1315, 19] width 25 height 15
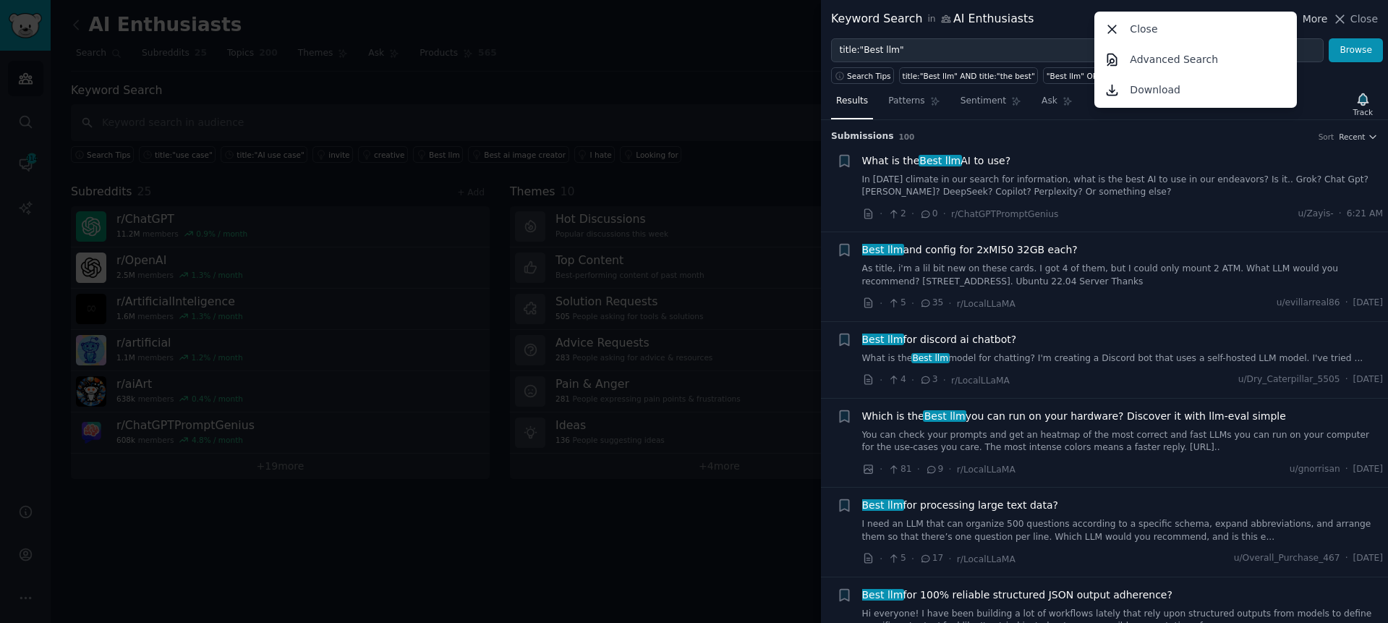
click at [1315, 25] on span "More" at bounding box center [1315, 19] width 25 height 15
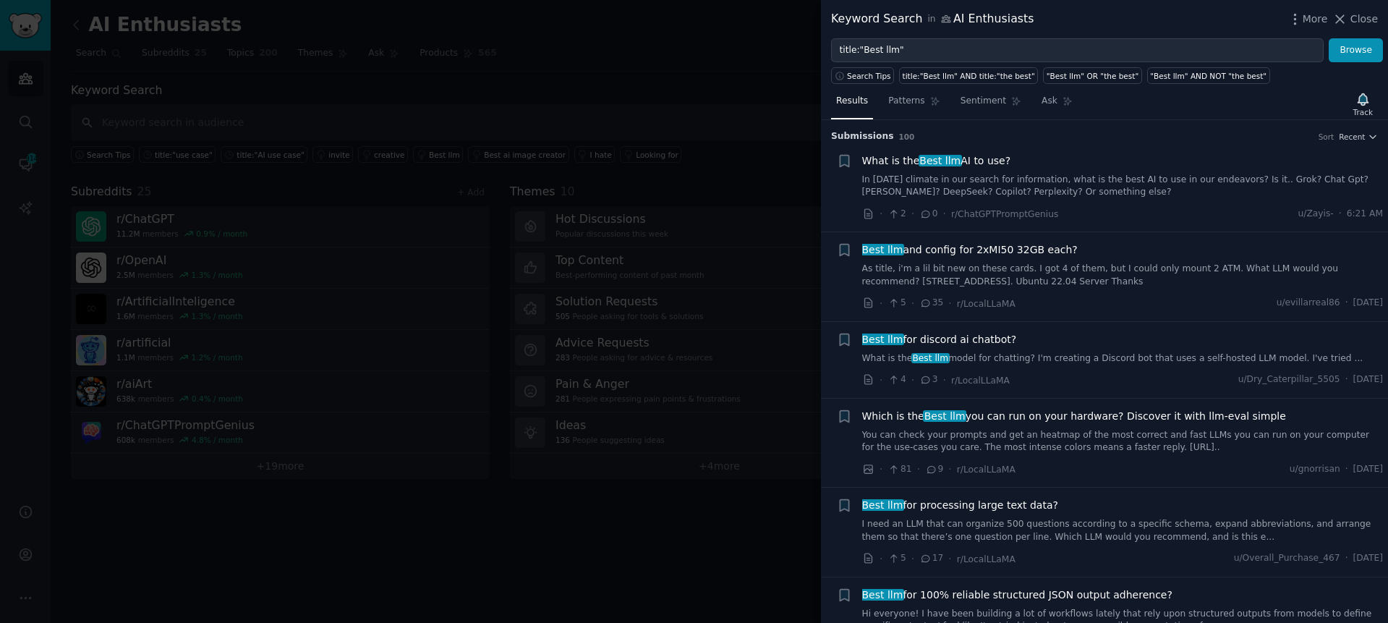
click at [1283, 95] on div "Results Patterns Sentiment Ask Track" at bounding box center [1104, 104] width 567 height 31
click at [500, 70] on div at bounding box center [694, 311] width 1388 height 623
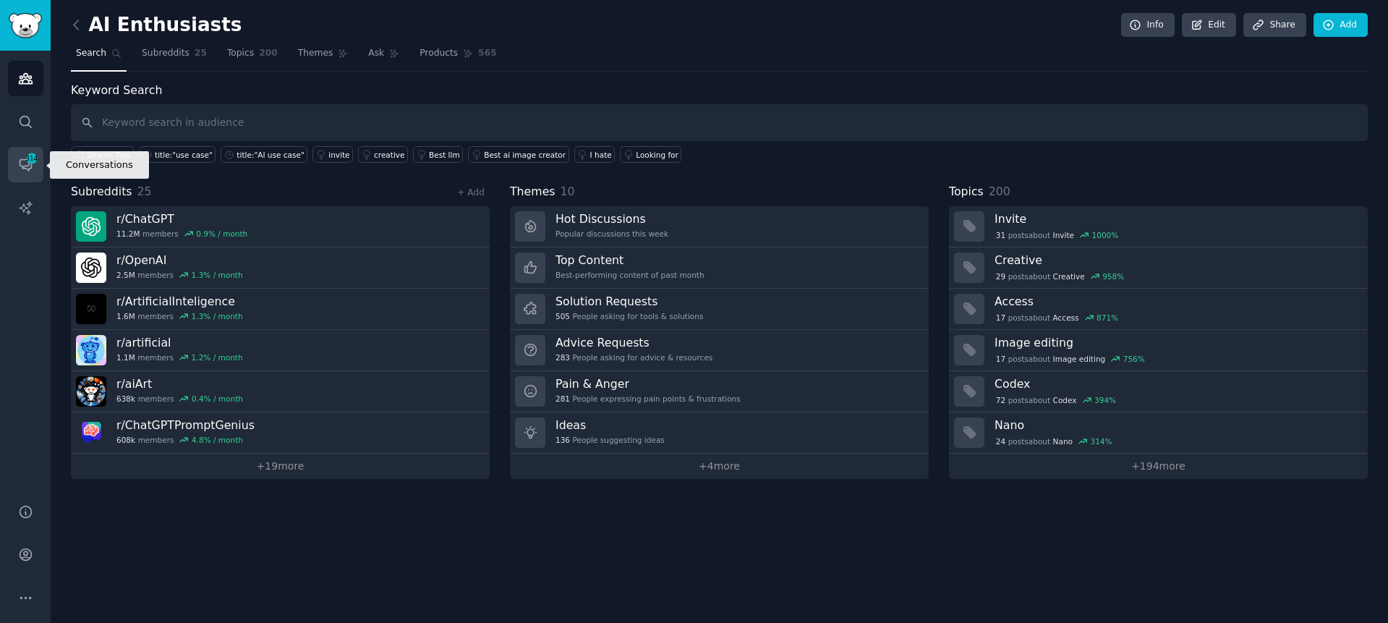
click at [27, 164] on icon "Sidebar" at bounding box center [31, 158] width 13 height 13
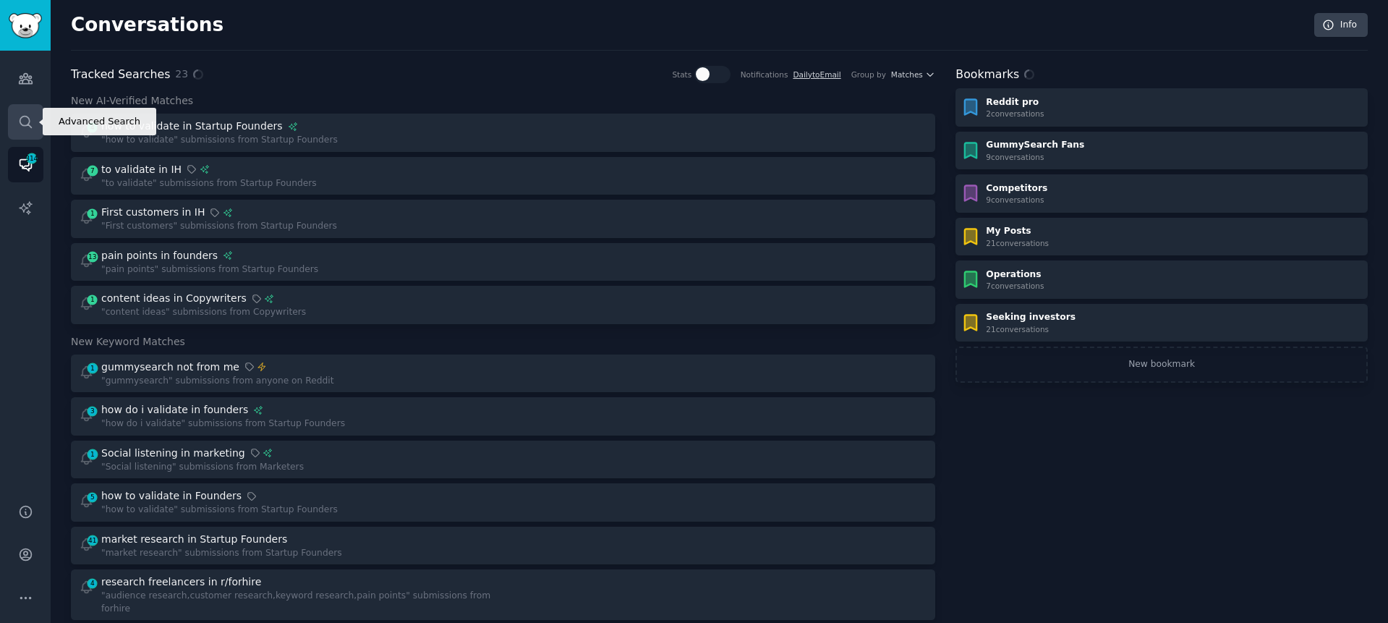
click at [26, 124] on icon "Sidebar" at bounding box center [25, 121] width 15 height 15
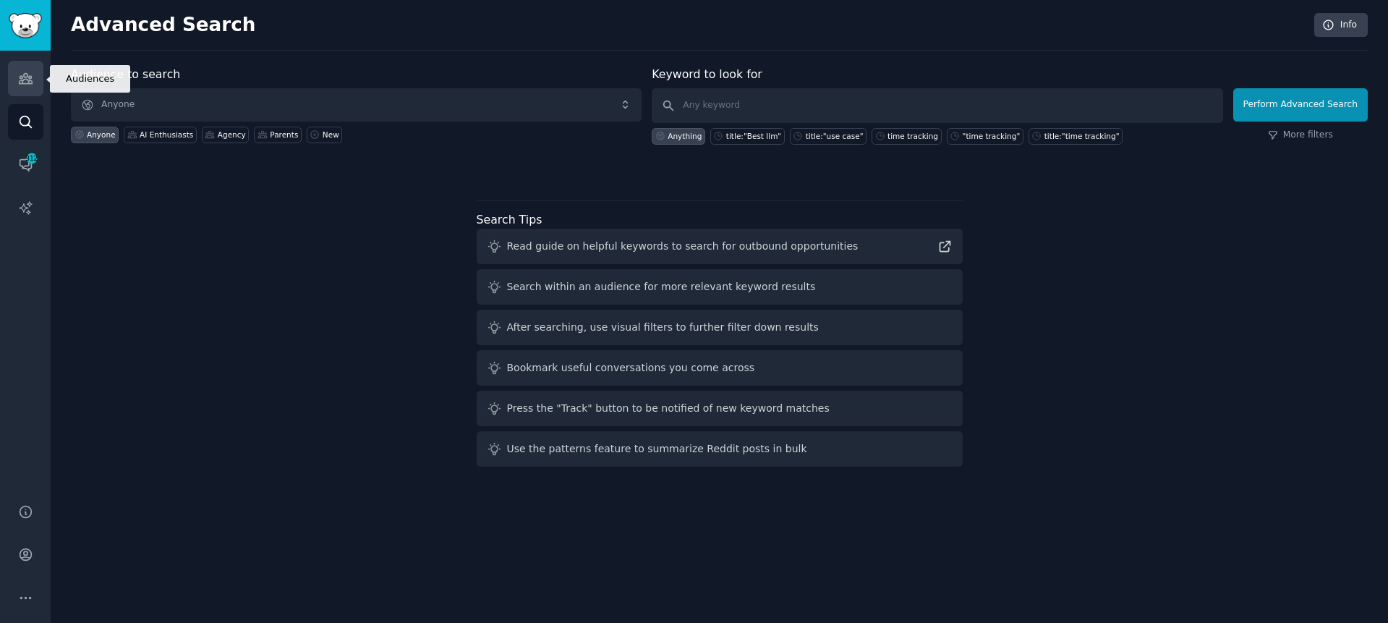
click at [29, 78] on icon "Sidebar" at bounding box center [25, 79] width 13 height 10
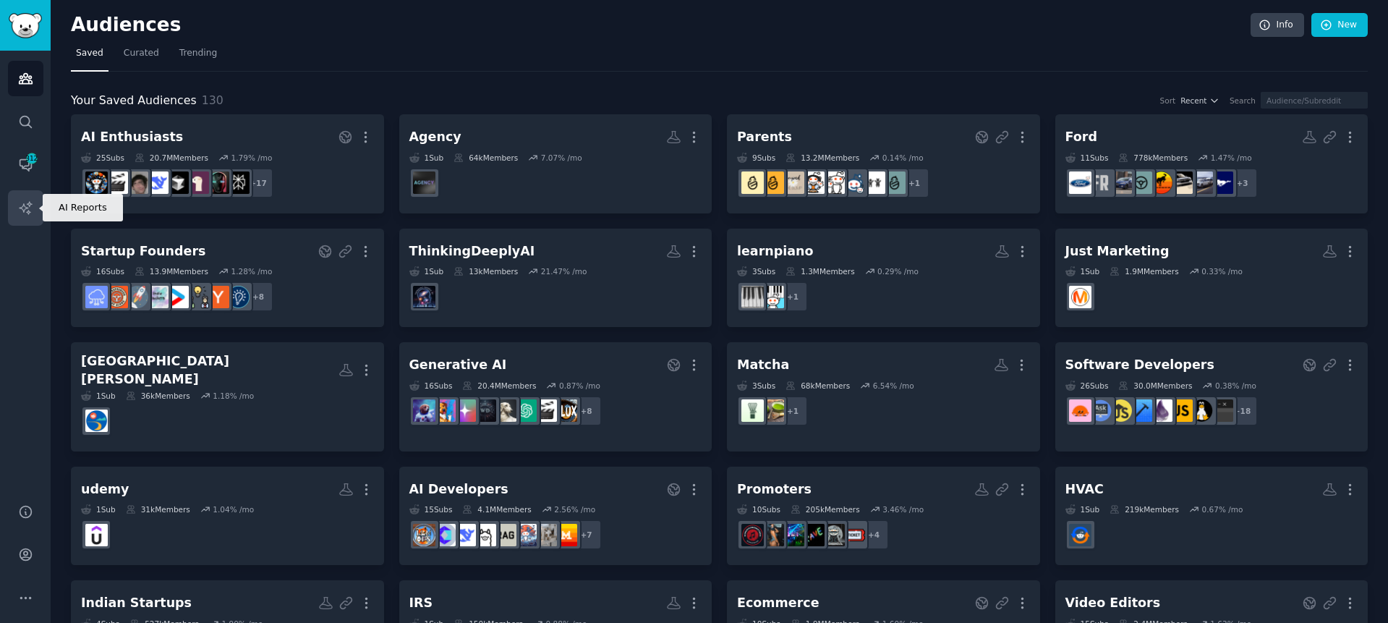
click at [30, 211] on icon "Sidebar" at bounding box center [25, 207] width 15 height 15
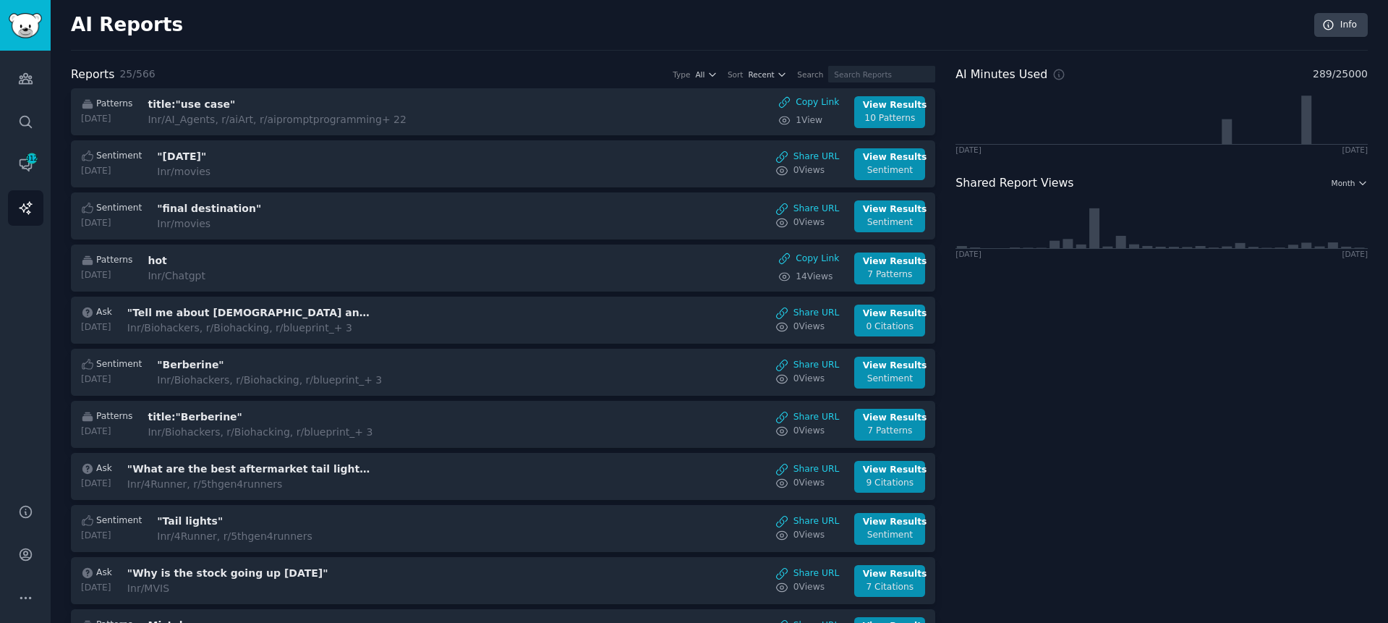
click at [22, 78] on icon "Sidebar" at bounding box center [25, 79] width 13 height 10
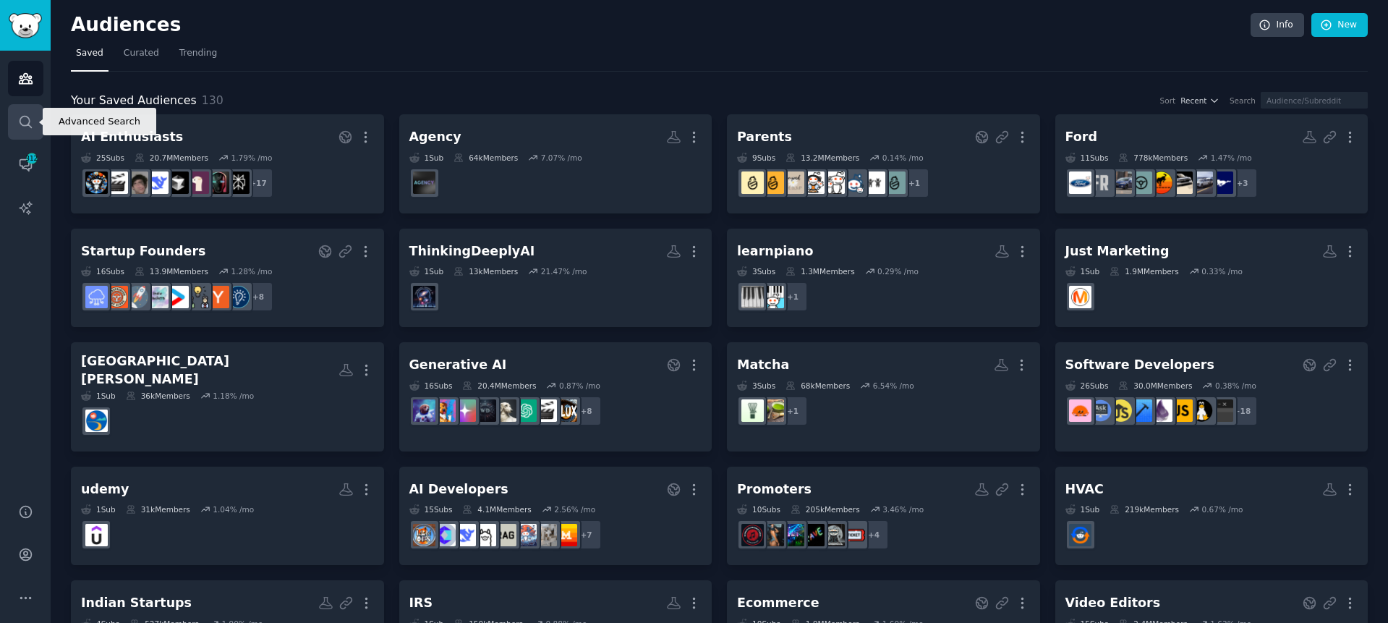
click at [28, 116] on icon "Sidebar" at bounding box center [25, 121] width 15 height 15
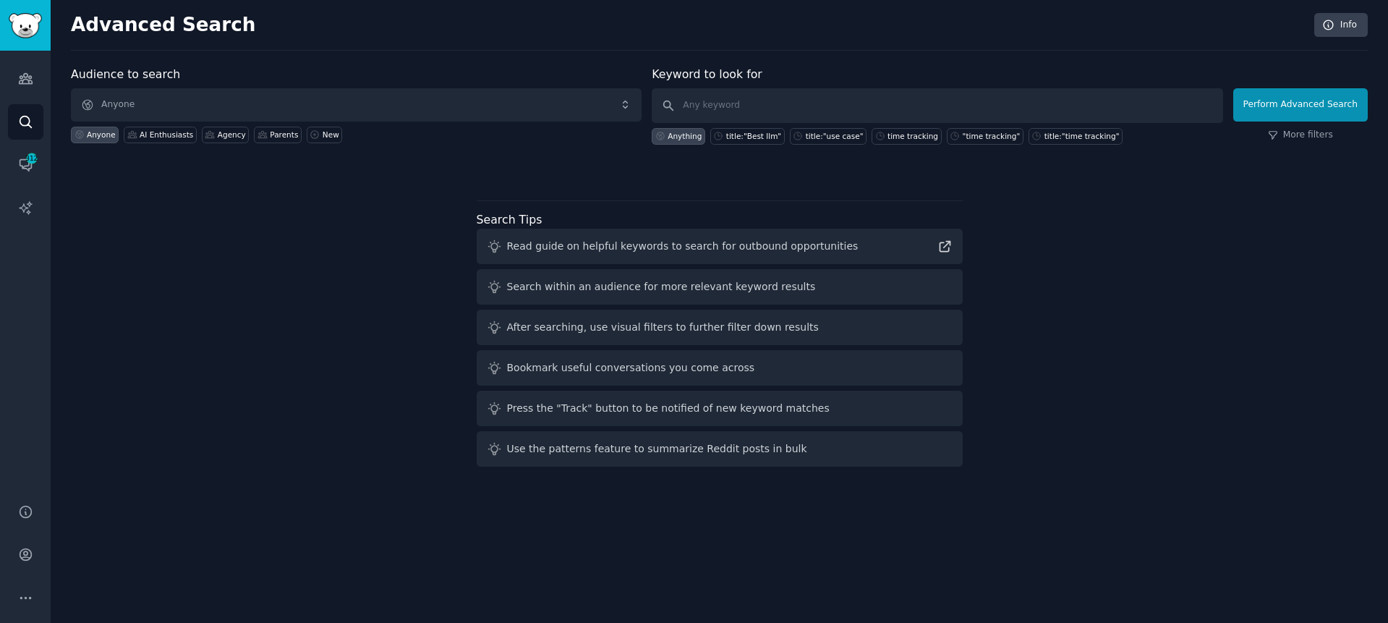
click at [655, 186] on div "Audience to search Anyone Anyone AI Enthusiasts Agency Parents New Keyword to l…" at bounding box center [719, 269] width 1297 height 407
click at [651, 178] on div "Audience to search Anyone Anyone AI Enthusiasts Agency Parents New Keyword to l…" at bounding box center [719, 269] width 1297 height 407
click at [751, 131] on div "title:"Best llm"" at bounding box center [753, 136] width 55 height 10
type input "title:"Best llm""
click at [1343, 93] on button "Perform Advanced Search" at bounding box center [1300, 104] width 135 height 33
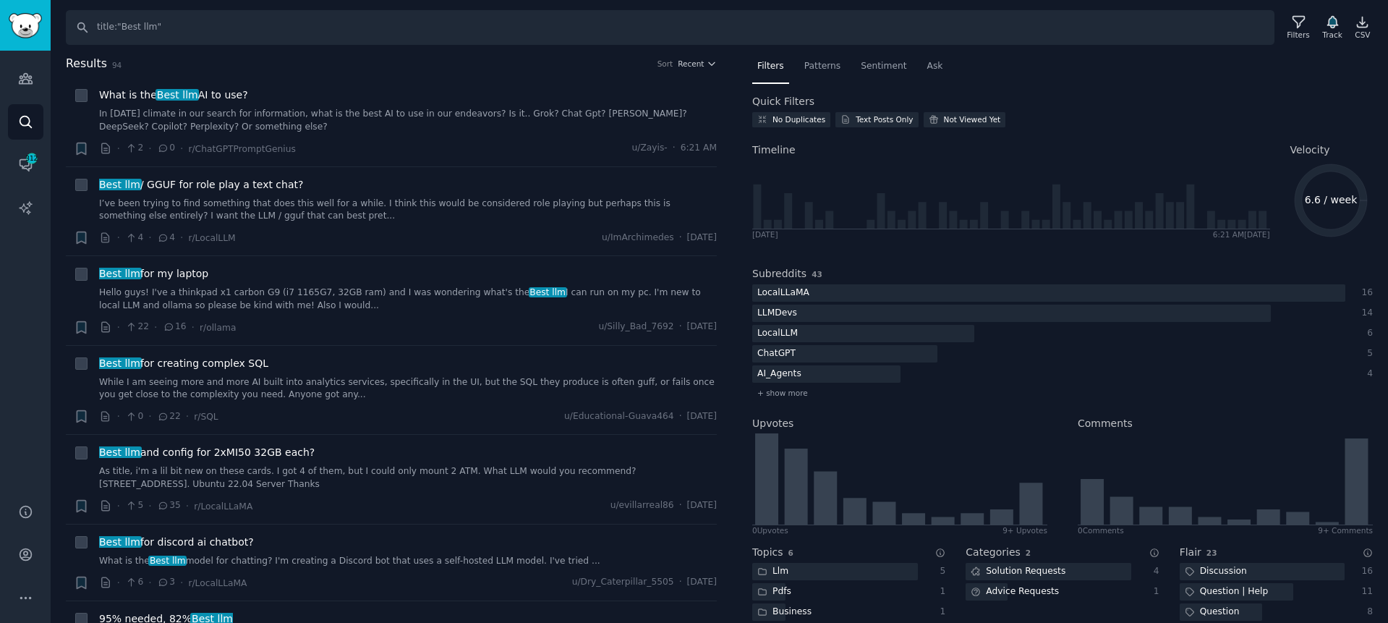
click at [1166, 62] on nav "Filters Patterns Sentiment Ask" at bounding box center [1062, 70] width 621 height 30
